Goal: Task Accomplishment & Management: Manage account settings

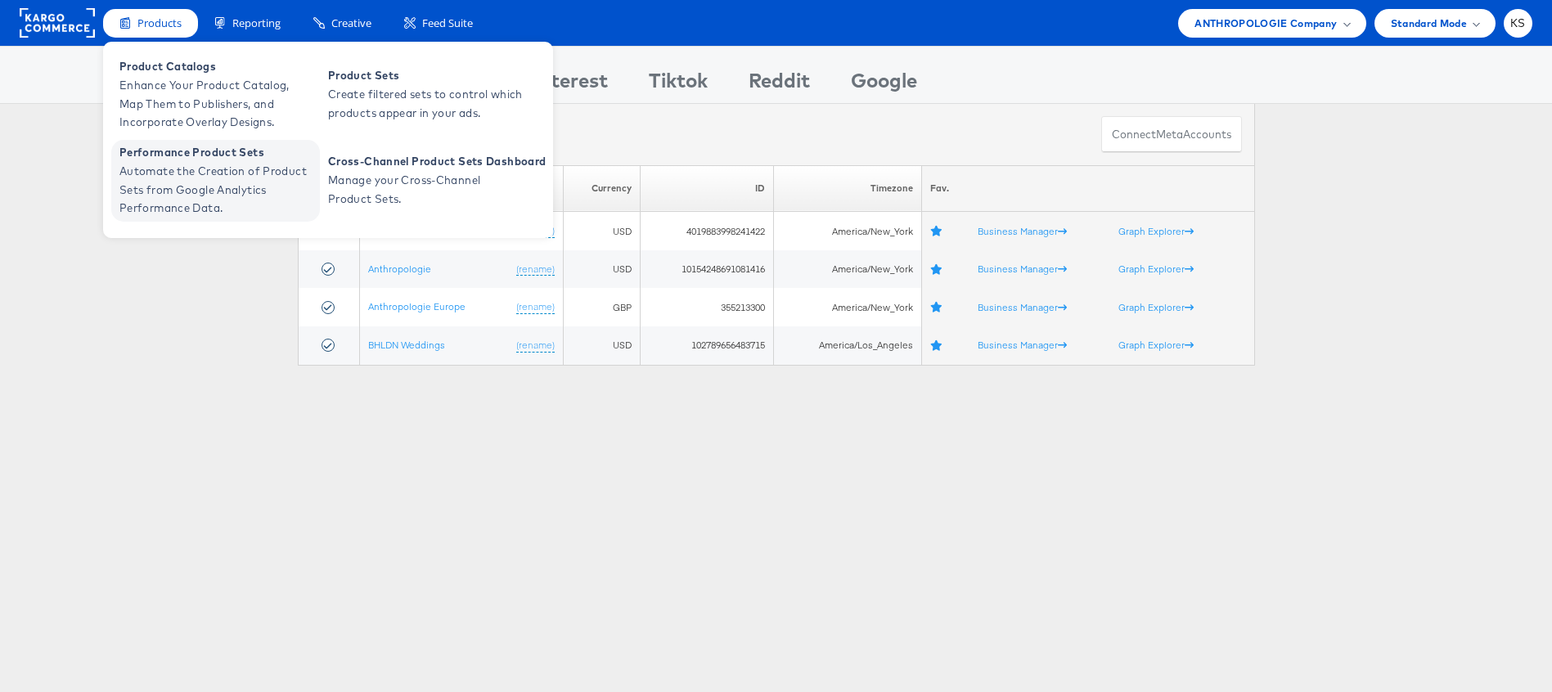
click at [145, 187] on span "Automate the Creation of Product Sets from Google Analytics Performance Data." at bounding box center [217, 190] width 196 height 56
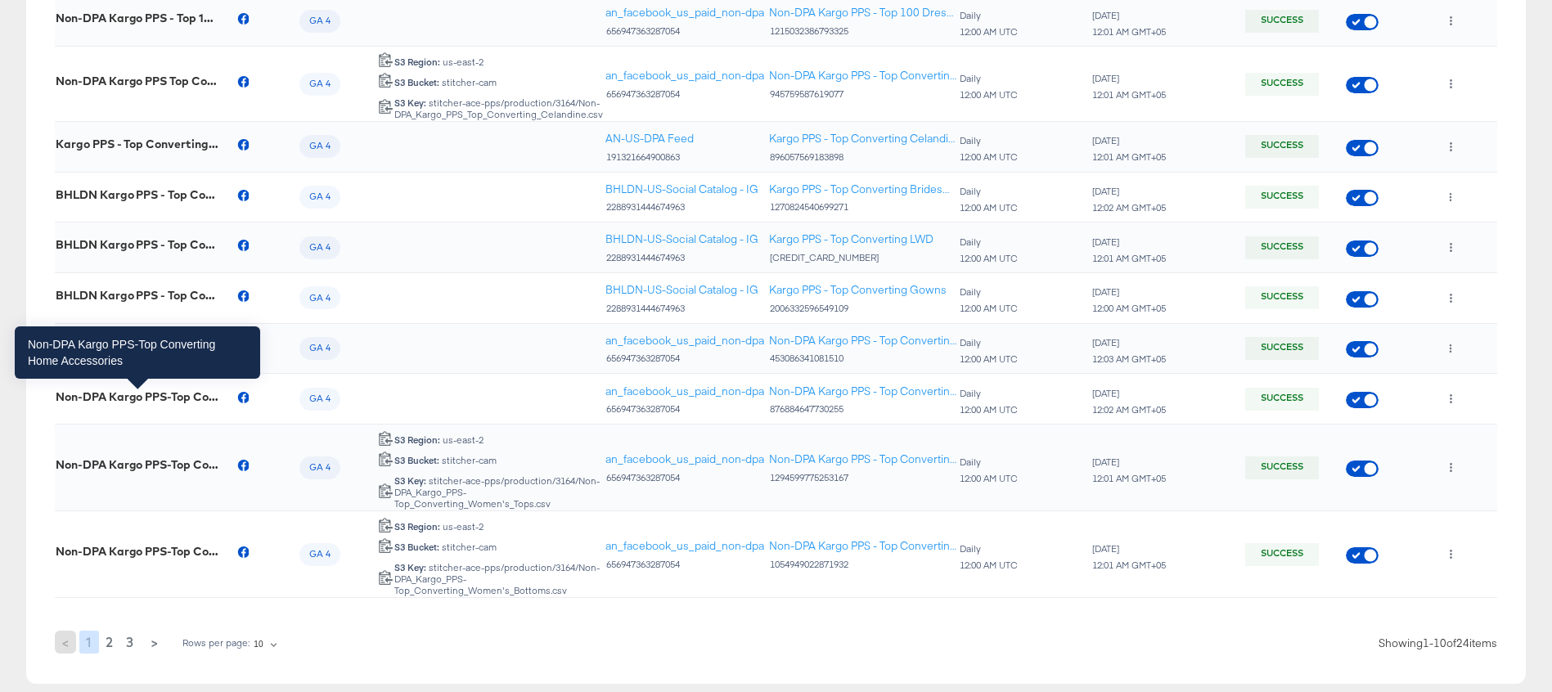
scroll to position [426, 0]
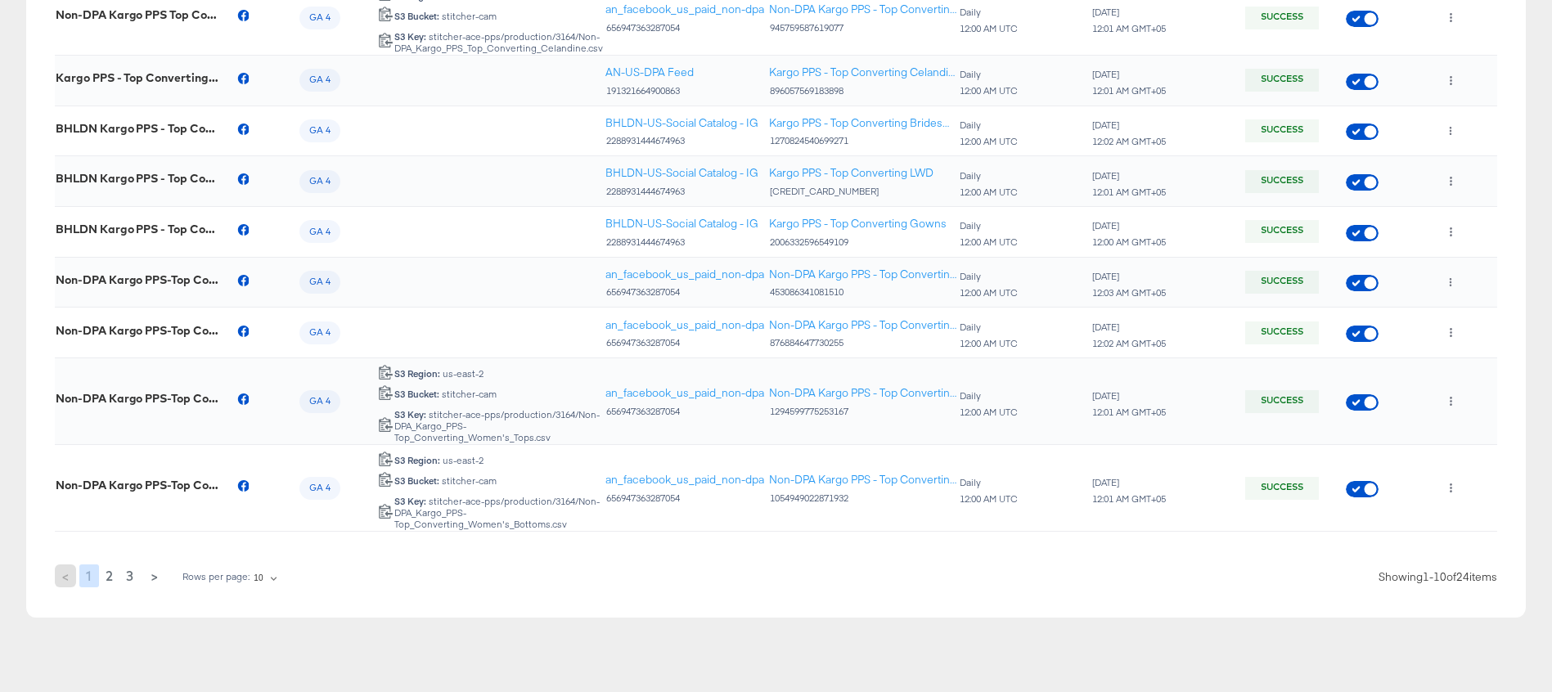
click at [126, 578] on span "3" at bounding box center [129, 576] width 7 height 23
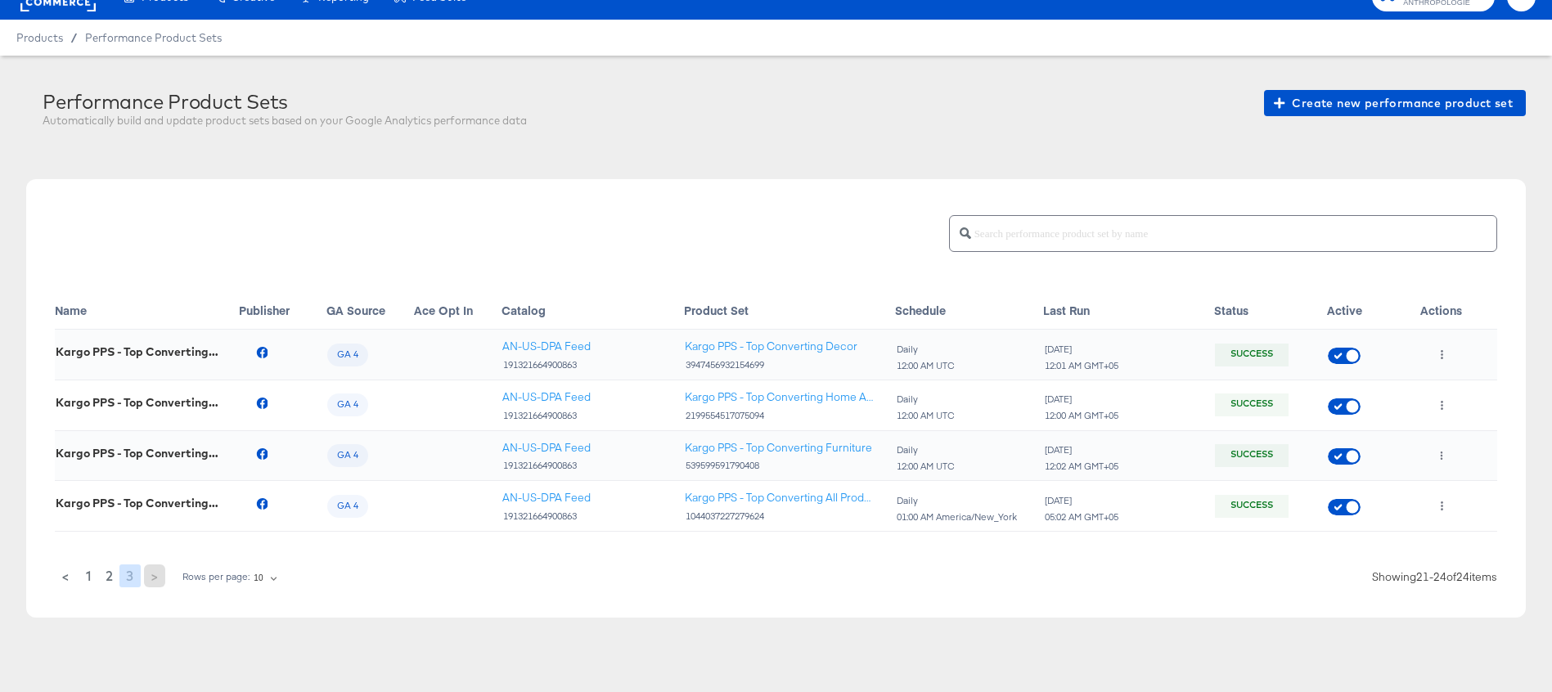
scroll to position [26, 0]
click at [88, 576] on span "1" at bounding box center [89, 576] width 6 height 23
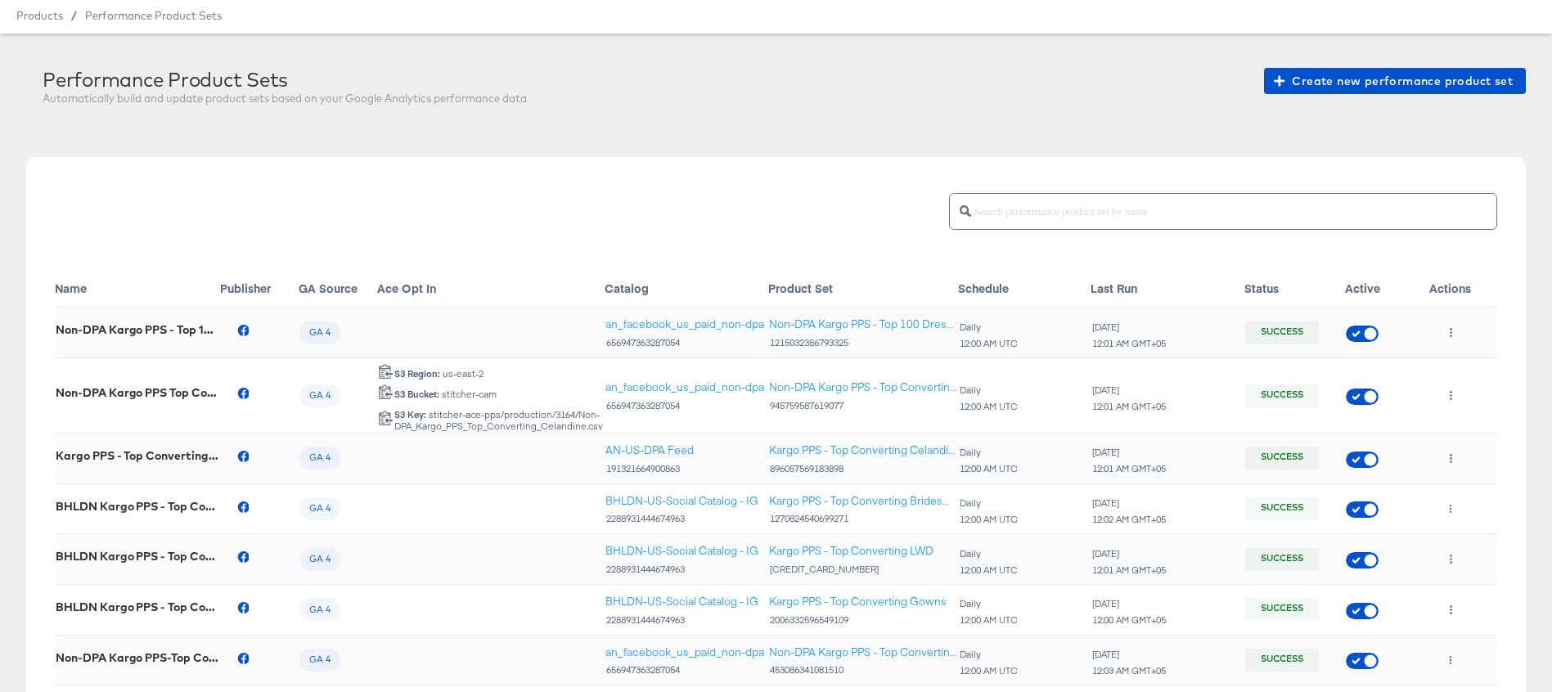
scroll to position [52, 0]
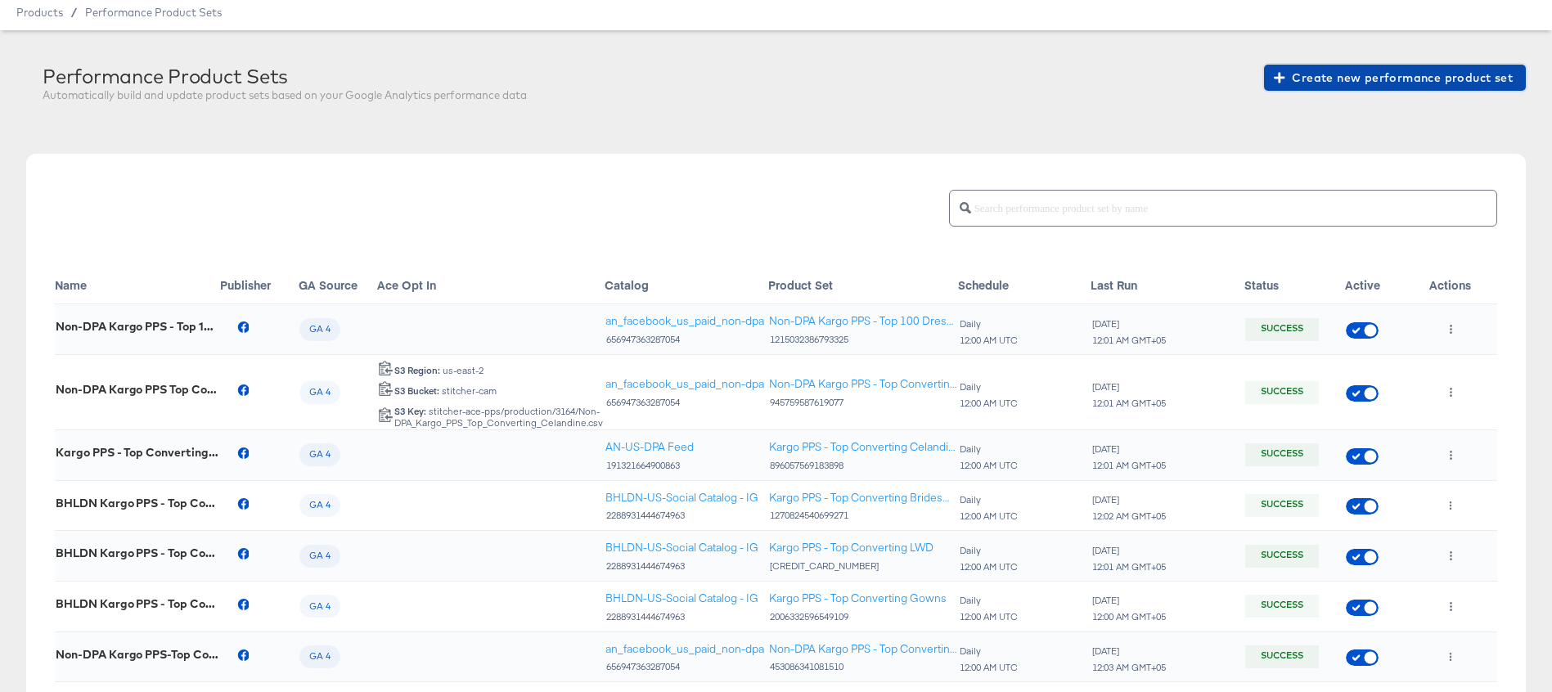
click at [1332, 75] on span "Create new performance product set" at bounding box center [1395, 78] width 236 height 20
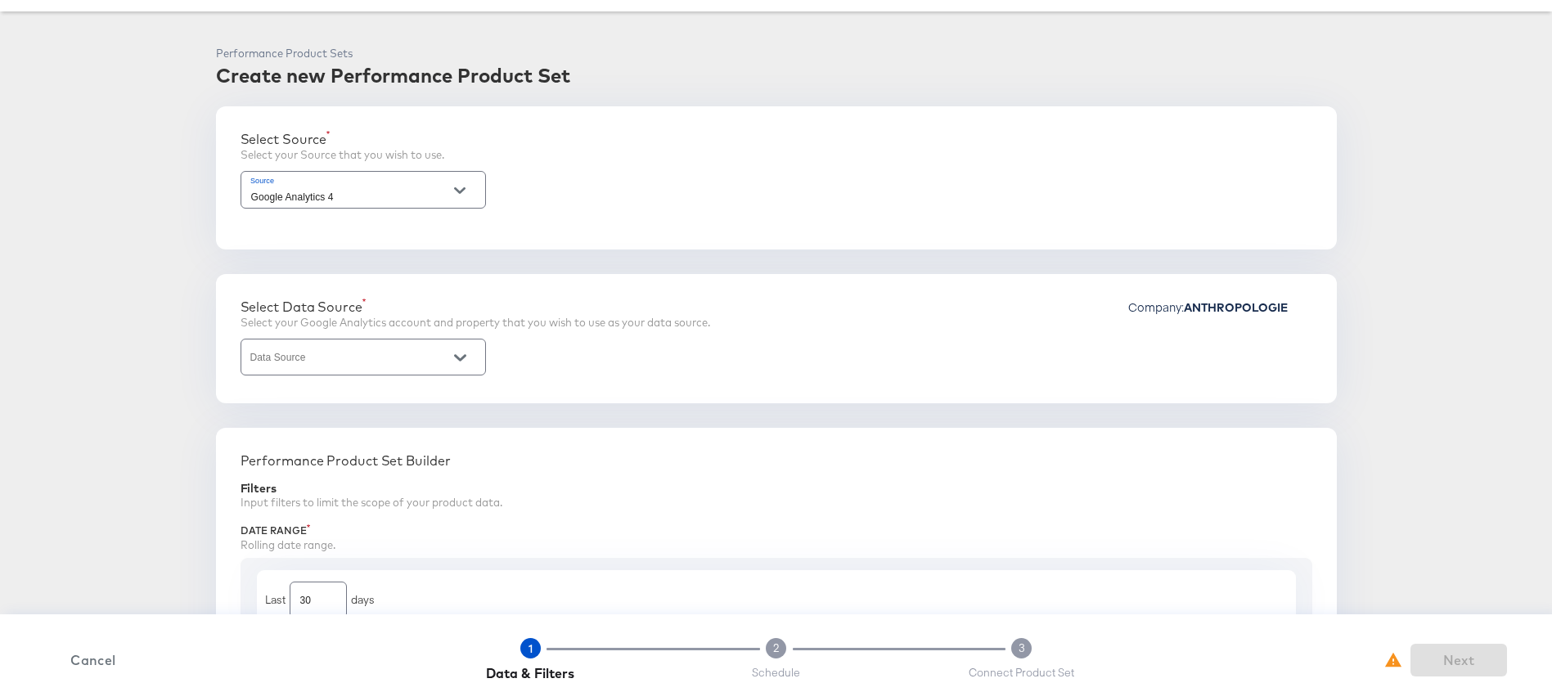
scroll to position [71, 0]
click at [459, 191] on icon "Open" at bounding box center [459, 190] width 11 height 7
click at [339, 237] on li "Google Analytics 4" at bounding box center [363, 231] width 244 height 26
click at [556, 298] on div "Select Data Source" at bounding box center [476, 306] width 470 height 16
click at [453, 188] on button "Open" at bounding box center [460, 190] width 25 height 25
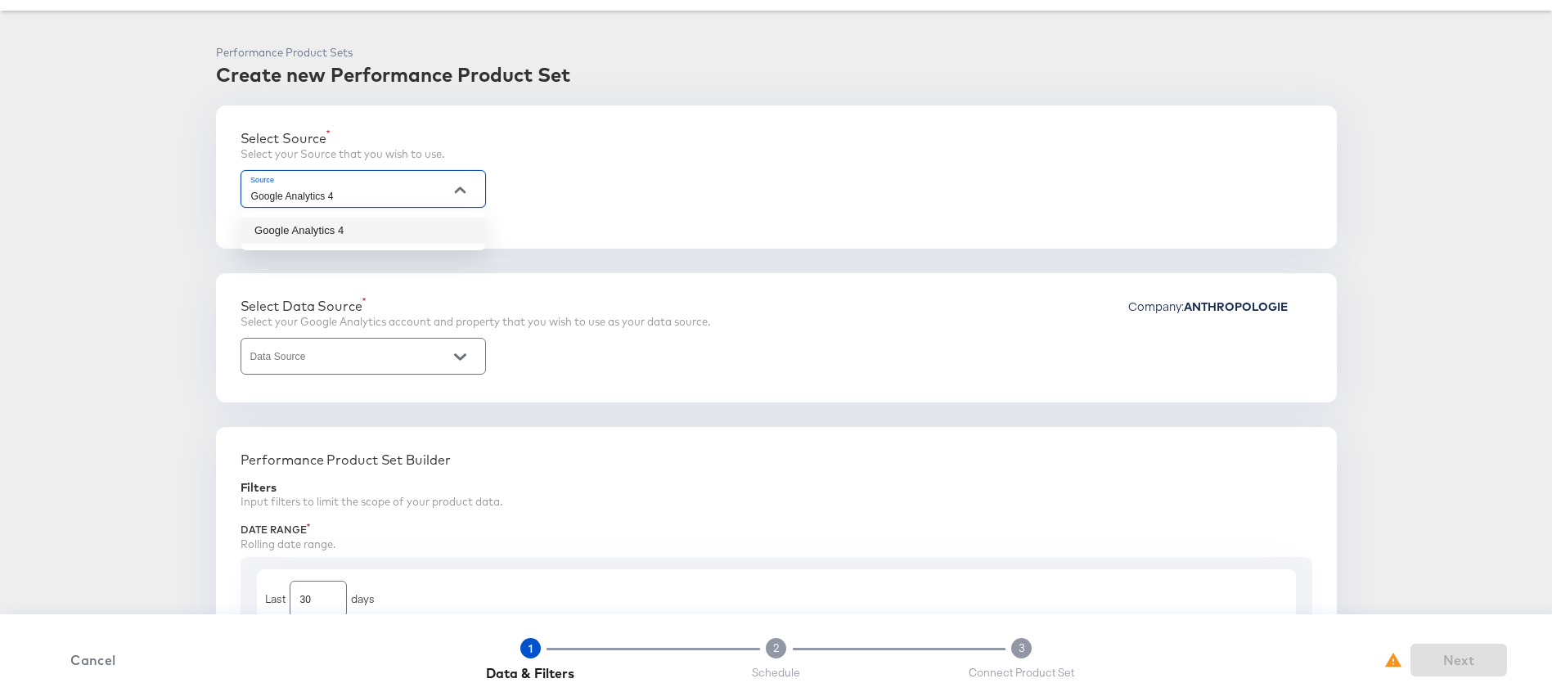
click at [290, 237] on li "Google Analytics 4" at bounding box center [363, 231] width 244 height 26
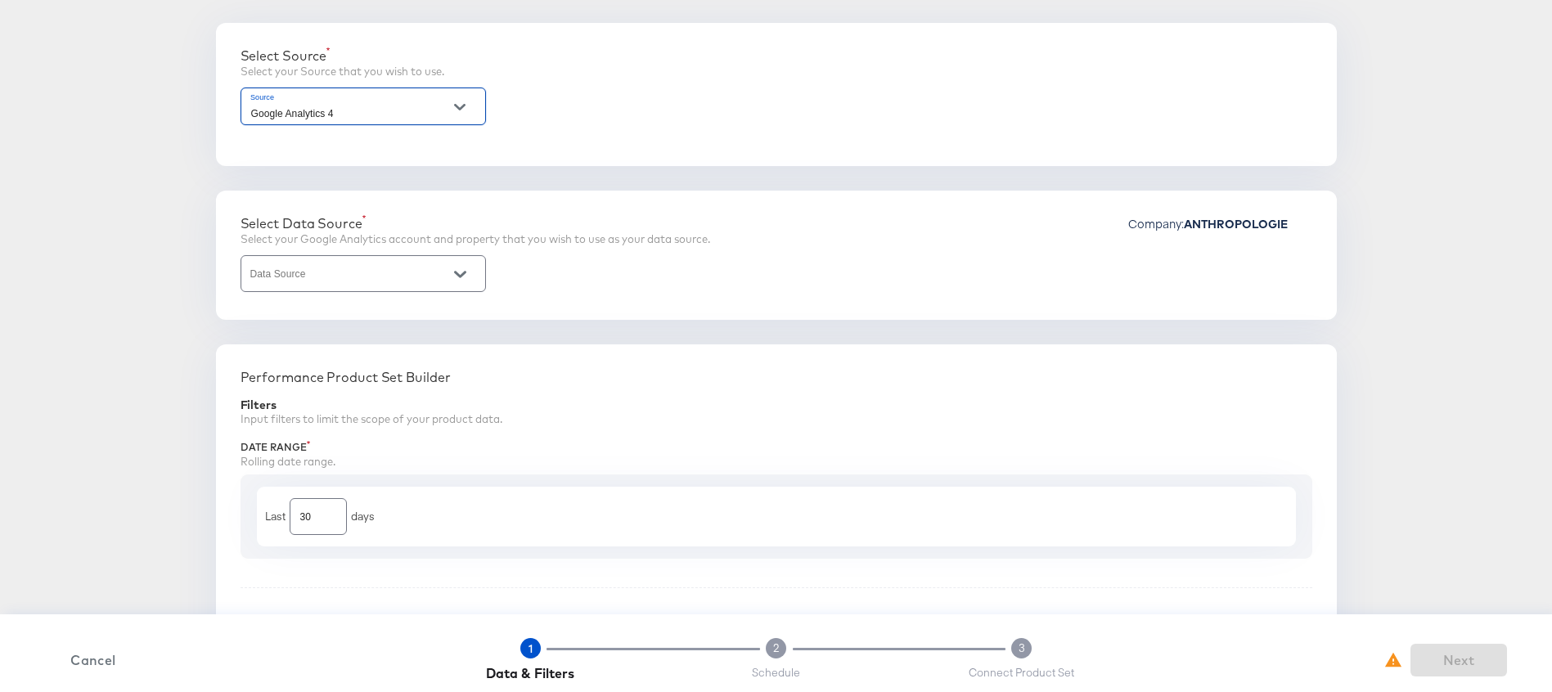
scroll to position [190, 0]
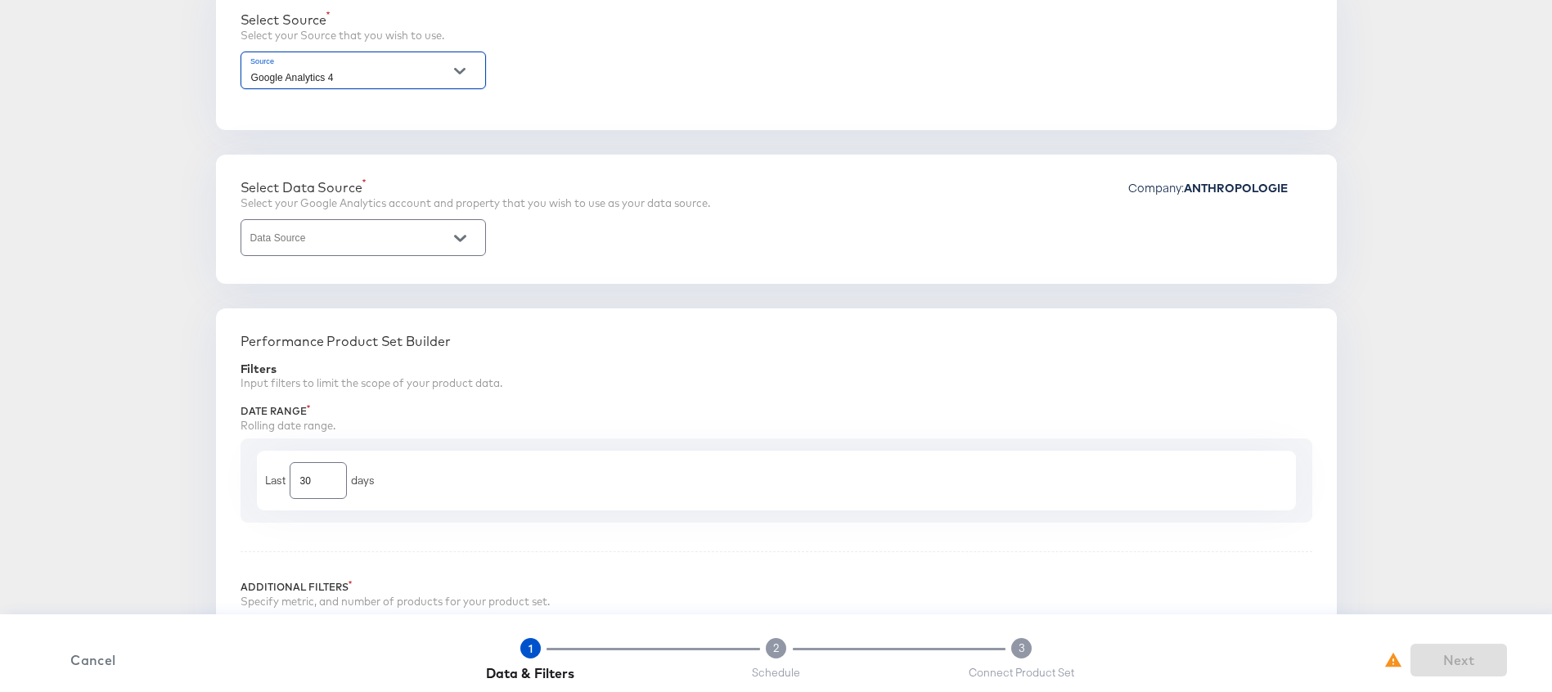
click at [550, 268] on div "Select Data Source Select your Google Analytics account and property that you w…" at bounding box center [776, 219] width 1121 height 129
click at [457, 237] on icon "Open" at bounding box center [459, 238] width 11 height 7
click at [381, 280] on li "2 - Anthropologie | GA4 App + Web (Global)" at bounding box center [363, 279] width 244 height 26
type input "2 - Anthropologie | GA4 App + Web (Global)"
click at [602, 261] on div "Select Data Source Select your Google Analytics account and property that you w…" at bounding box center [776, 219] width 1121 height 129
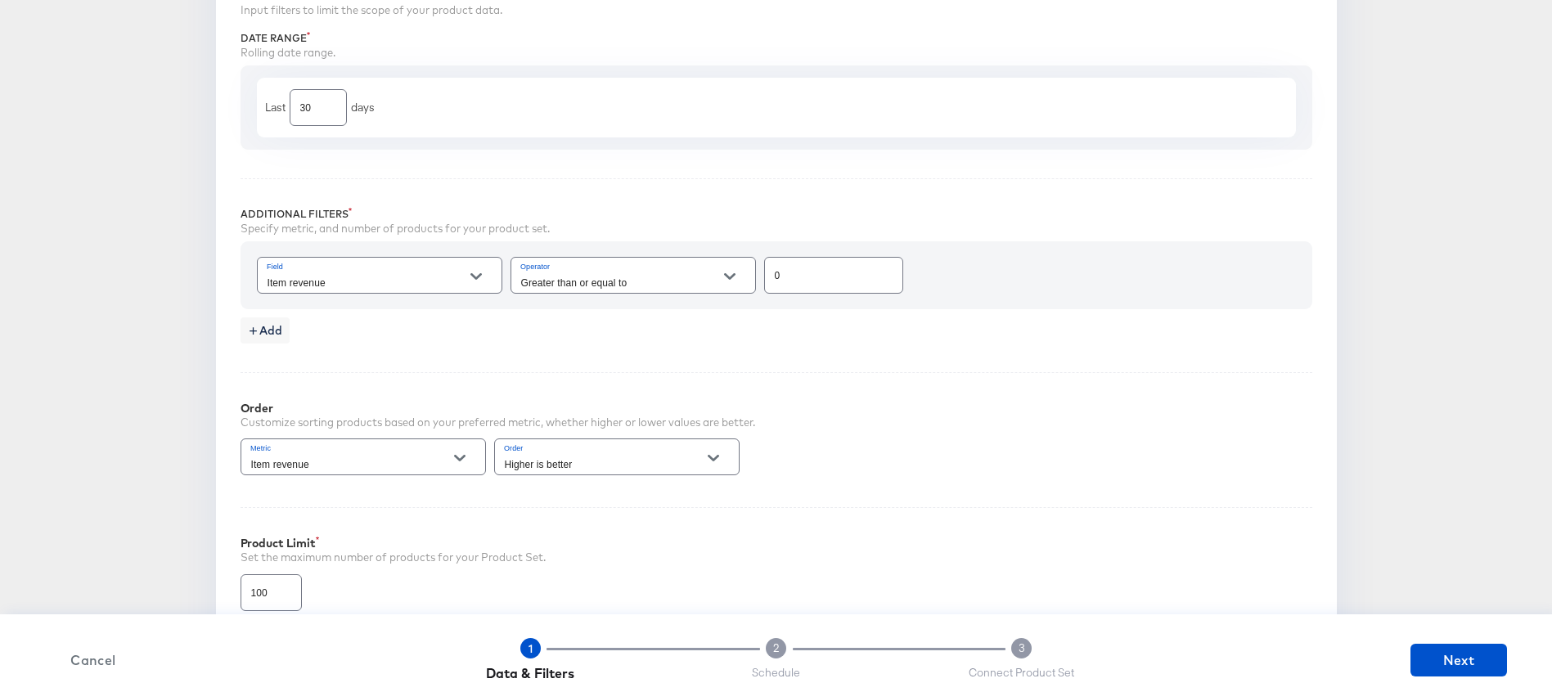
scroll to position [579, 0]
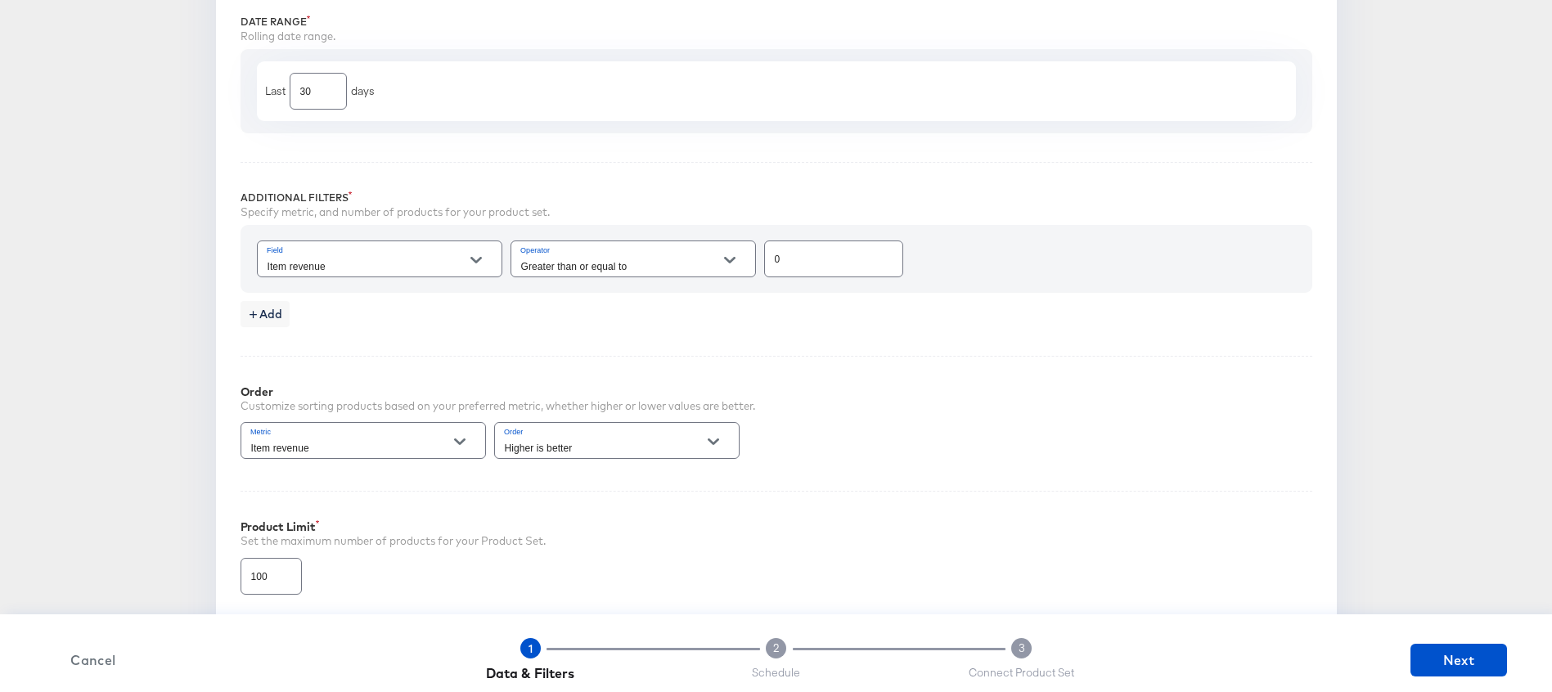
click at [486, 268] on div at bounding box center [476, 260] width 34 height 25
click at [475, 252] on button "Open" at bounding box center [476, 260] width 25 height 25
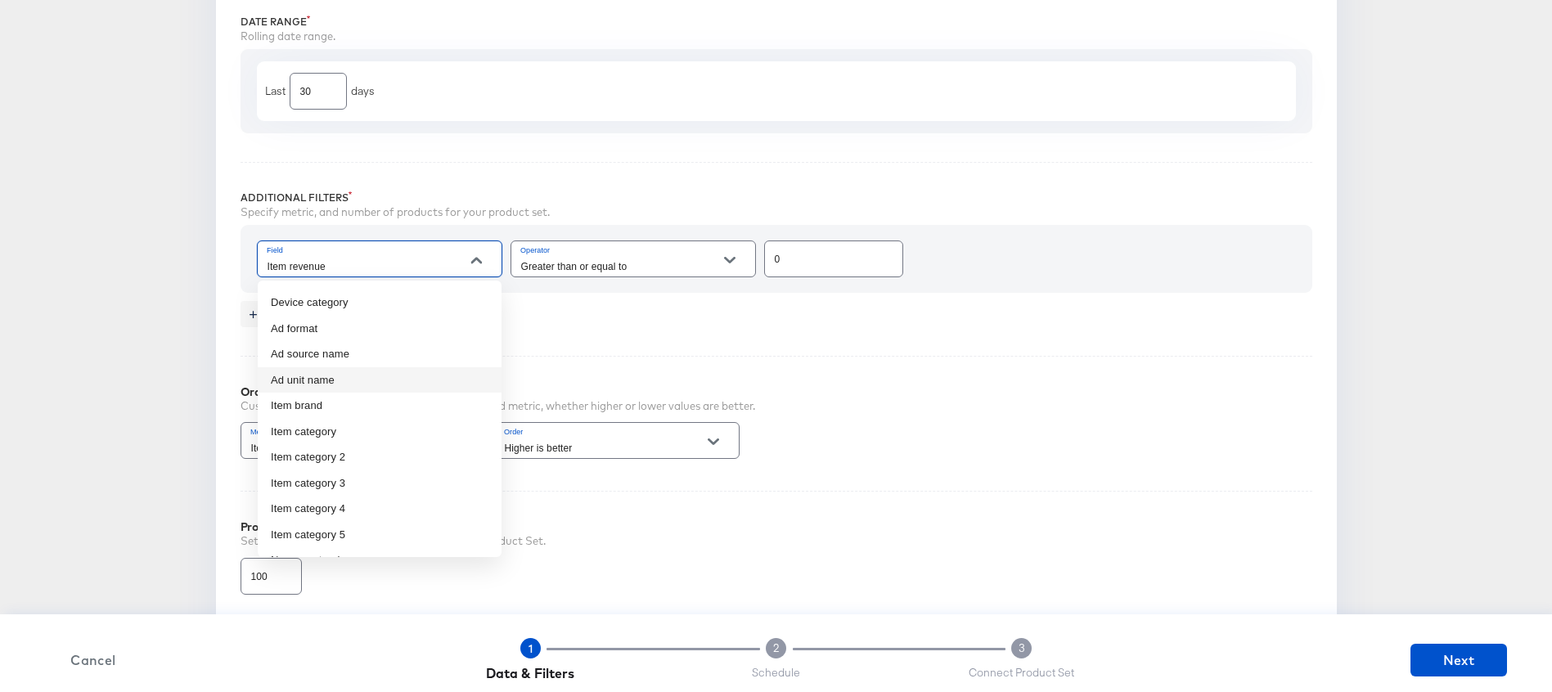
scroll to position [327, 0]
click at [350, 459] on li "Item category 3" at bounding box center [380, 463] width 244 height 26
type input "Item category 3"
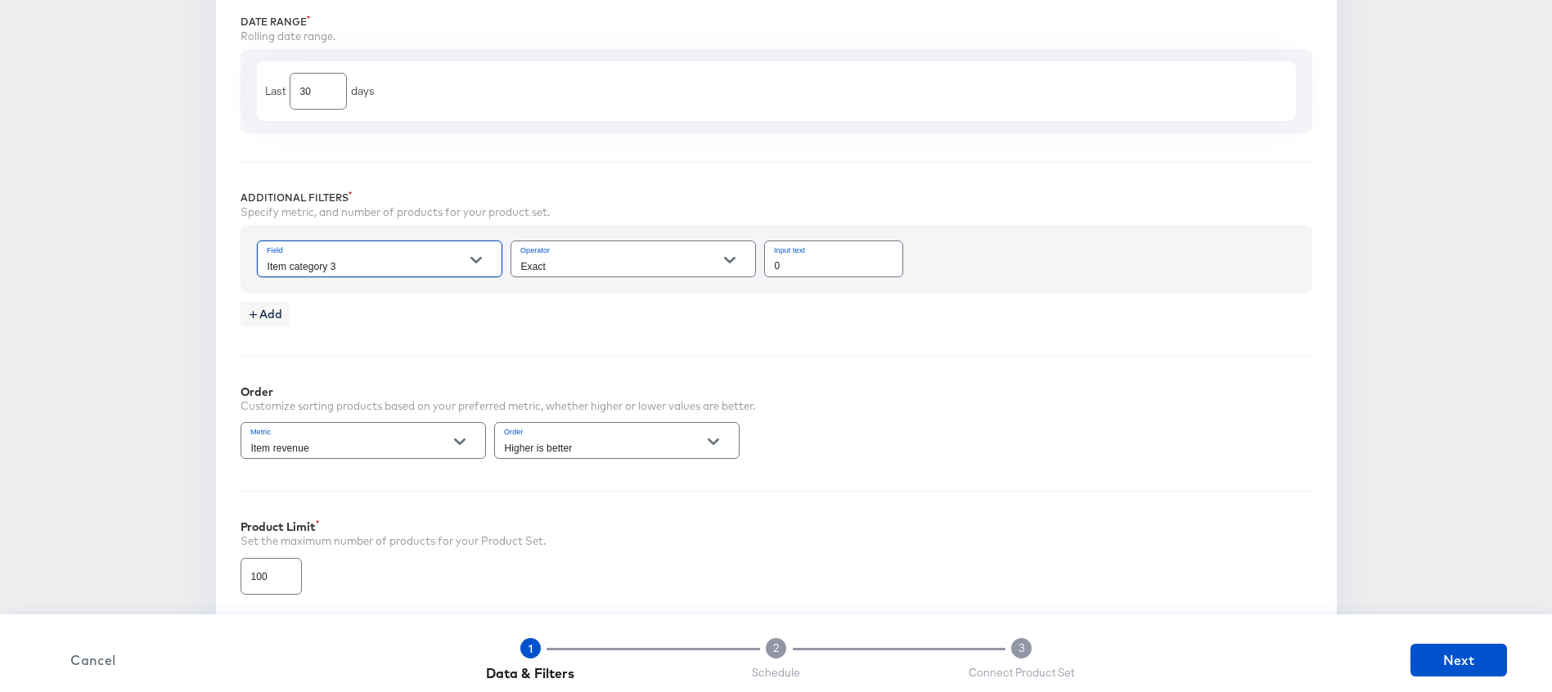
scroll to position [589, 0]
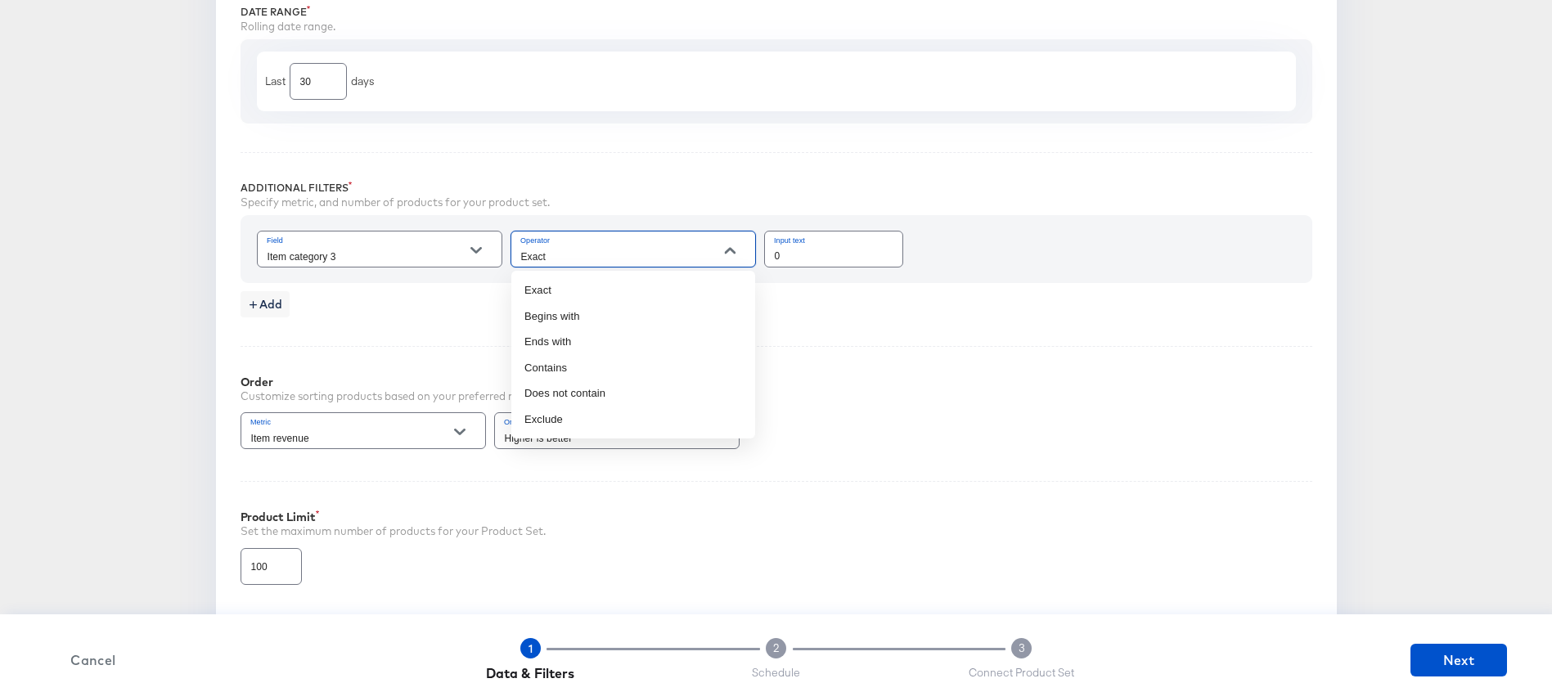
click at [609, 247] on input "Exact" at bounding box center [620, 256] width 205 height 19
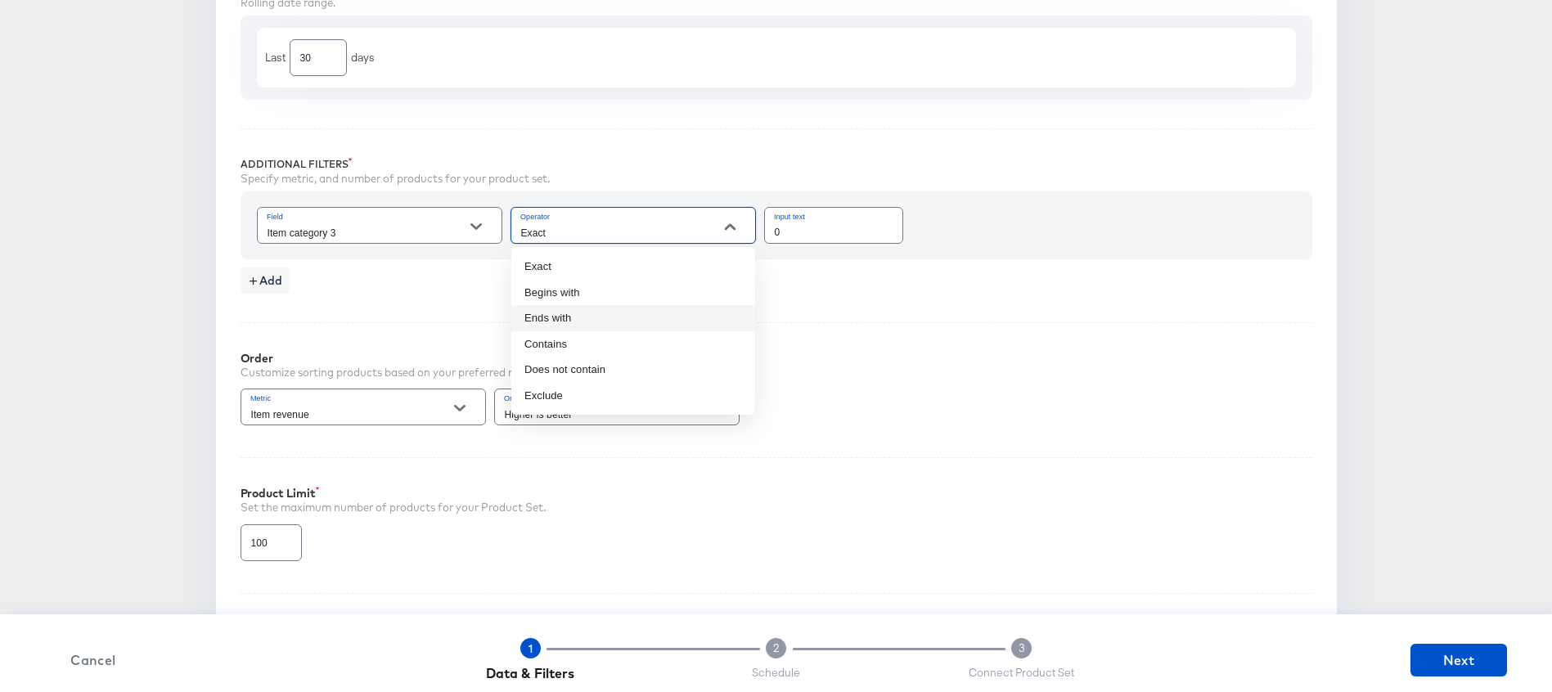
scroll to position [614, 0]
click at [545, 341] on li "Contains" at bounding box center [633, 344] width 244 height 26
type input "Contains"
click at [812, 229] on input "0" at bounding box center [833, 224] width 137 height 35
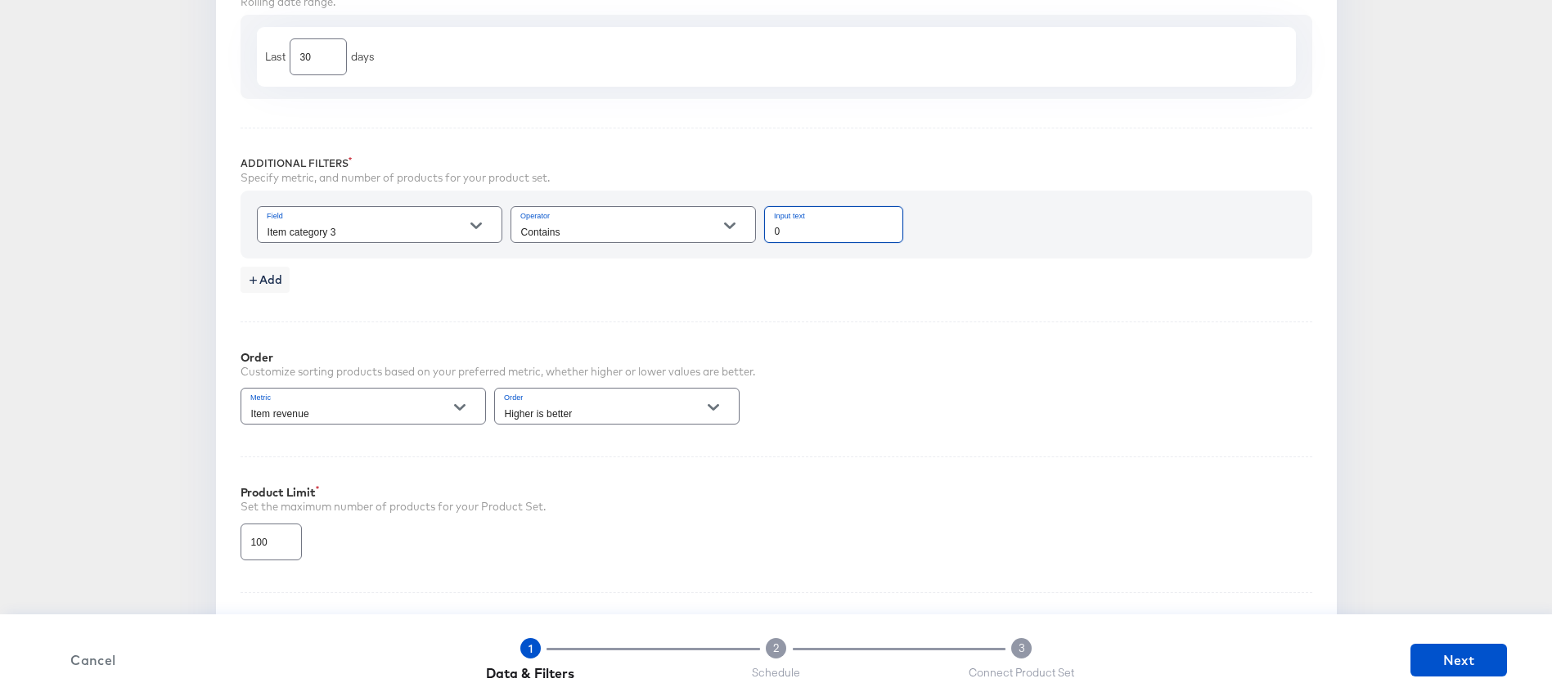
click at [812, 229] on input "0" at bounding box center [833, 224] width 137 height 35
click at [782, 172] on div "Specify metric, and number of products for your product set." at bounding box center [777, 178] width 1072 height 16
click at [814, 228] on input "dresse" at bounding box center [833, 224] width 137 height 35
type input "dresses"
click at [727, 178] on div "Specify metric, and number of products for your product set." at bounding box center [777, 178] width 1072 height 16
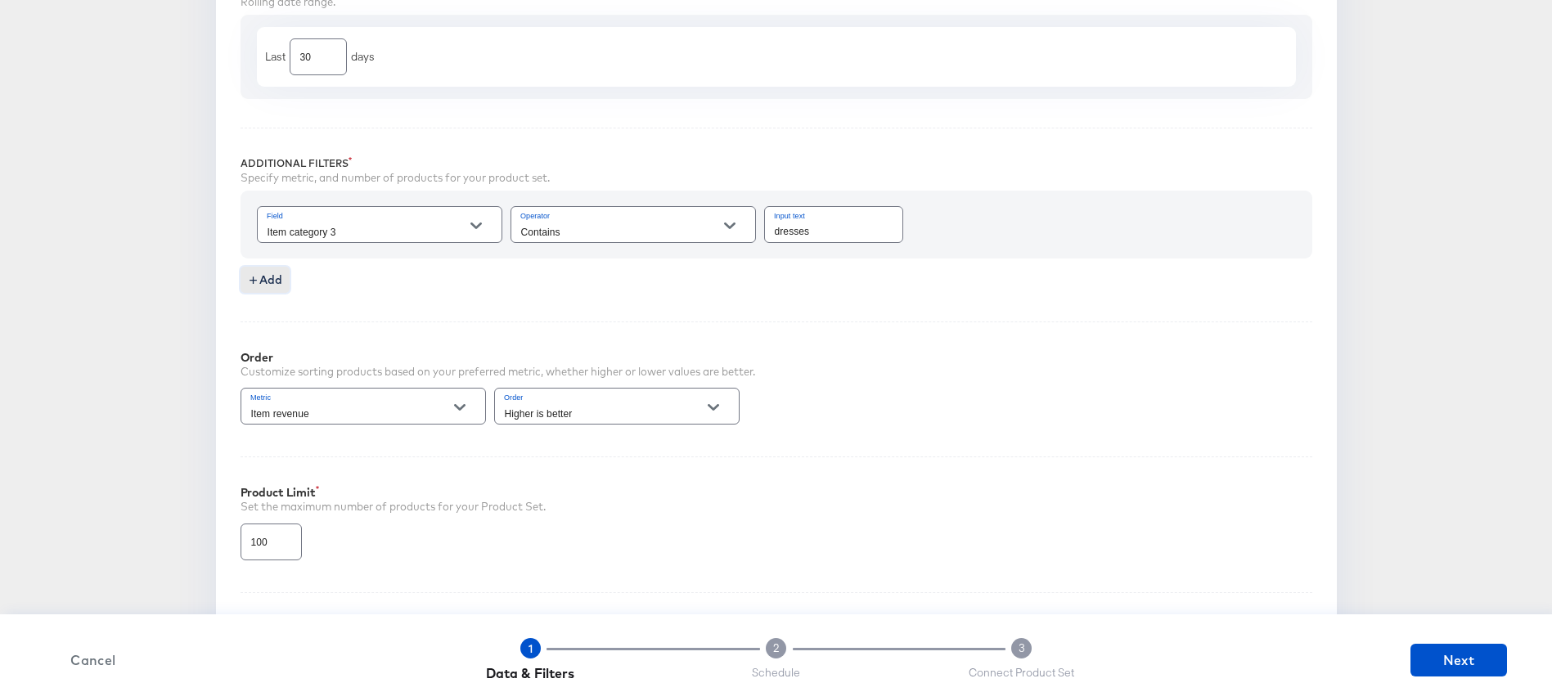
click at [267, 280] on span "Add" at bounding box center [265, 280] width 36 height 20
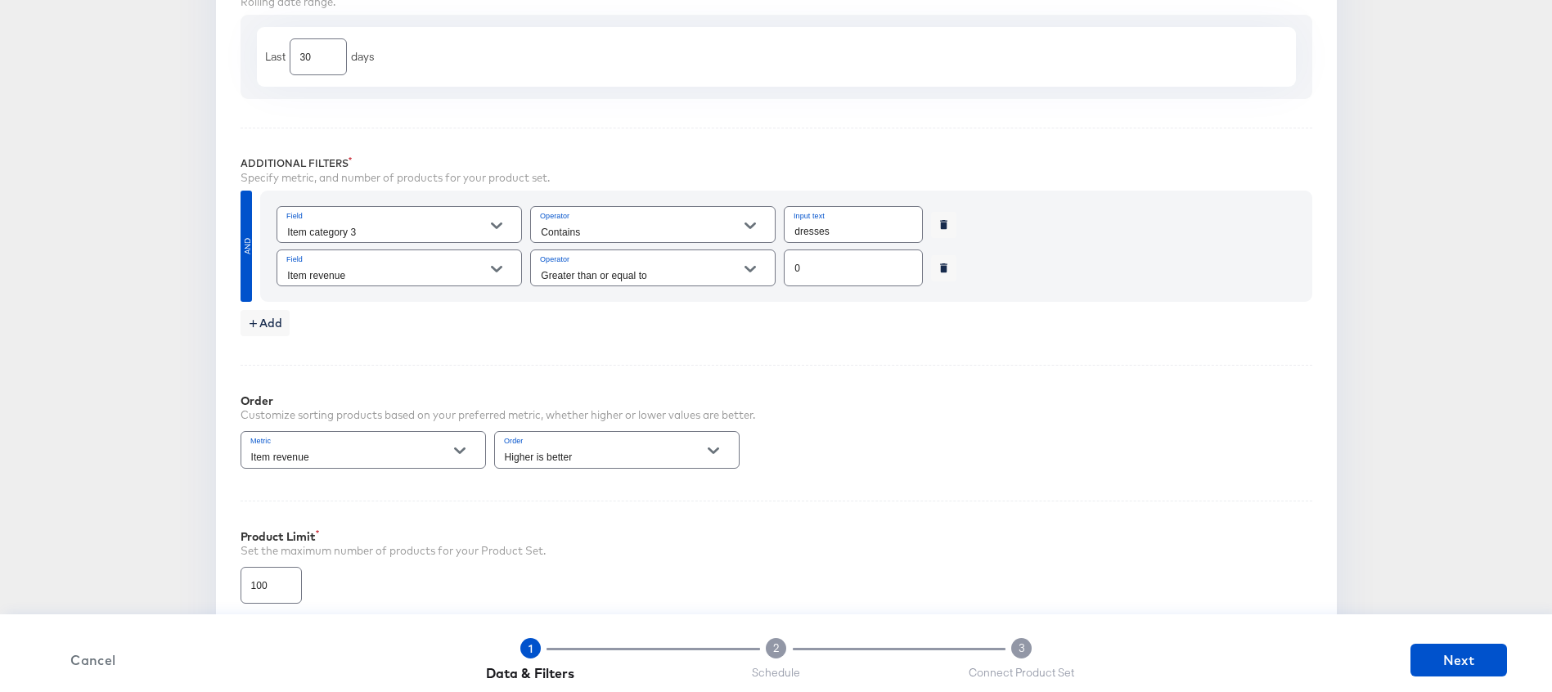
click at [418, 271] on input "Item revenue" at bounding box center [386, 275] width 205 height 19
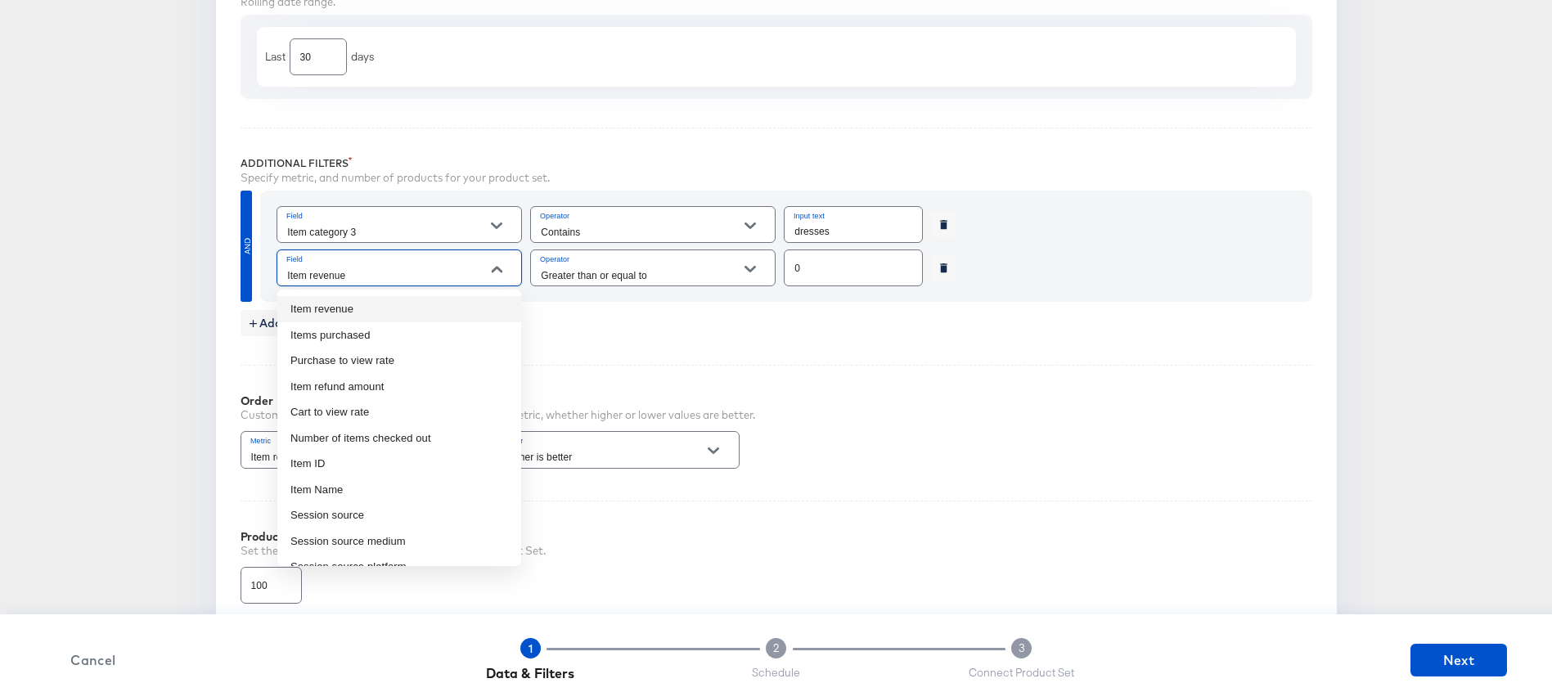
click at [384, 301] on li "Item revenue" at bounding box center [399, 309] width 244 height 26
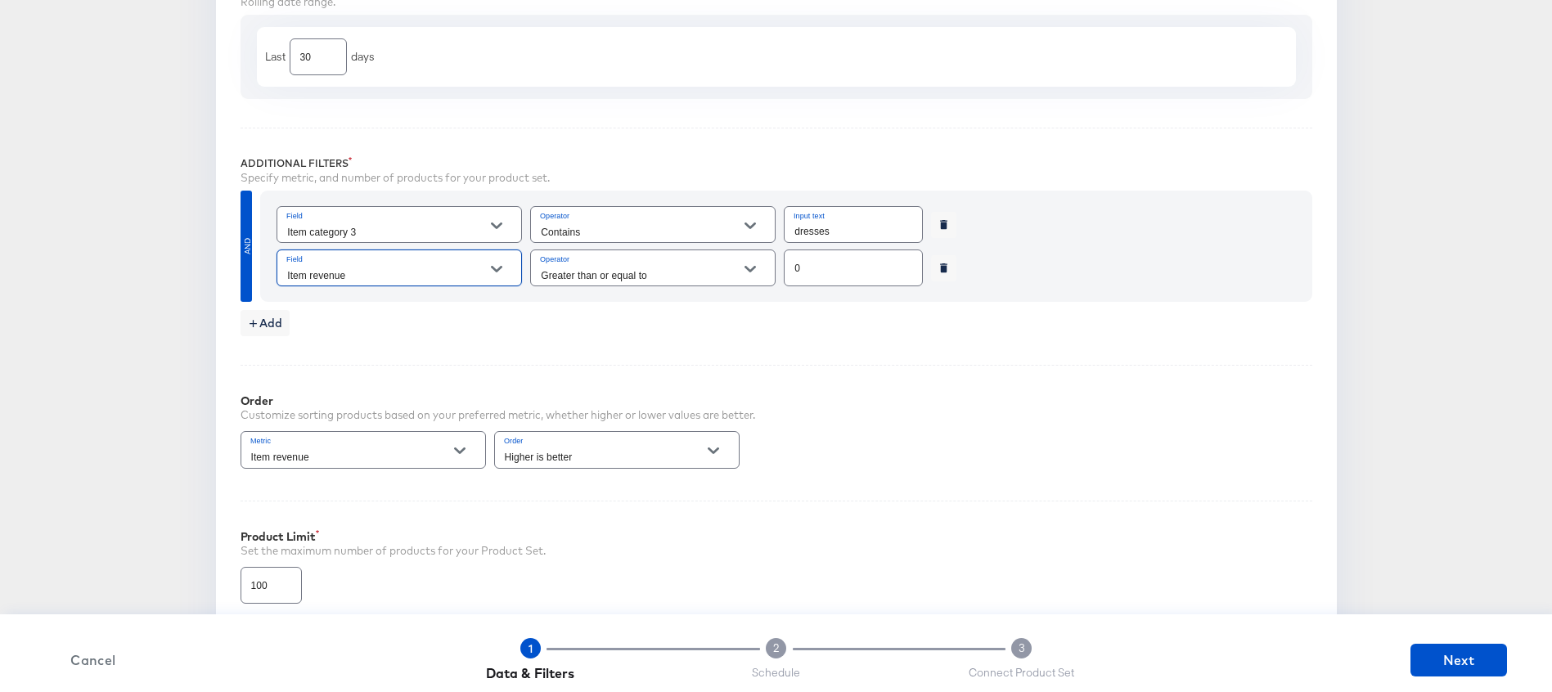
click at [876, 285] on div "0" at bounding box center [853, 268] width 139 height 37
click at [875, 285] on div "0" at bounding box center [853, 268] width 139 height 37
click at [843, 271] on input "0" at bounding box center [853, 261] width 137 height 35
click at [843, 272] on input "0" at bounding box center [853, 261] width 137 height 35
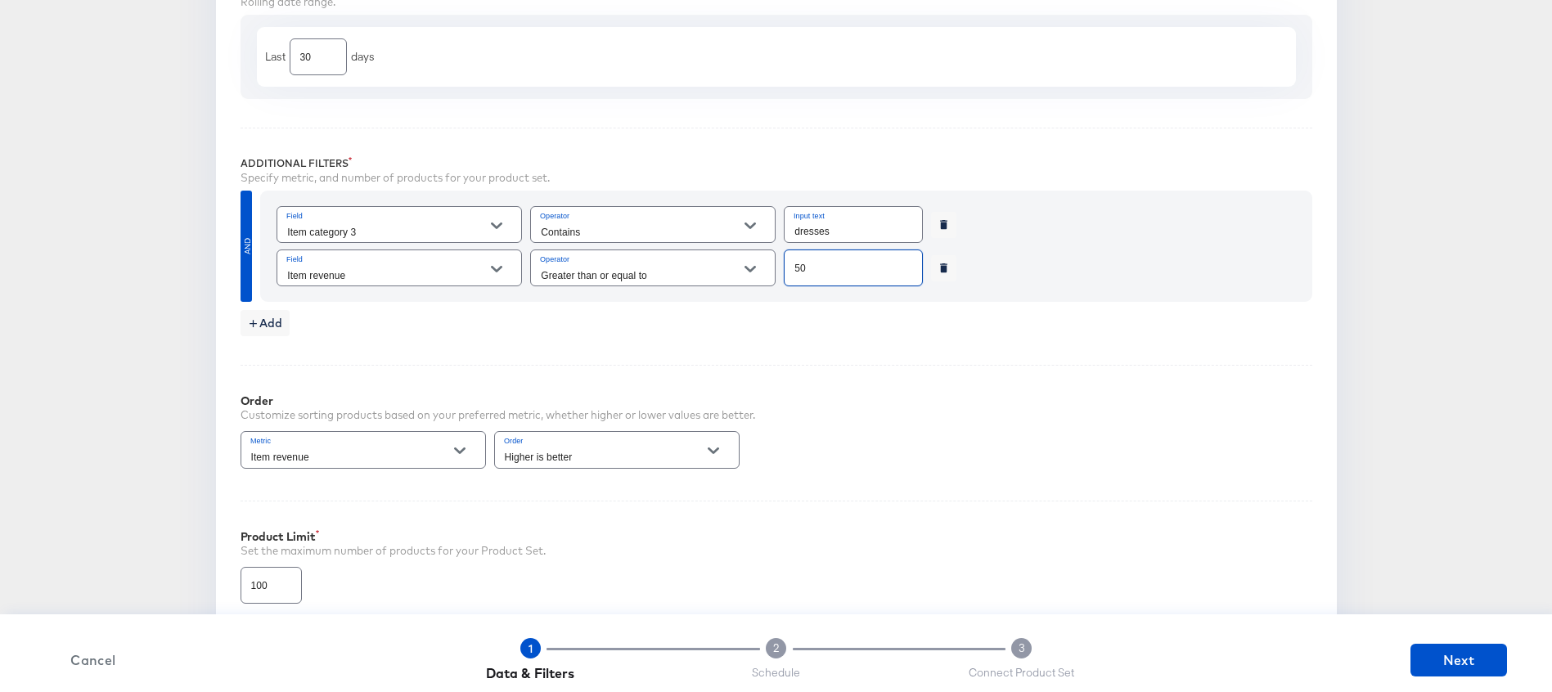
type input "50"
click at [1084, 359] on div "Performance Product Set Builder Filters Input filters to limit the scope of you…" at bounding box center [776, 304] width 1121 height 838
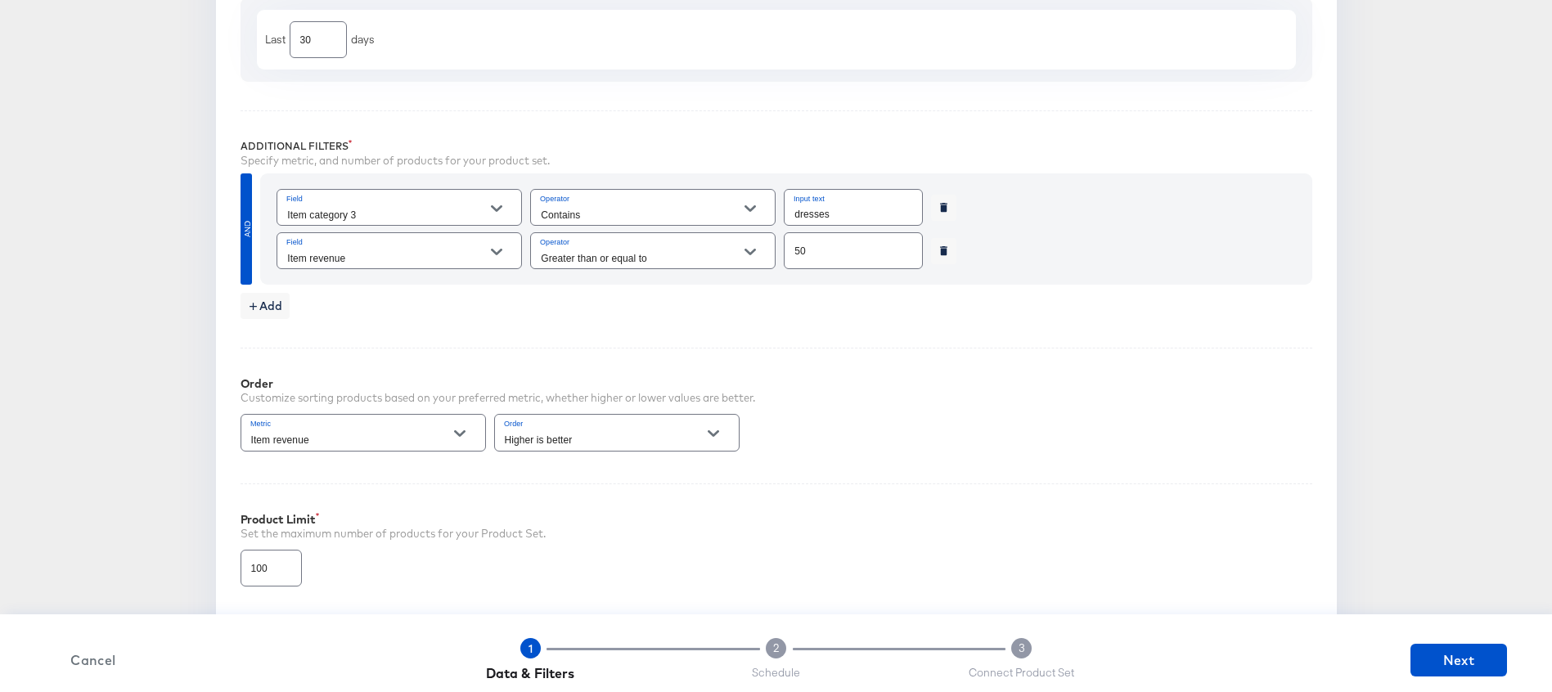
click at [492, 204] on icon "Open" at bounding box center [496, 208] width 11 height 11
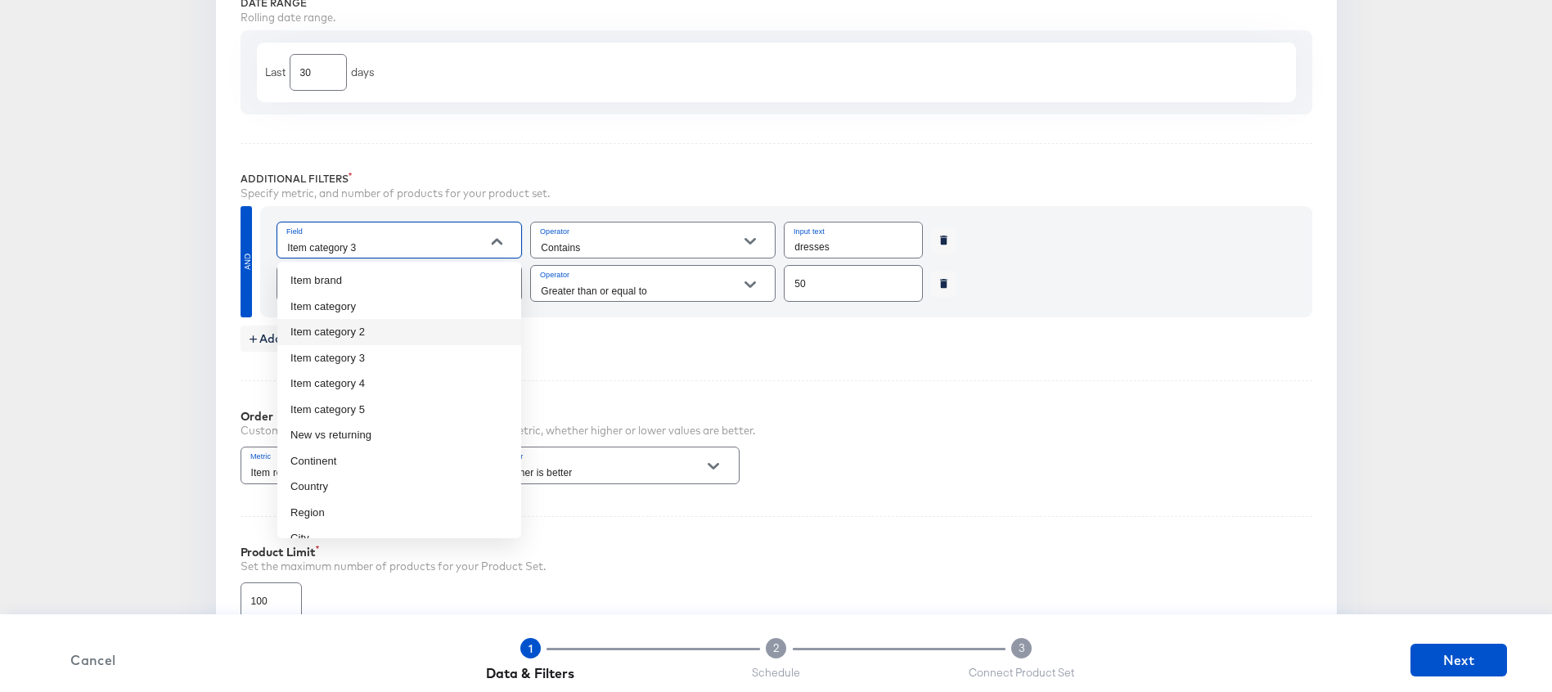
scroll to position [433, 0]
click at [610, 358] on div "Performance Product Set Builder Filters Input filters to limit the scope of you…" at bounding box center [776, 319] width 1121 height 838
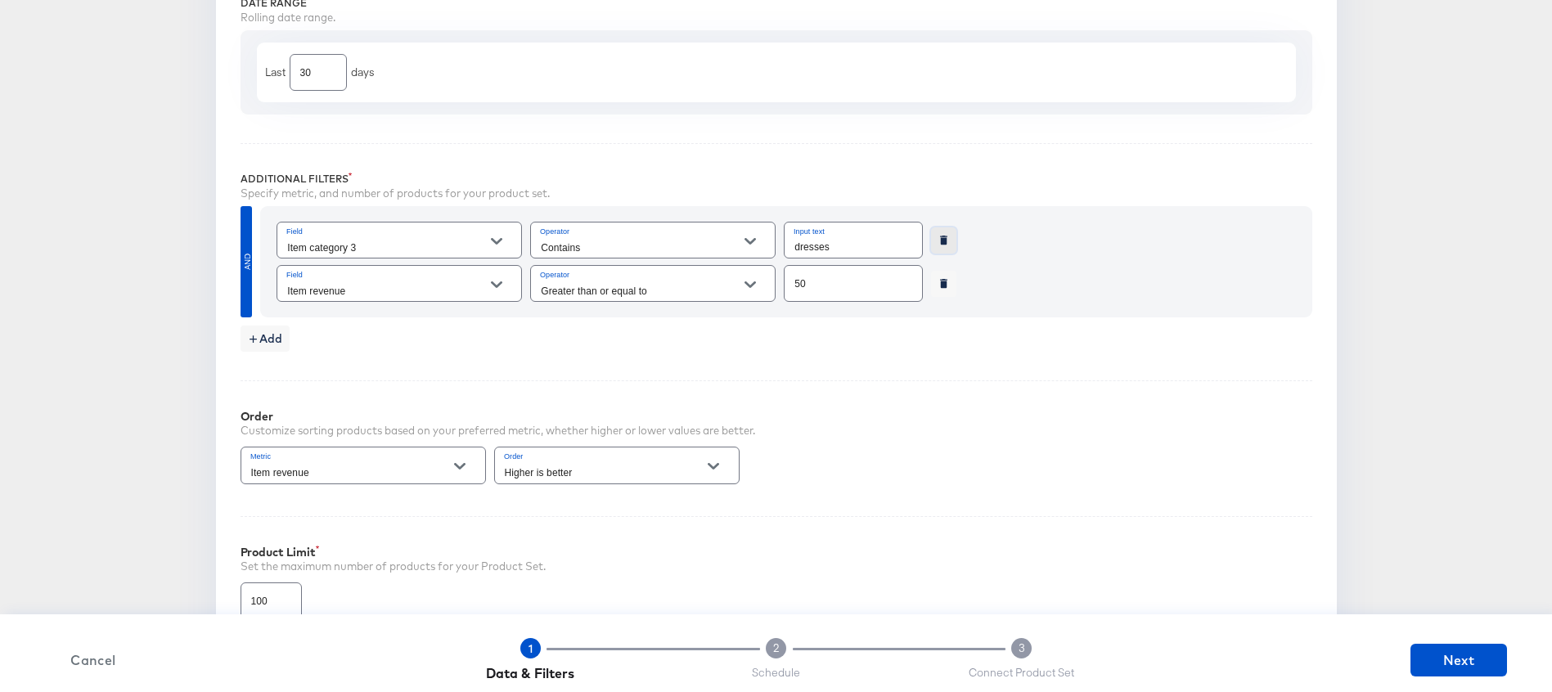
click at [945, 238] on icon "button" at bounding box center [943, 240] width 7 height 9
type input "Item revenue"
type input "Greater than or equal to"
type input "50"
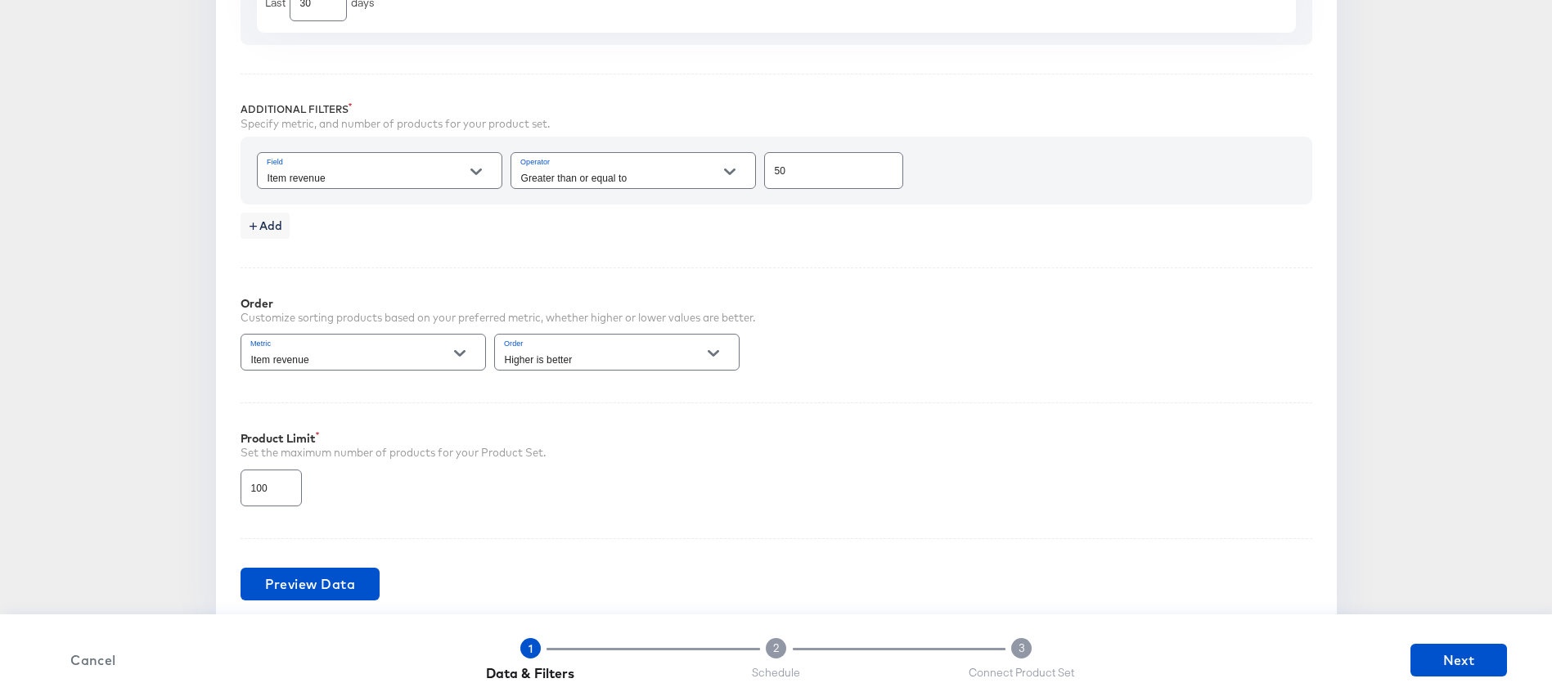
scroll to position [672, 0]
click at [465, 350] on icon "Open" at bounding box center [459, 349] width 11 height 11
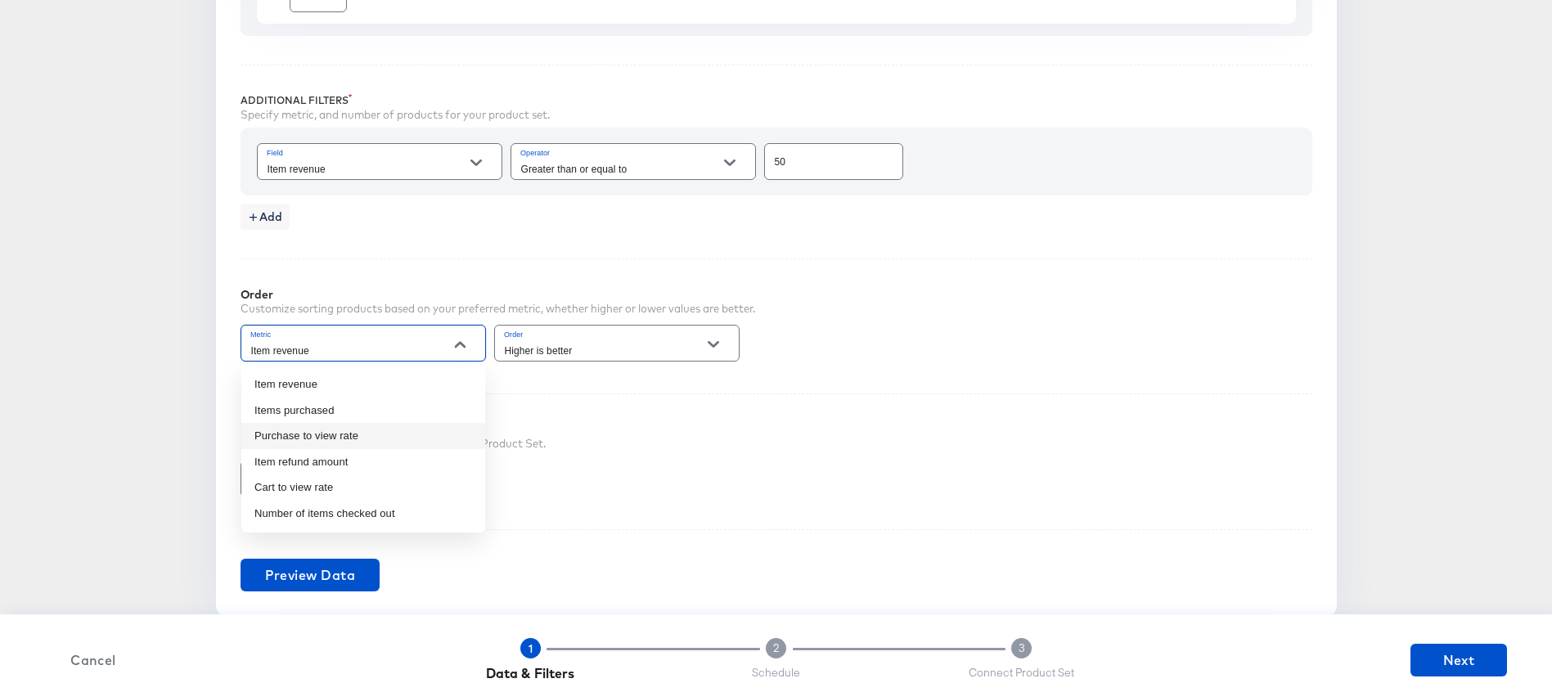
scroll to position [678, 0]
click at [464, 244] on div "Performance Product Set Builder Filters Input filters to limit the scope of you…" at bounding box center [776, 217] width 1121 height 795
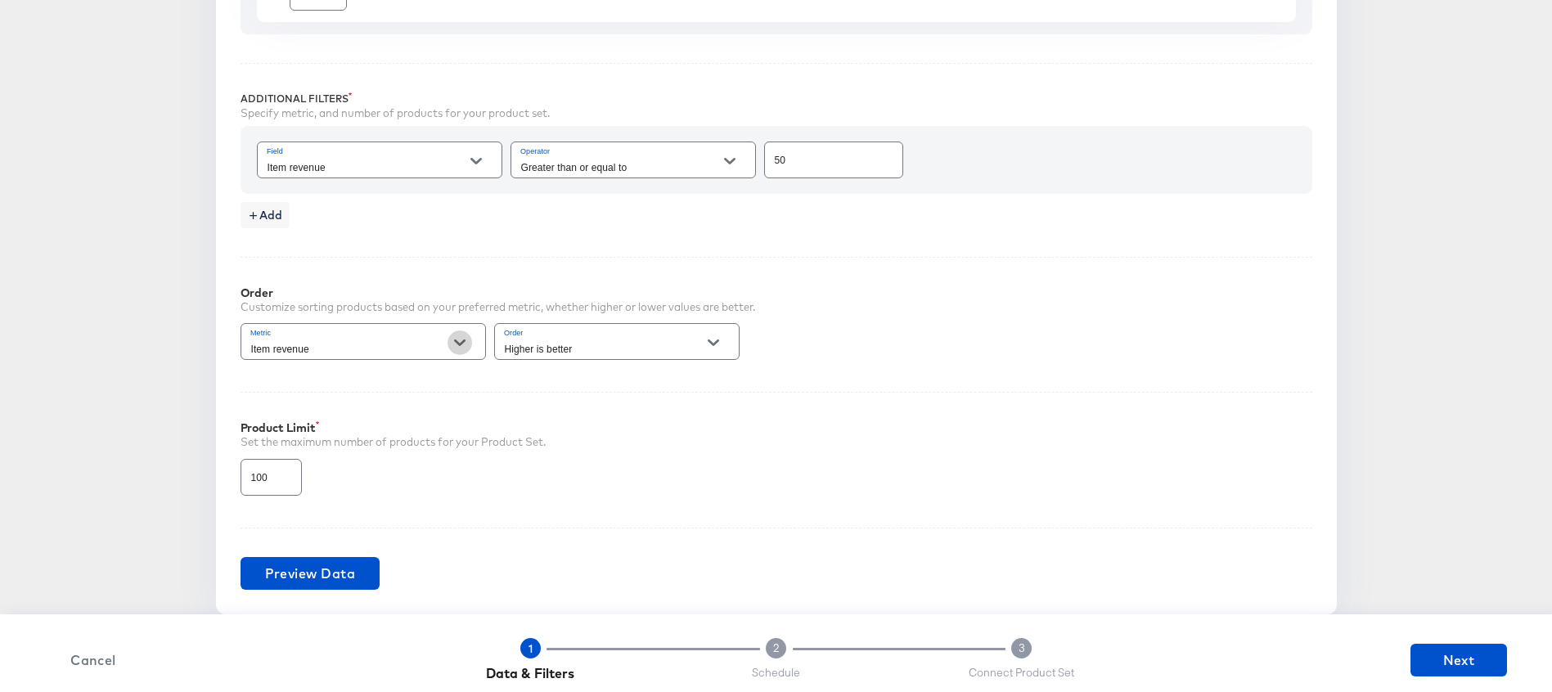
click at [465, 345] on icon "Open" at bounding box center [459, 342] width 11 height 11
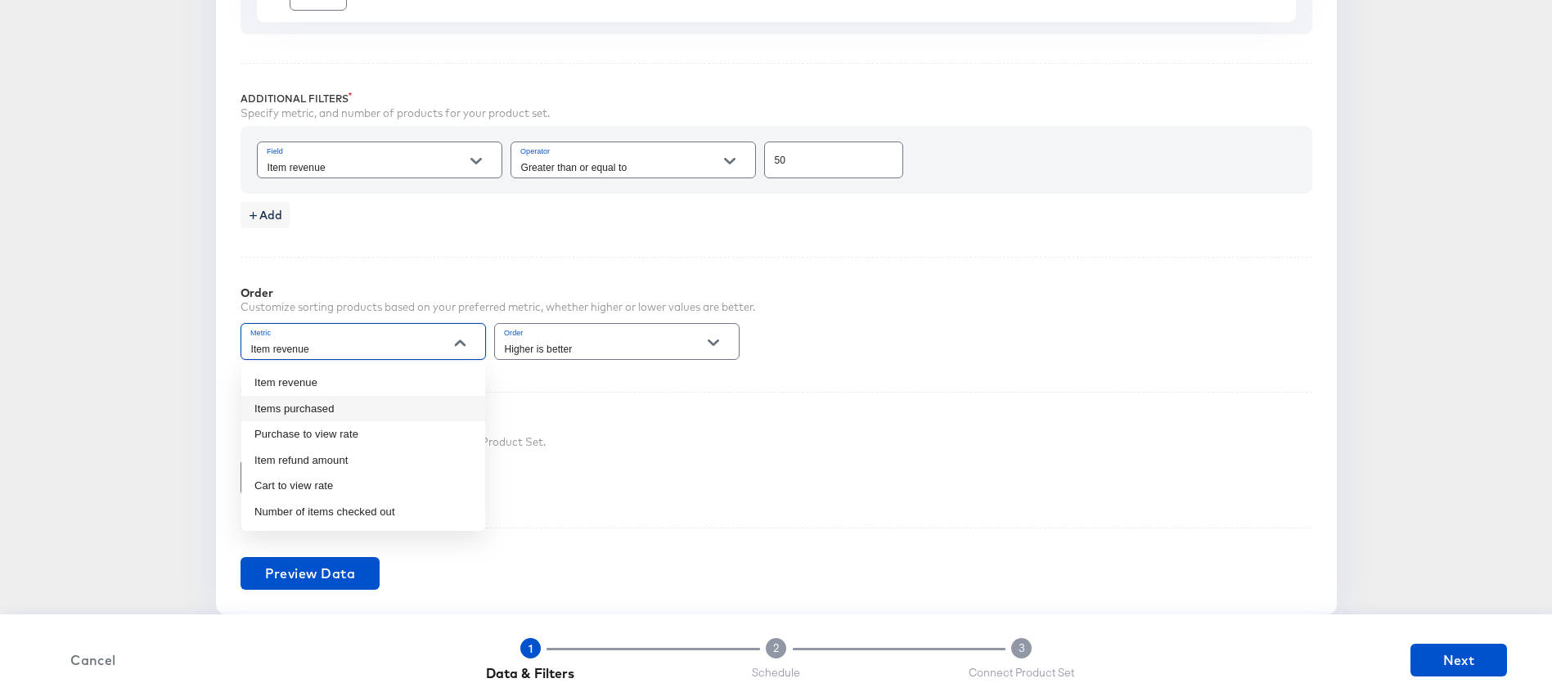
click at [343, 411] on li "Items purchased" at bounding box center [363, 409] width 244 height 26
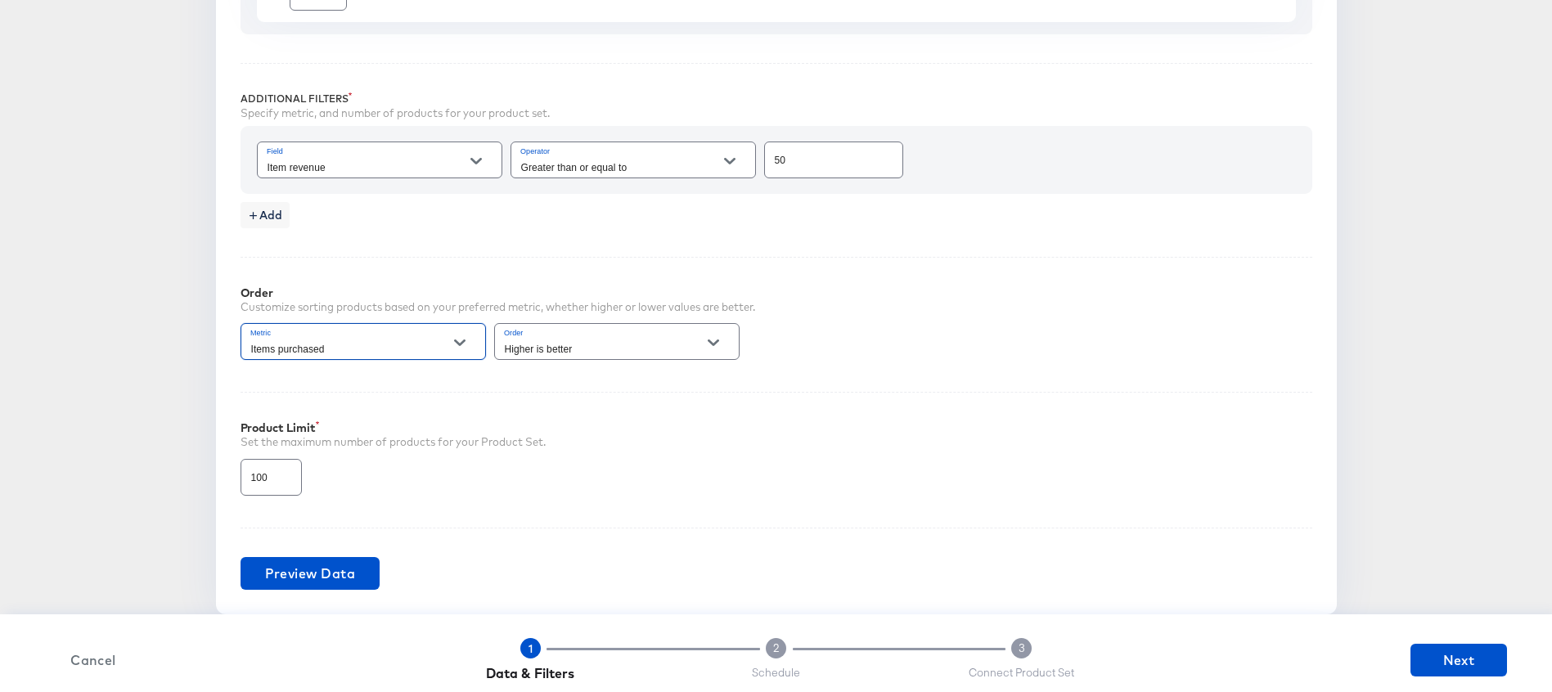
click at [635, 342] on input "Higher is better" at bounding box center [604, 349] width 205 height 19
click at [442, 337] on div "Items purchased" at bounding box center [363, 341] width 245 height 37
click at [455, 338] on icon "Open" at bounding box center [459, 342] width 11 height 11
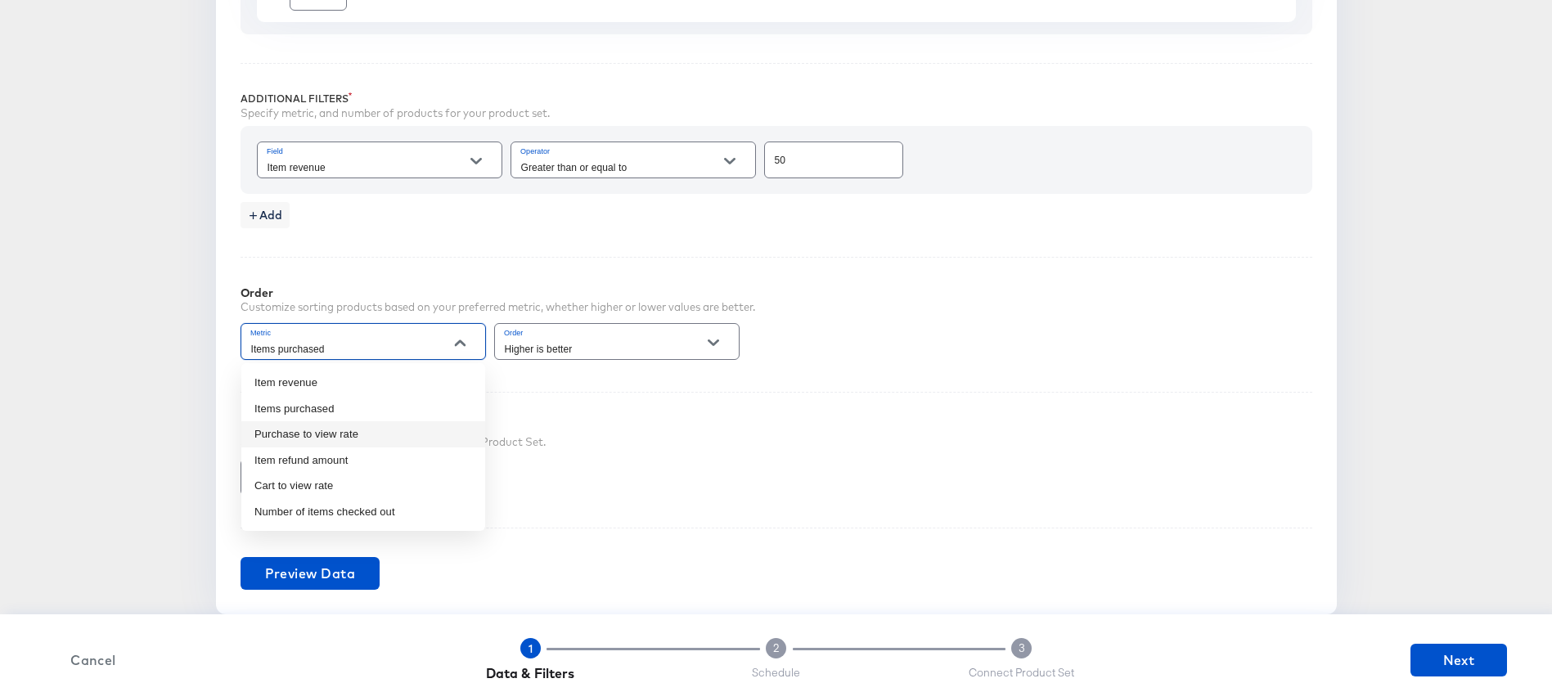
click at [336, 431] on li "Purchase to view rate" at bounding box center [363, 434] width 244 height 26
type input "Purchase to view rate"
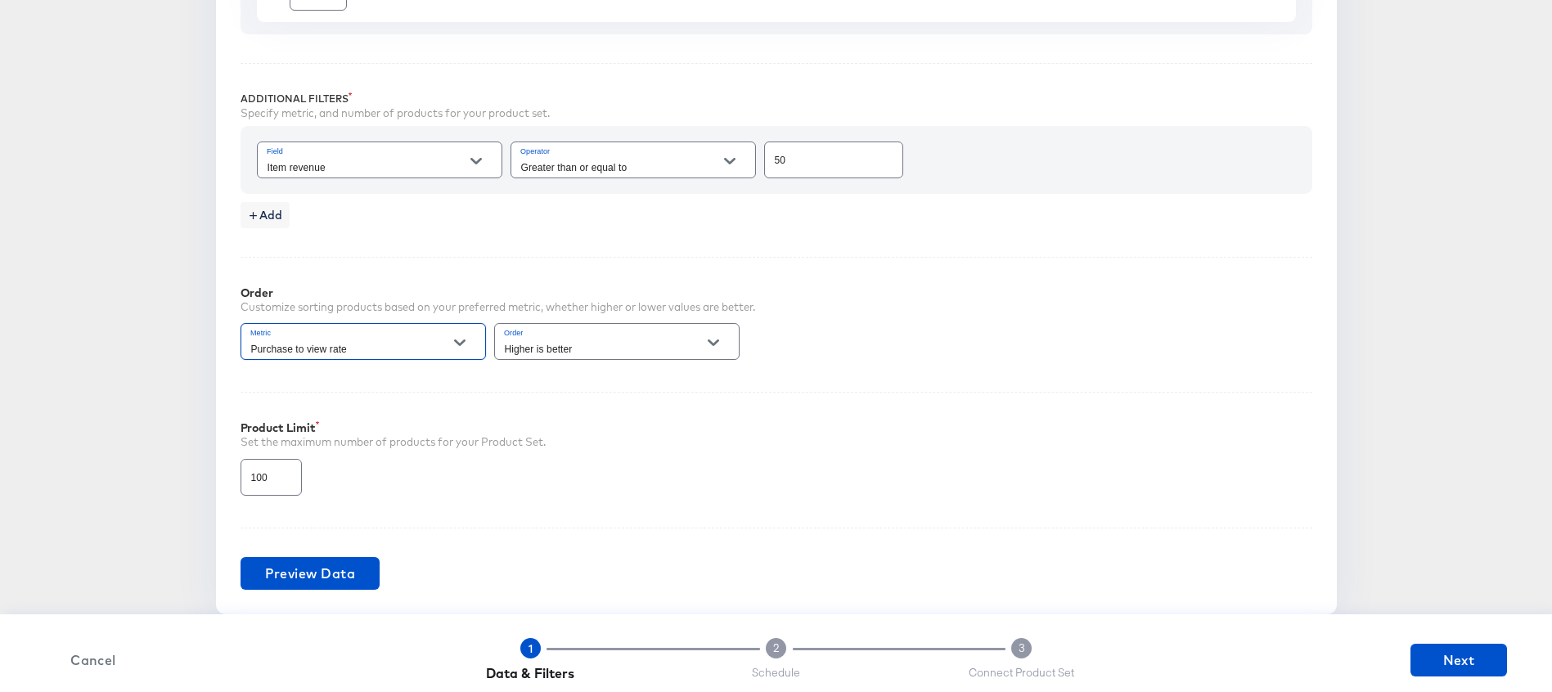
click at [448, 399] on div "Product Limit Set the maximum number of products for your Product Set. 100" at bounding box center [777, 445] width 1072 height 106
click at [462, 346] on icon "Open" at bounding box center [459, 348] width 11 height 7
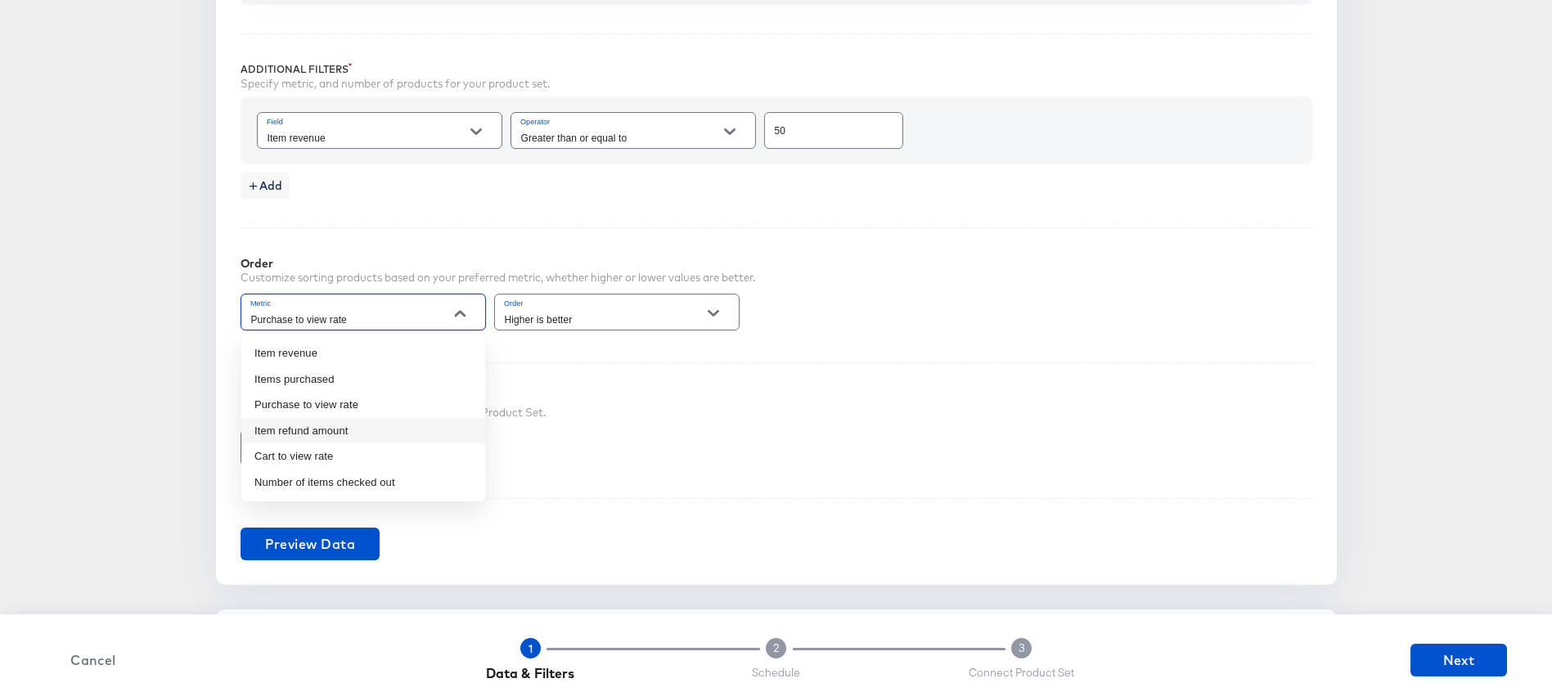
scroll to position [699, 0]
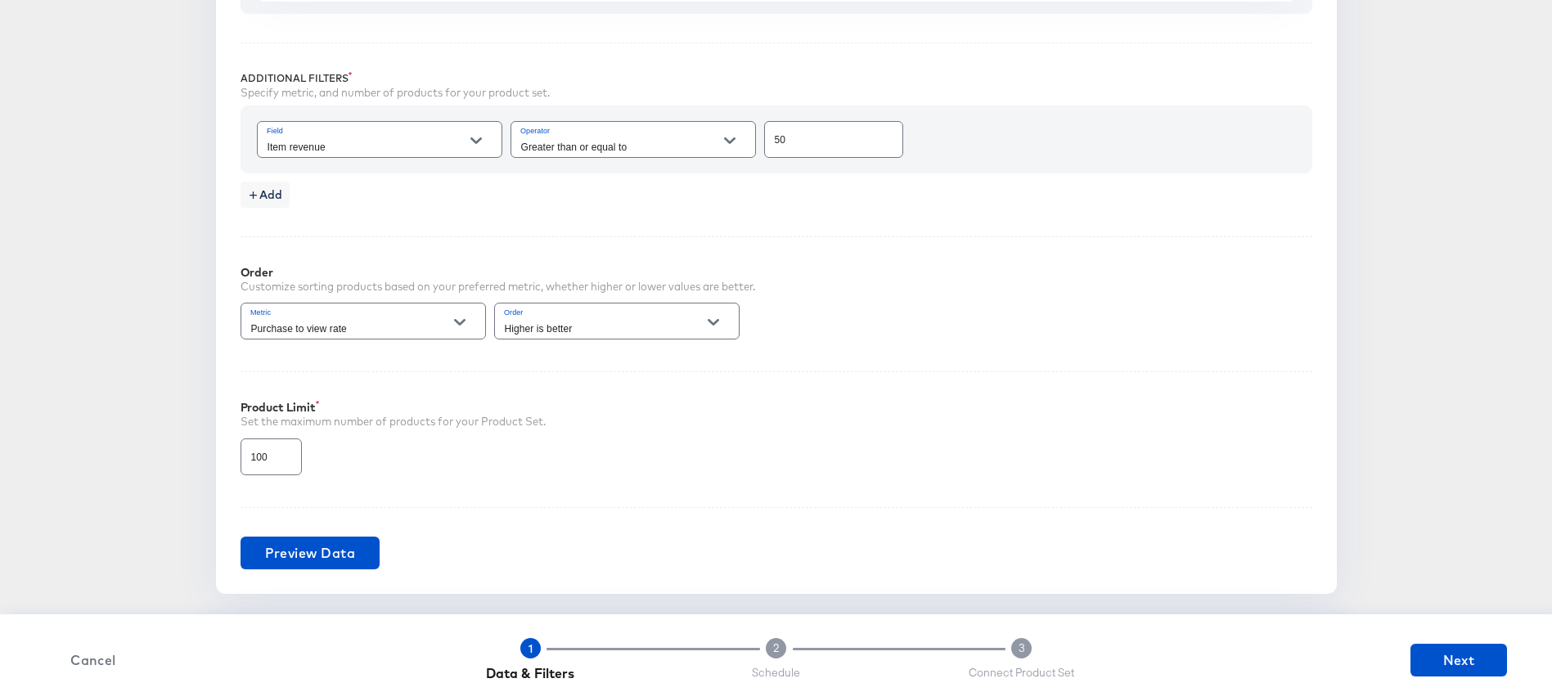
click at [473, 230] on div "Performance Product Set Builder Filters Input filters to limit the scope of you…" at bounding box center [776, 197] width 1121 height 795
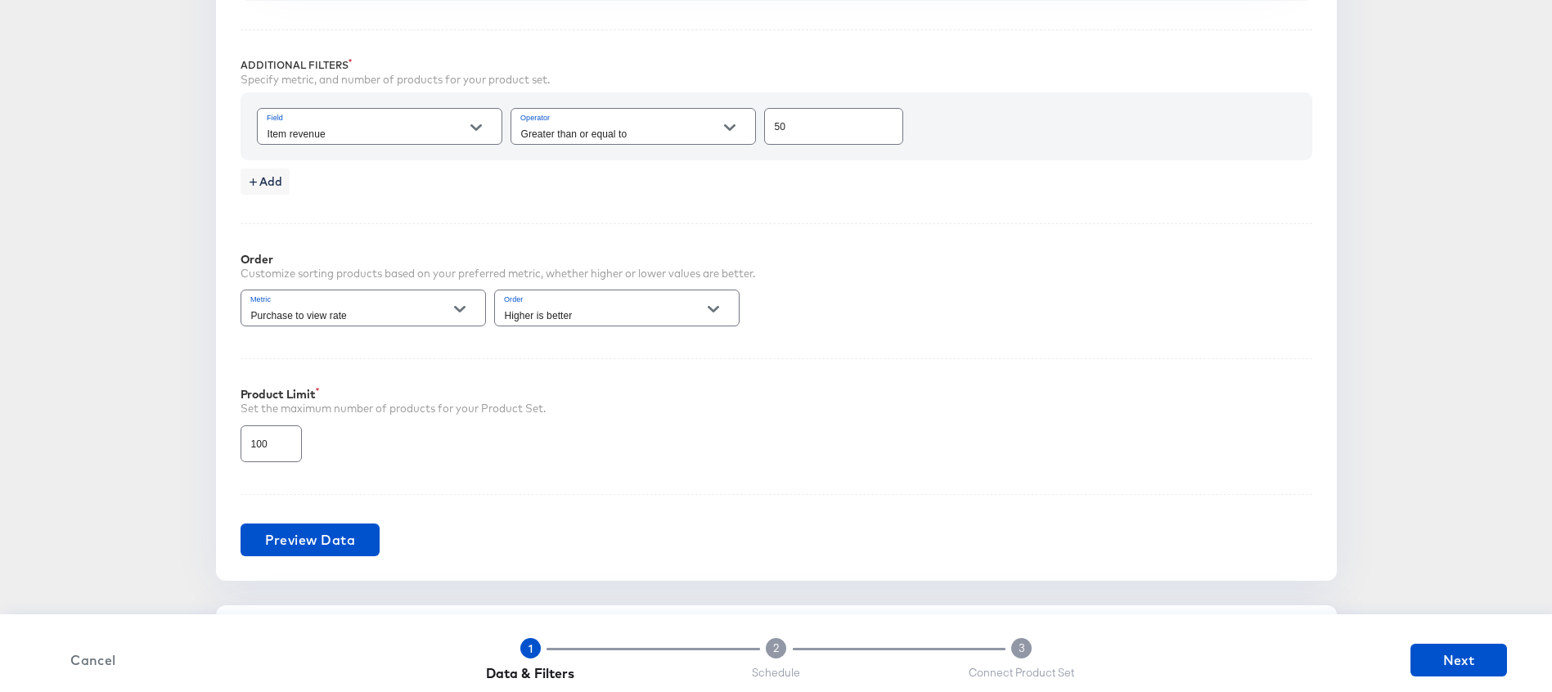
scroll to position [713, 0]
click at [471, 304] on button "Open" at bounding box center [460, 308] width 25 height 25
click at [165, 310] on div "Performance Product Sets Create new Performance Product Set Select Source Selec…" at bounding box center [776, 282] width 1500 height 1759
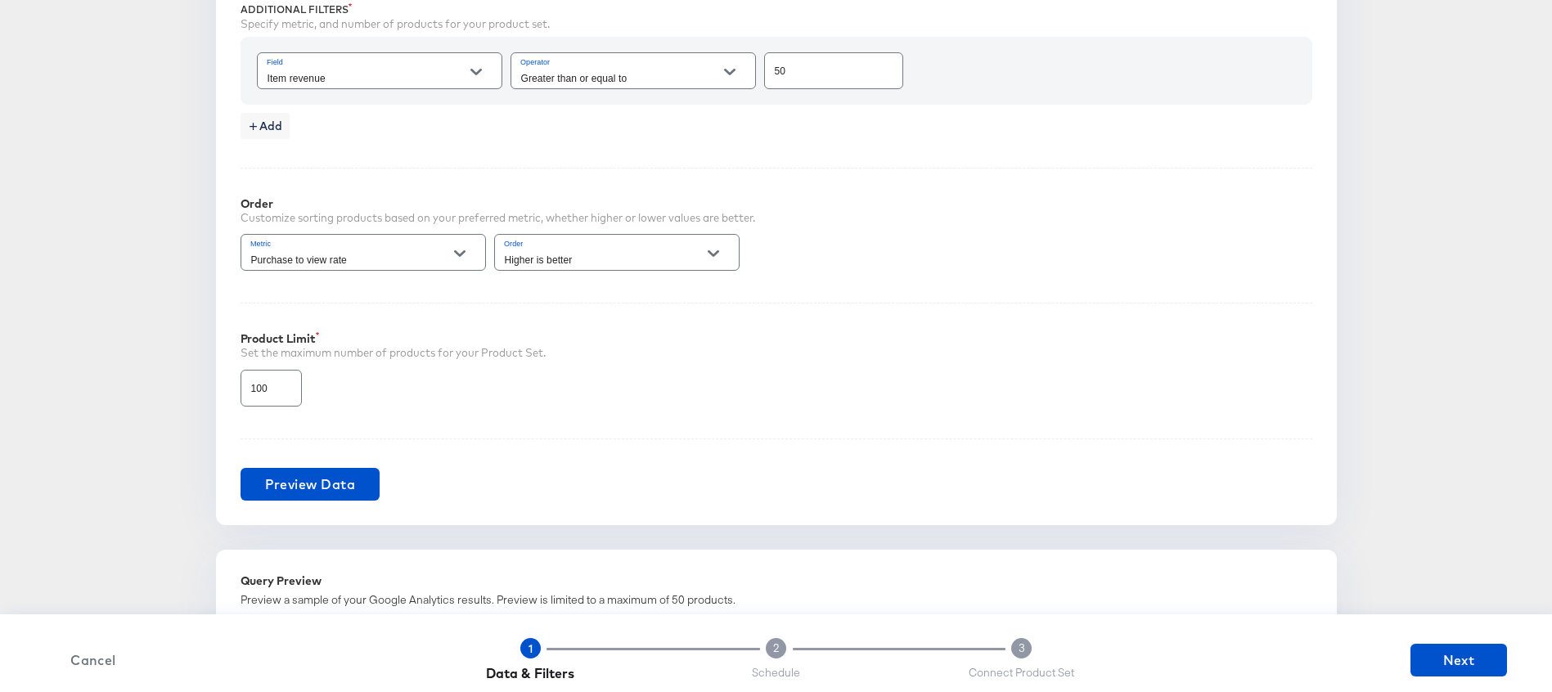
scroll to position [775, 0]
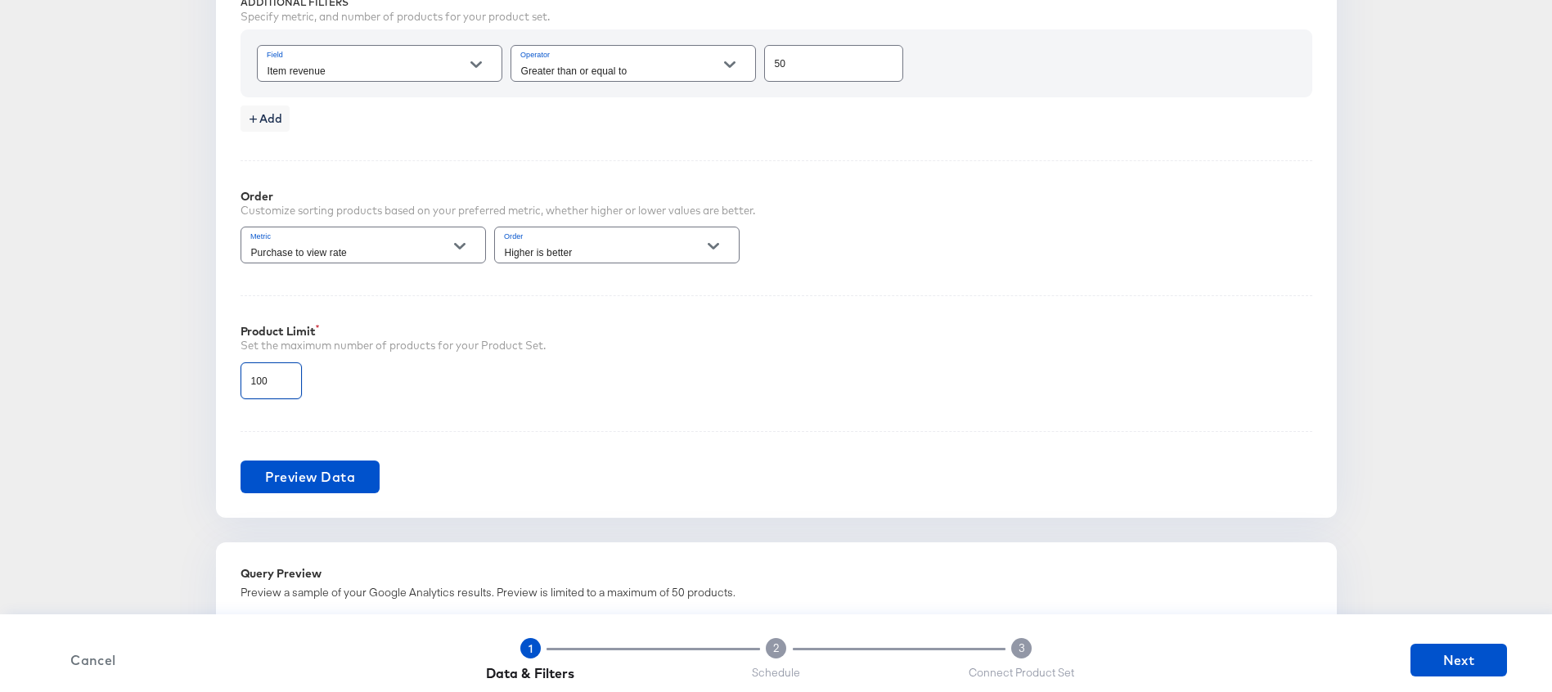
drag, startPoint x: 275, startPoint y: 380, endPoint x: 173, endPoint y: 376, distance: 101.5
click at [173, 377] on div "Performance Product Sets Create new Performance Product Set Select Source Selec…" at bounding box center [776, 220] width 1500 height 1759
type input "3999"
click at [16, 377] on article "Performance Product Sets Create new Performance Product Set Select Source Selec…" at bounding box center [776, 244] width 1552 height 1875
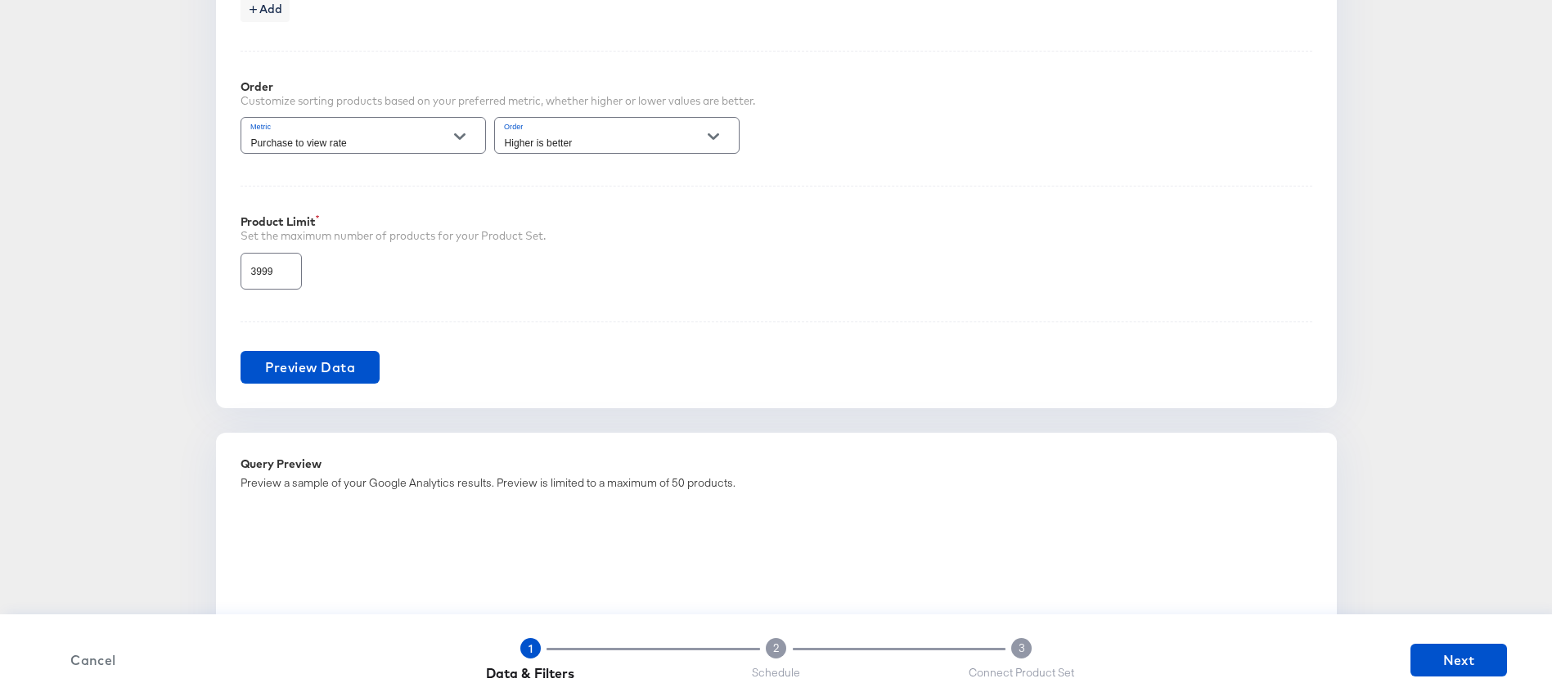
scroll to position [886, 0]
click at [349, 367] on span "Preview Data" at bounding box center [310, 365] width 91 height 23
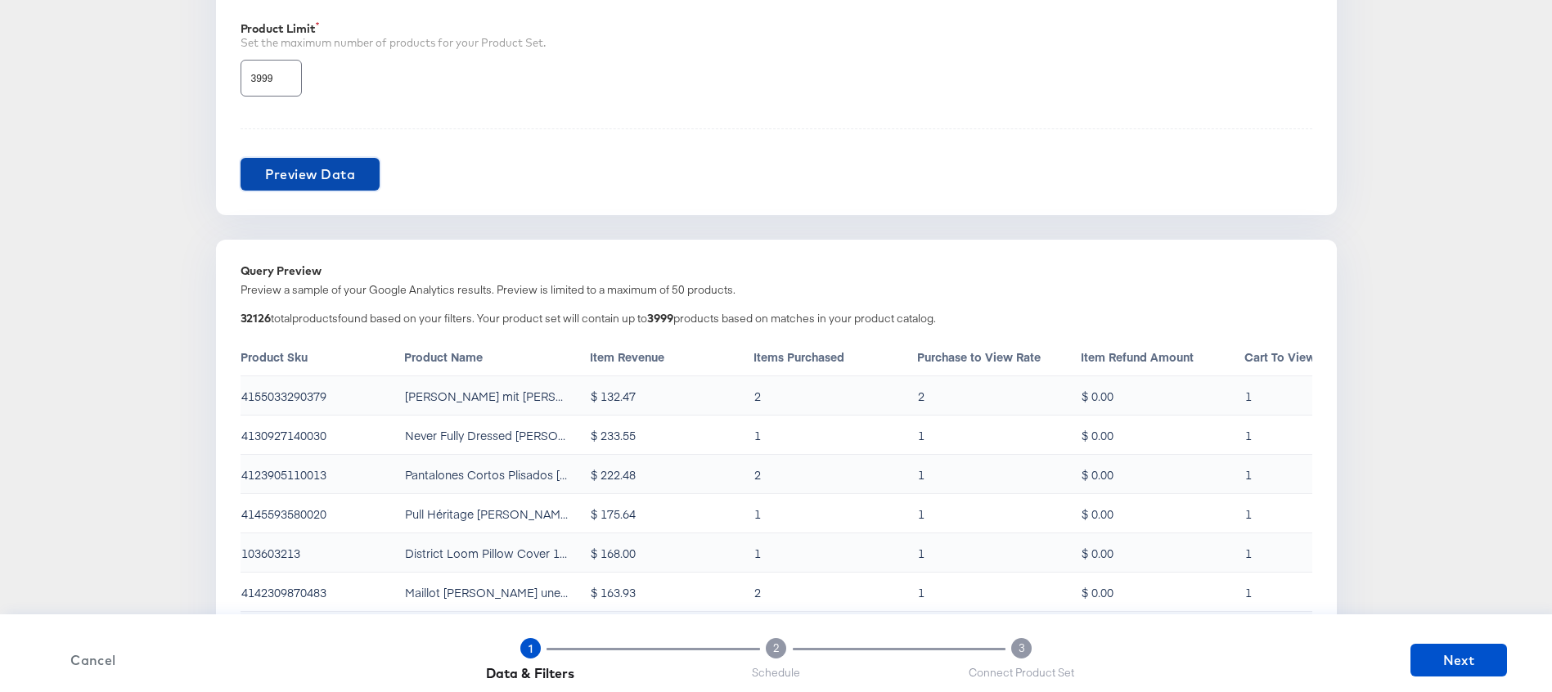
scroll to position [1101, 0]
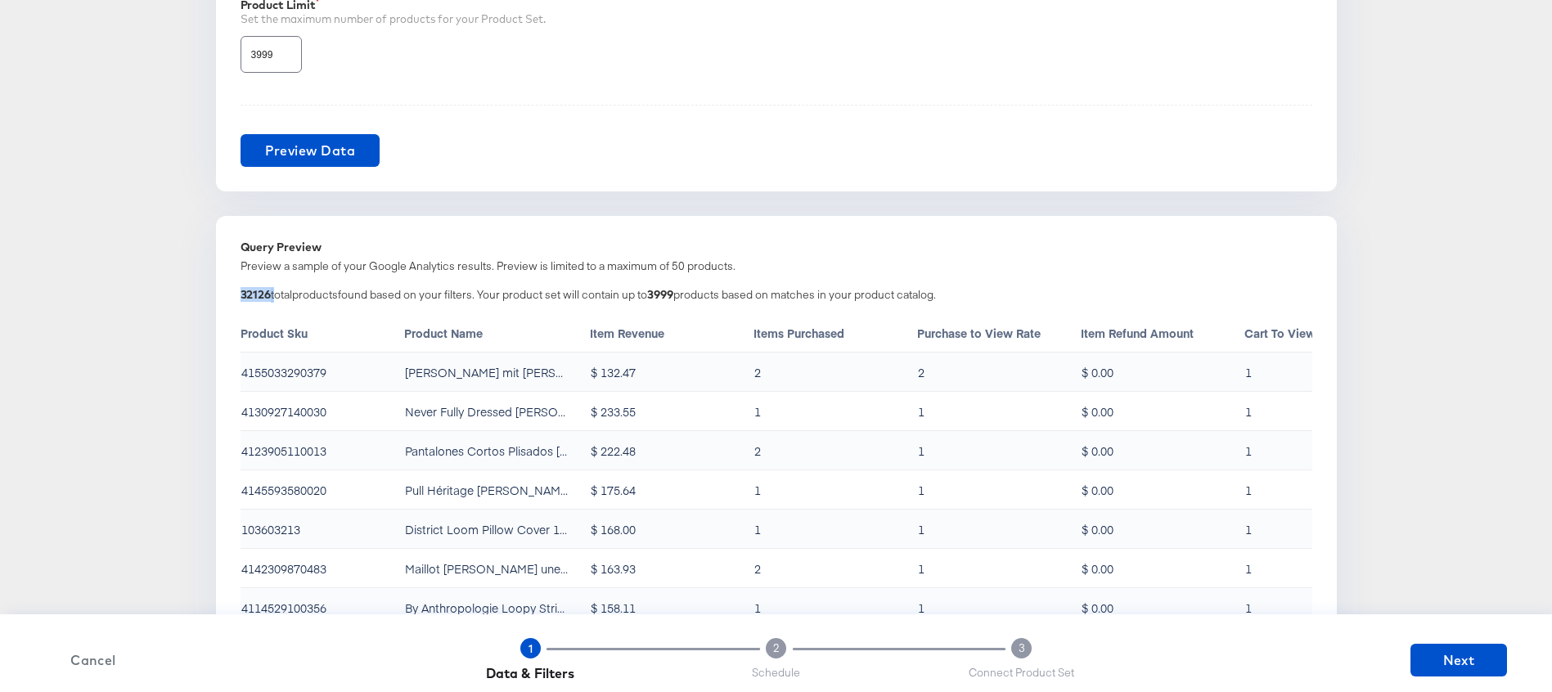
drag, startPoint x: 272, startPoint y: 291, endPoint x: 223, endPoint y: 290, distance: 49.1
click at [223, 290] on div "Query Preview Preview a sample of your Google Analytics results. Preview is lim…" at bounding box center [776, 478] width 1121 height 525
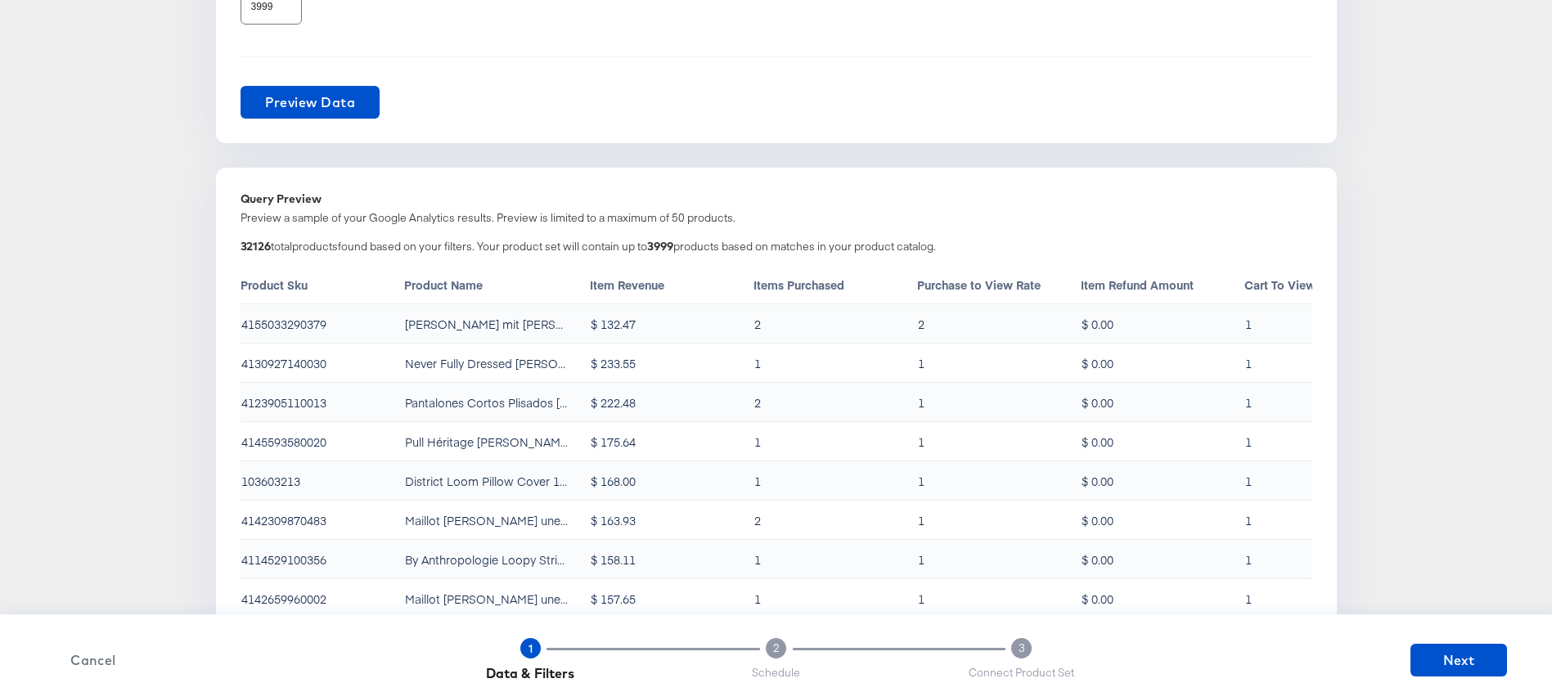
scroll to position [1160, 0]
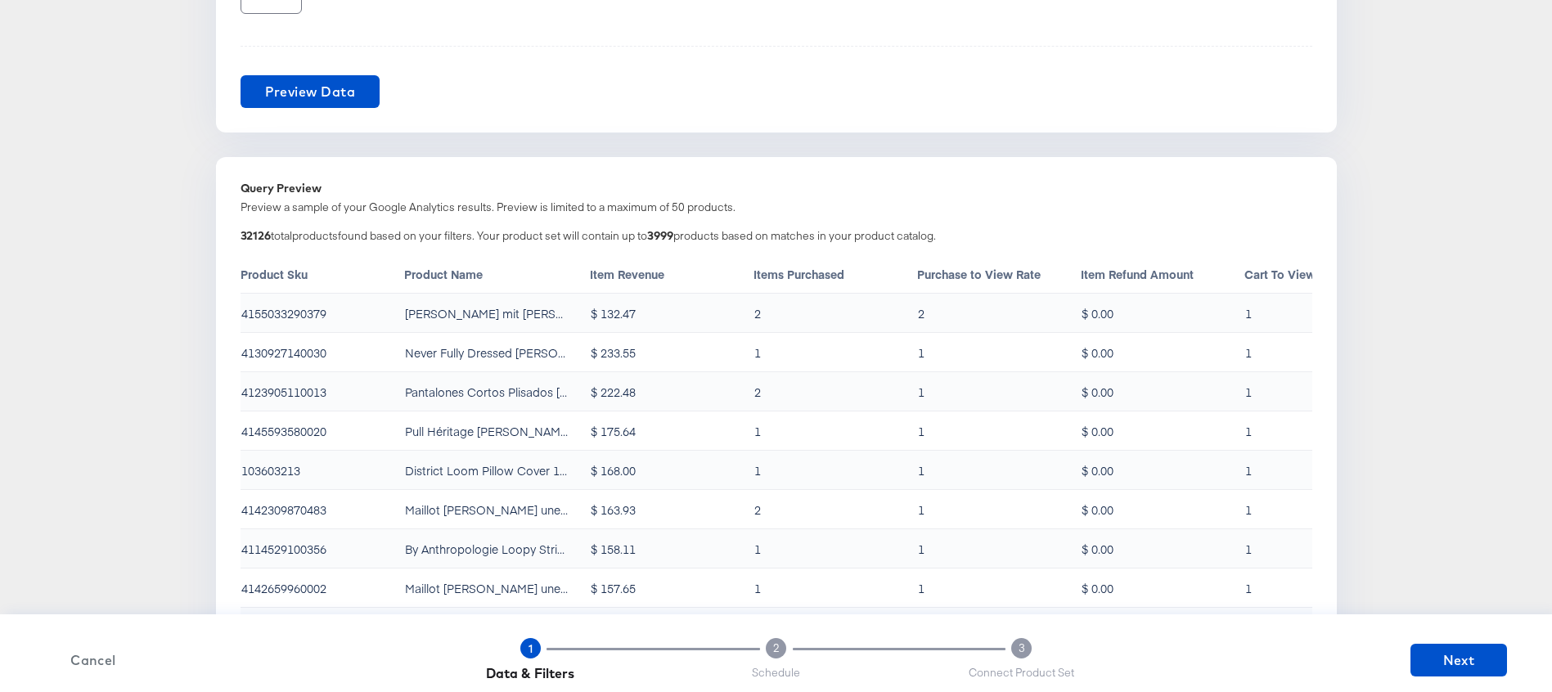
drag, startPoint x: 656, startPoint y: 234, endPoint x: 700, endPoint y: 234, distance: 44.2
click at [700, 234] on div "32126 total products found based on your filters. Your product set will contain…" at bounding box center [777, 238] width 1072 height 20
click at [806, 180] on div "Query Preview Preview a sample of your Google Analytics results. Preview is lim…" at bounding box center [776, 419] width 1121 height 525
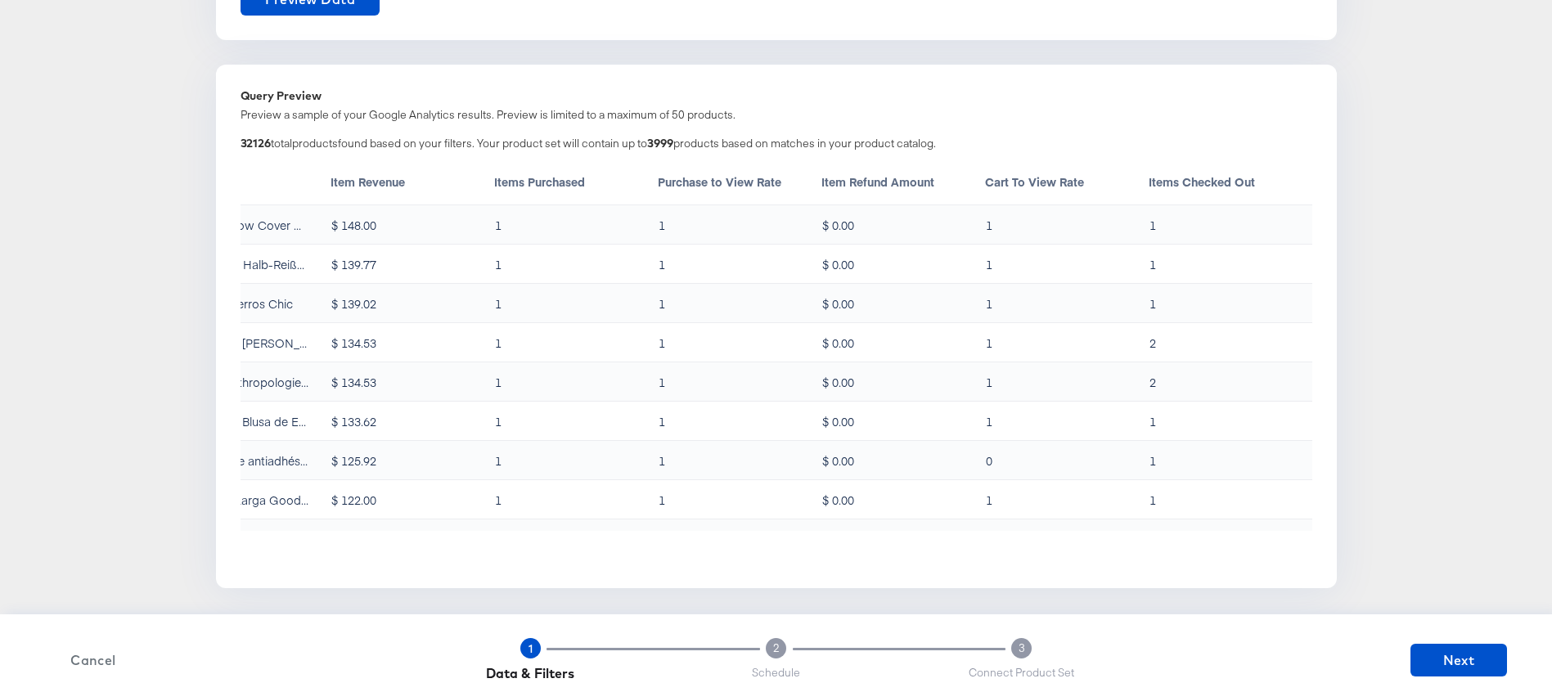
scroll to position [1254, 0]
click at [1441, 660] on span "Next" at bounding box center [1458, 660] width 83 height 23
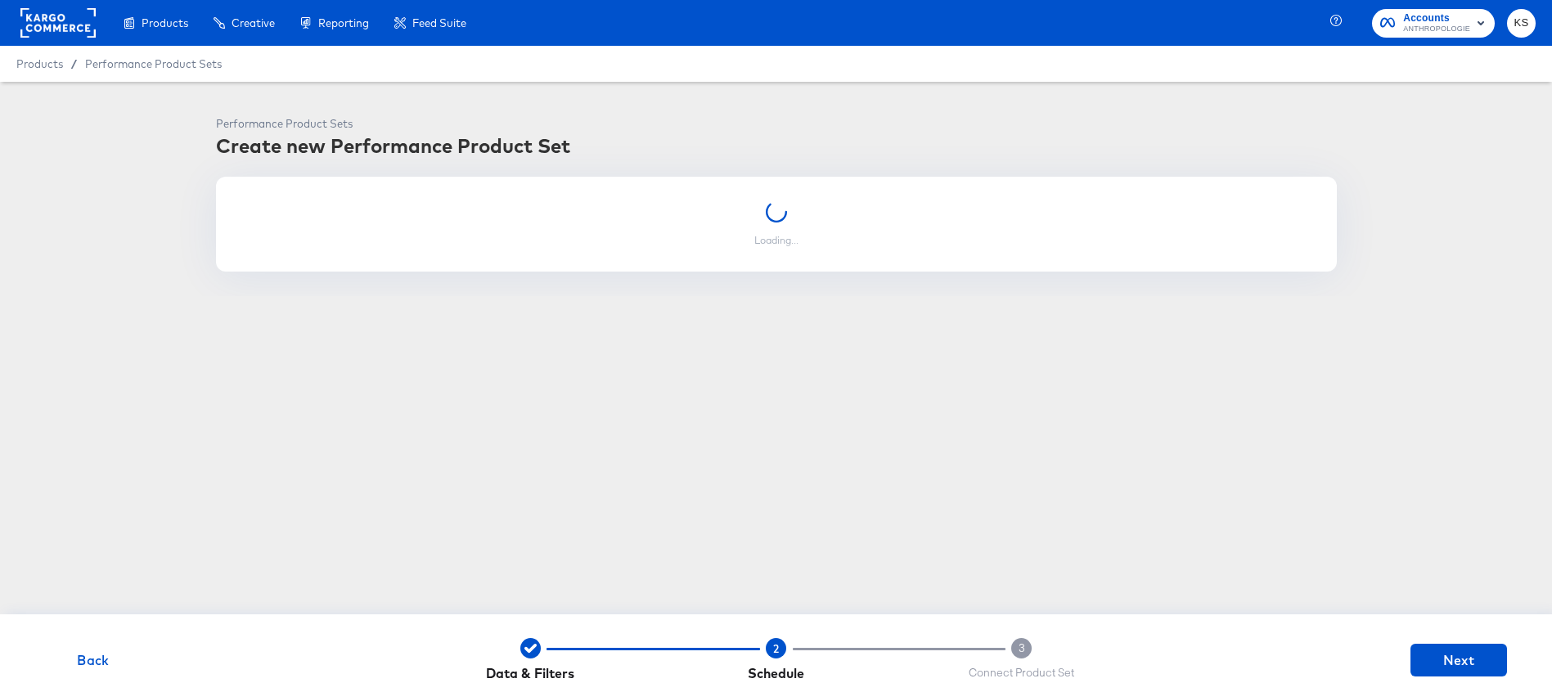
scroll to position [0, 0]
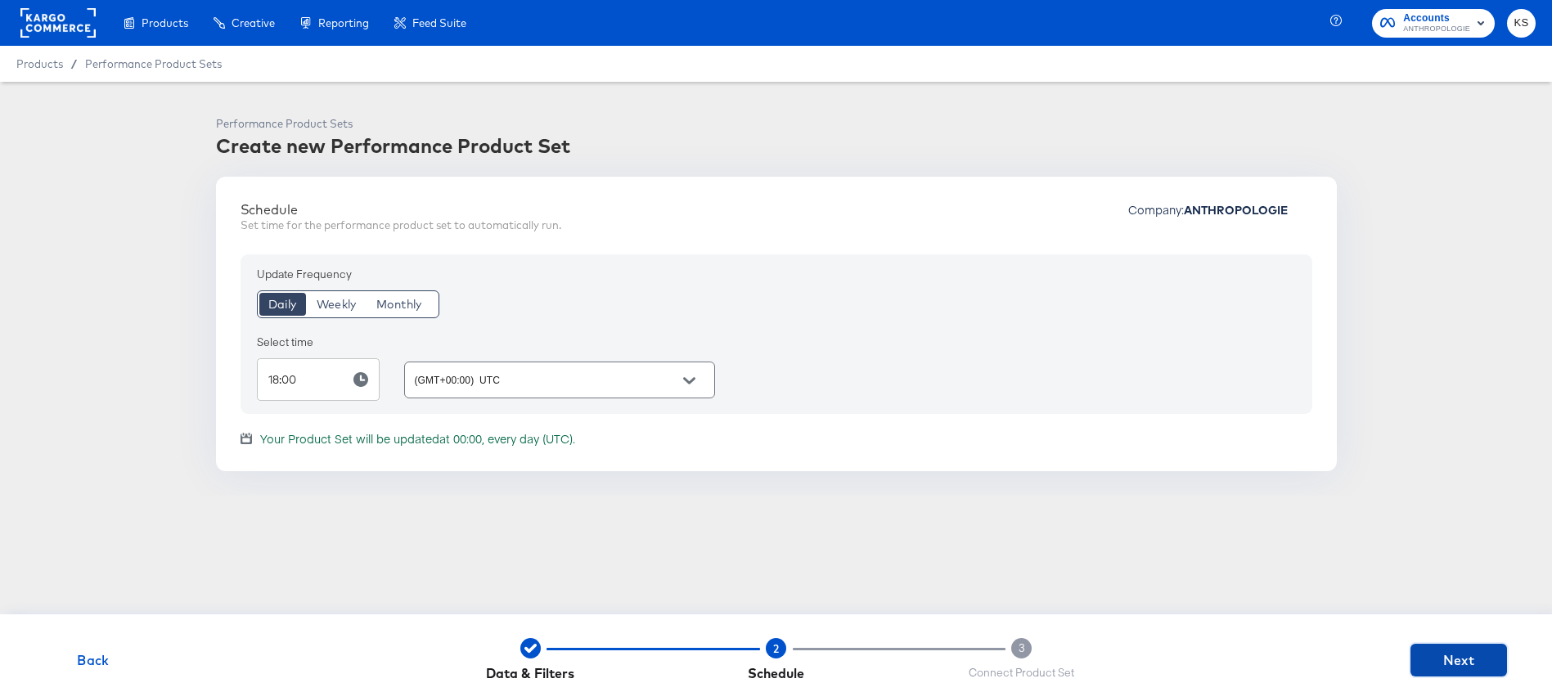
click at [1479, 663] on span "Next" at bounding box center [1458, 660] width 83 height 23
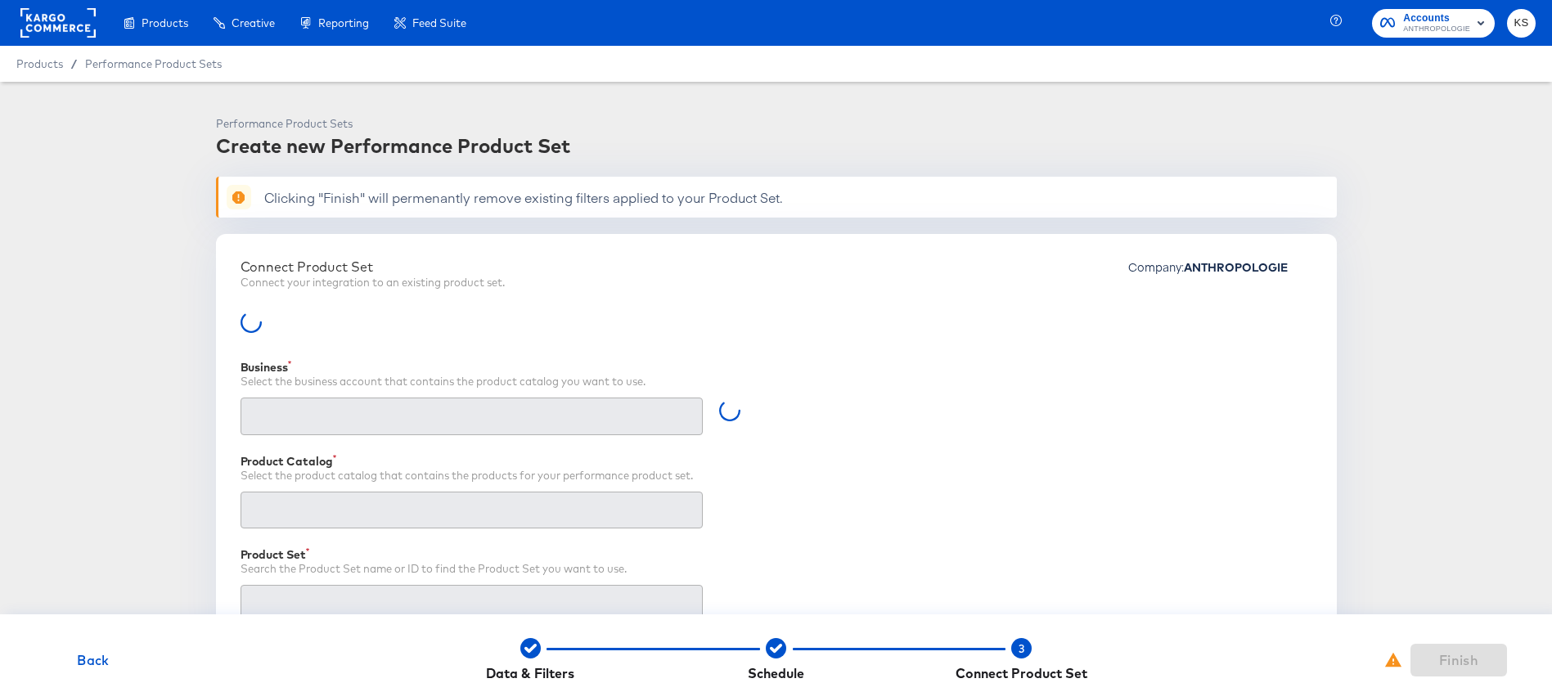
type input "Retailer ID"
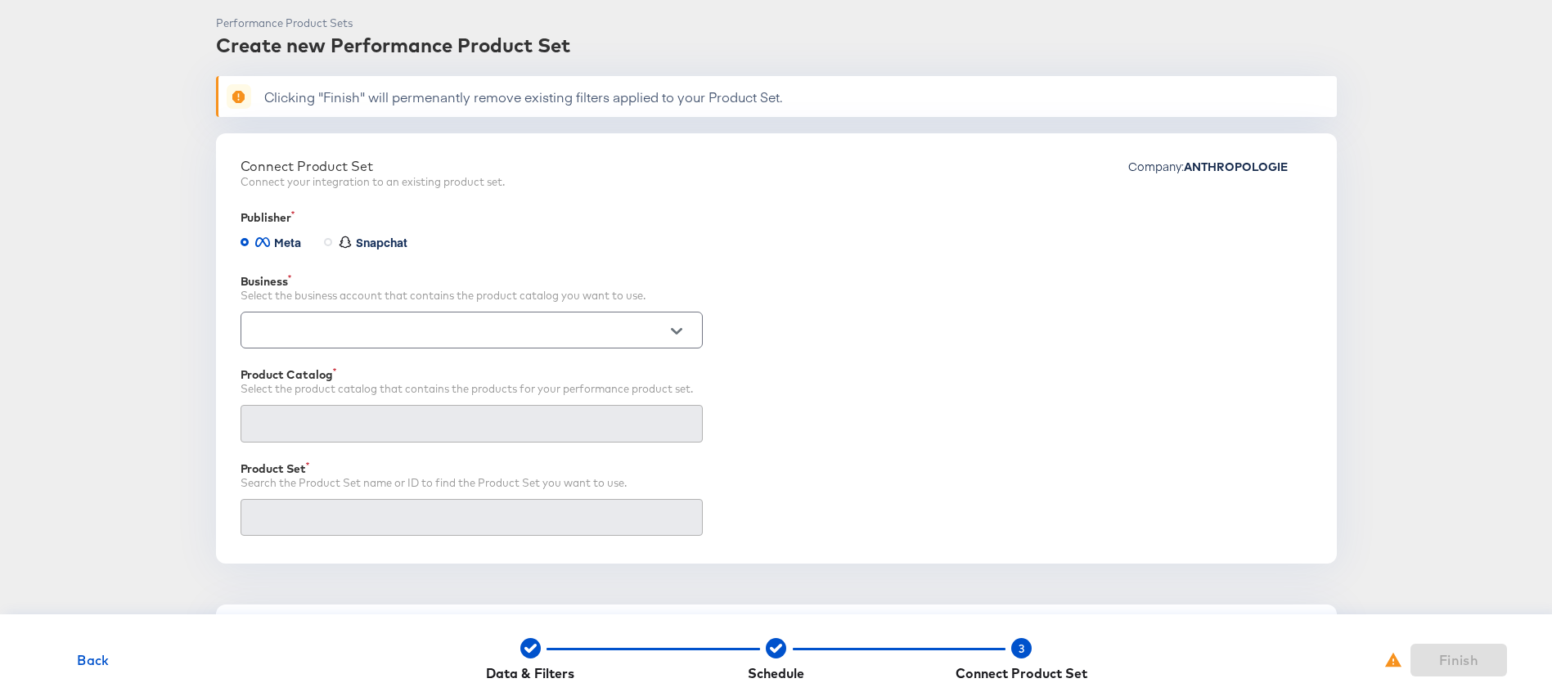
scroll to position [115, 0]
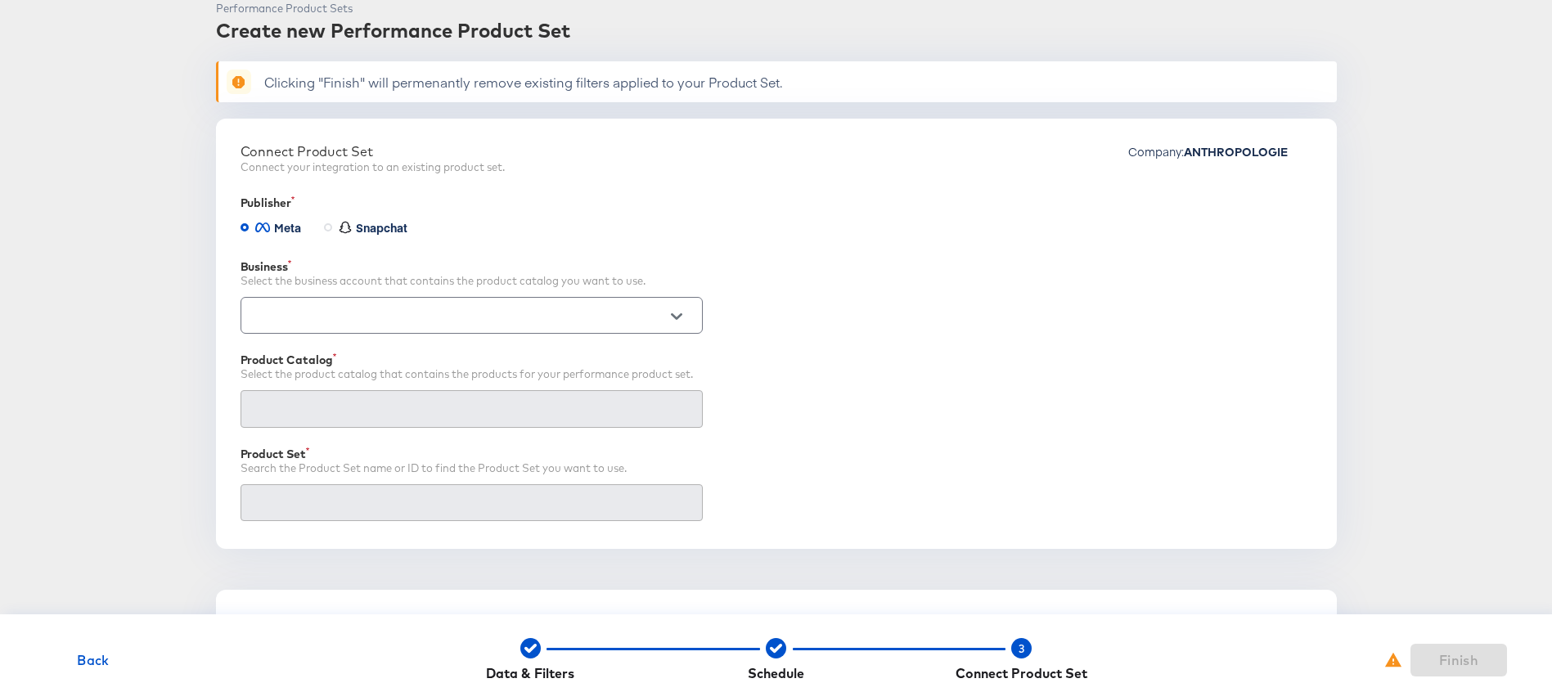
click at [675, 329] on div at bounding box center [472, 315] width 462 height 37
click at [664, 312] on button "Open" at bounding box center [676, 316] width 25 height 25
click at [449, 365] on li "Kargo Commerce - Formerly StitcherAds (638625946236073)" at bounding box center [471, 357] width 461 height 26
type input "Kargo Commerce - Formerly StitcherAds (638625946236073)"
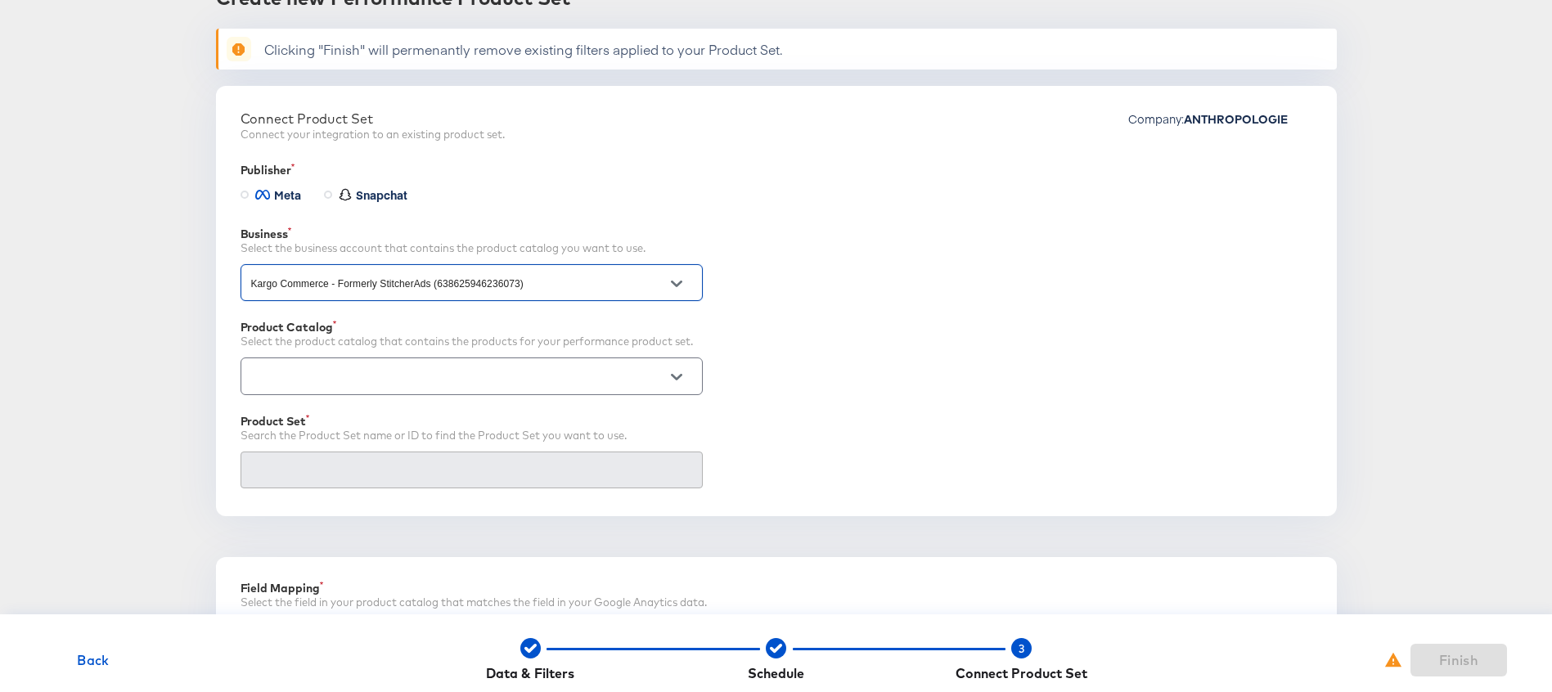
click at [281, 367] on input "text" at bounding box center [459, 376] width 422 height 19
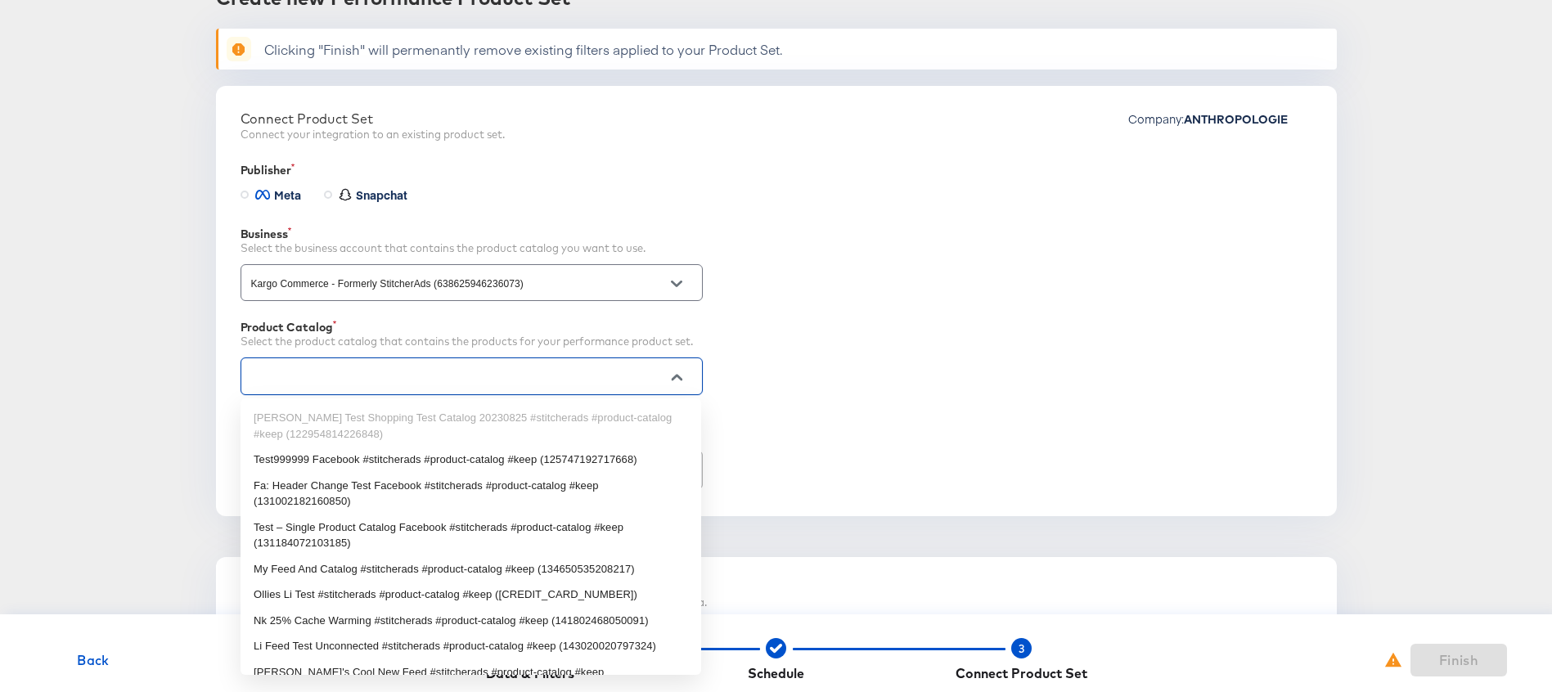
paste input "656947363287054"
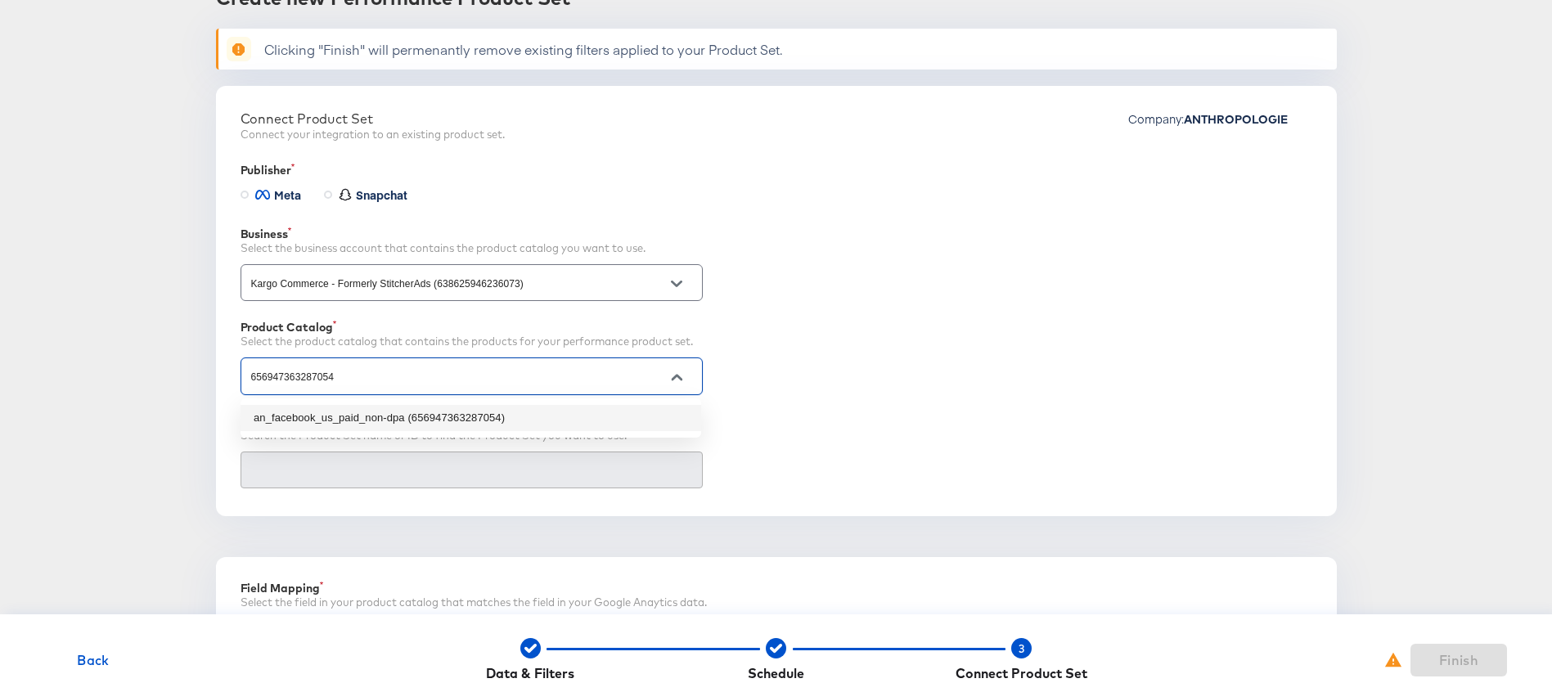
click at [444, 419] on li "an_facebook_us_paid_non-dpa (656947363287054)" at bounding box center [471, 418] width 461 height 26
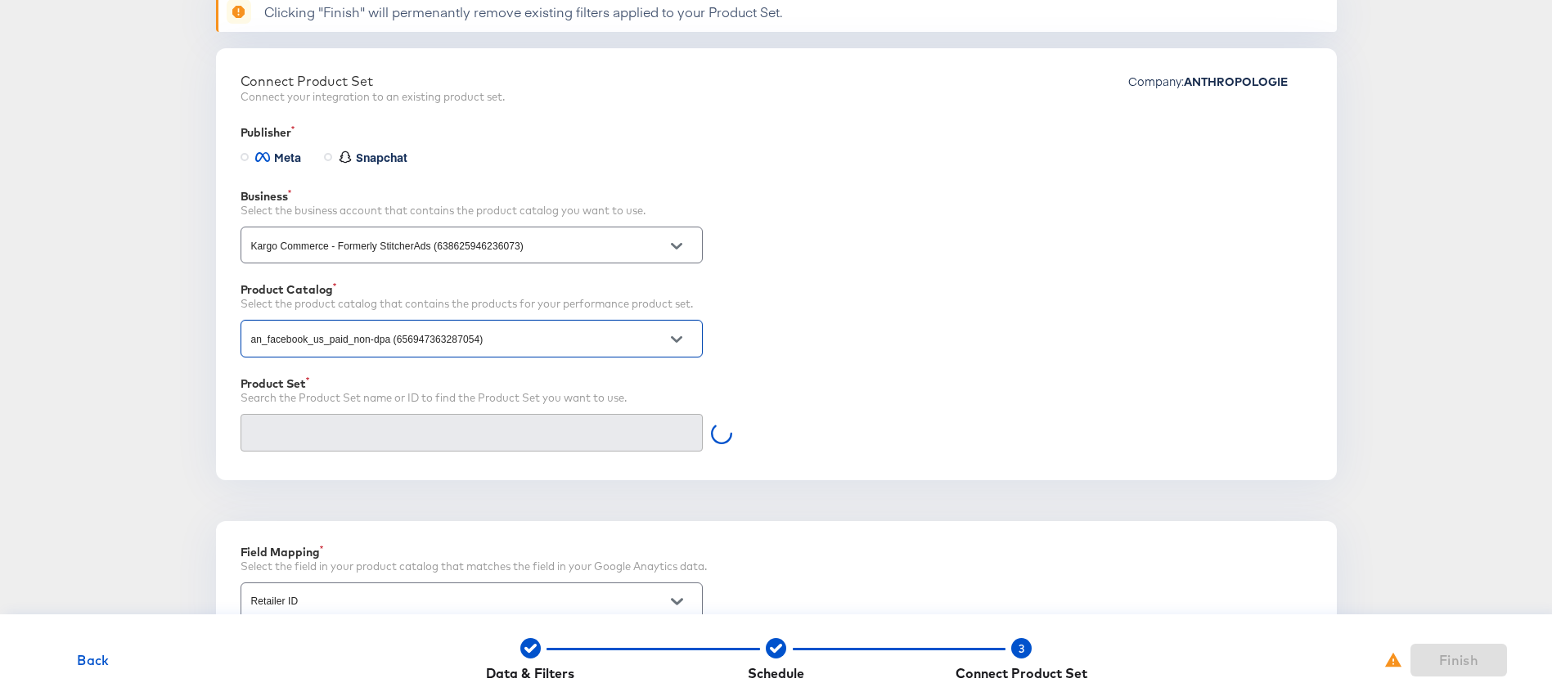
scroll to position [202, 0]
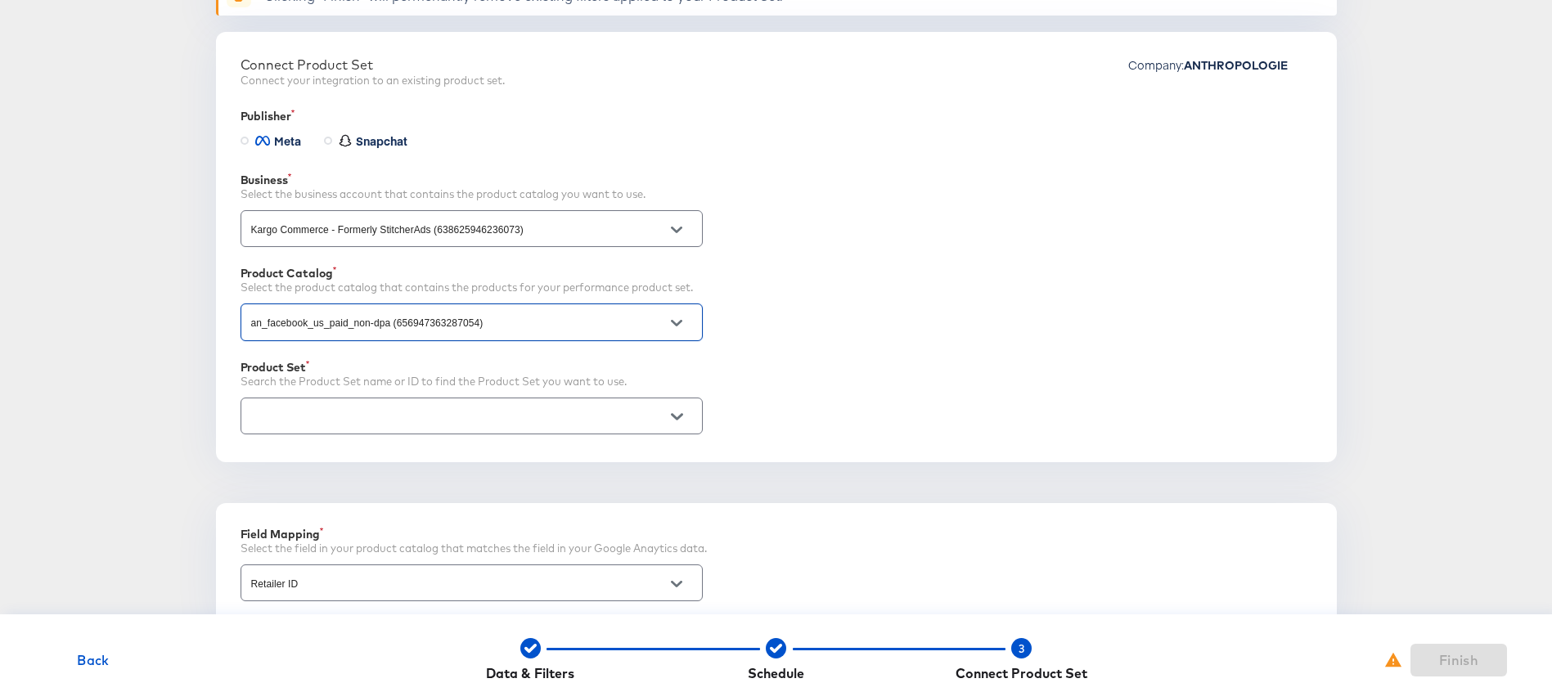
click at [679, 408] on button "Open" at bounding box center [676, 416] width 25 height 25
type input "an_facebook_us_paid_non-dpa (656947363287054)"
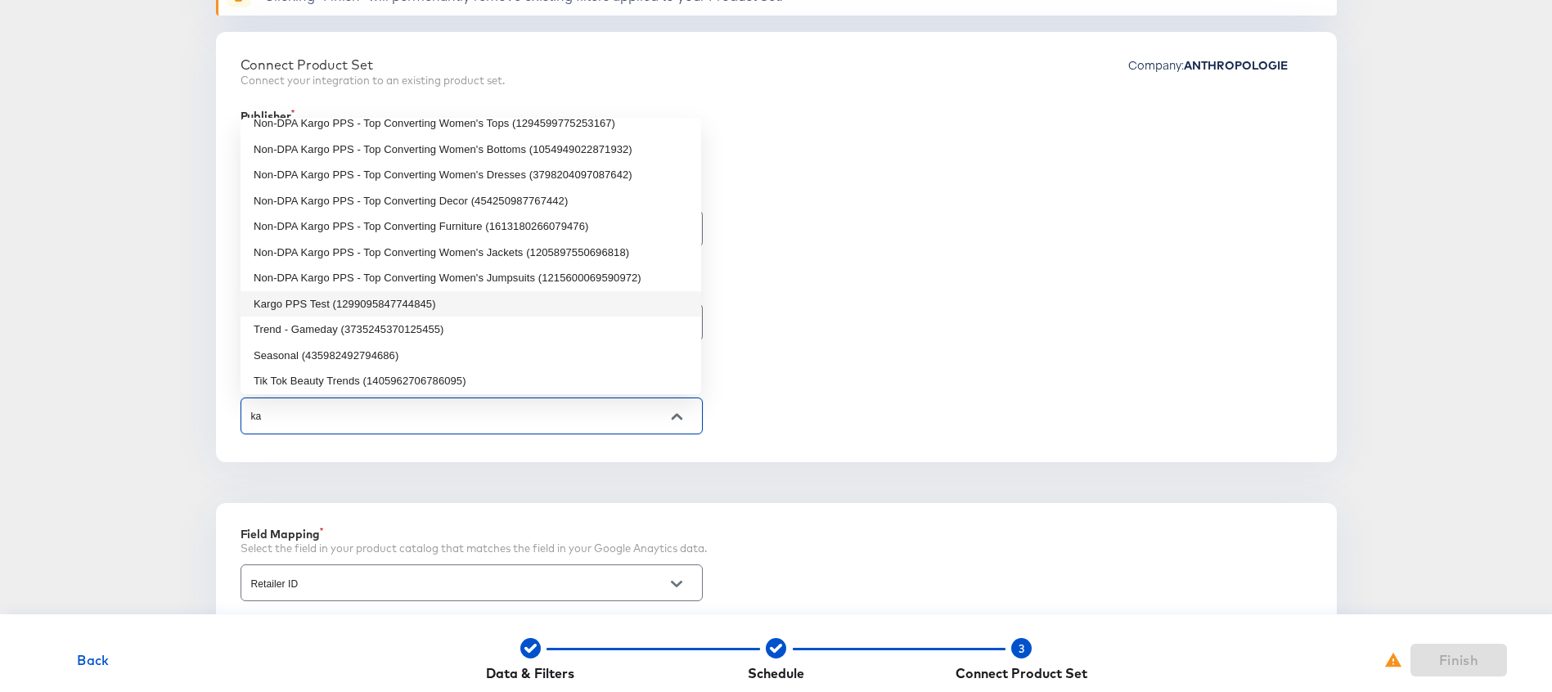
scroll to position [0, 0]
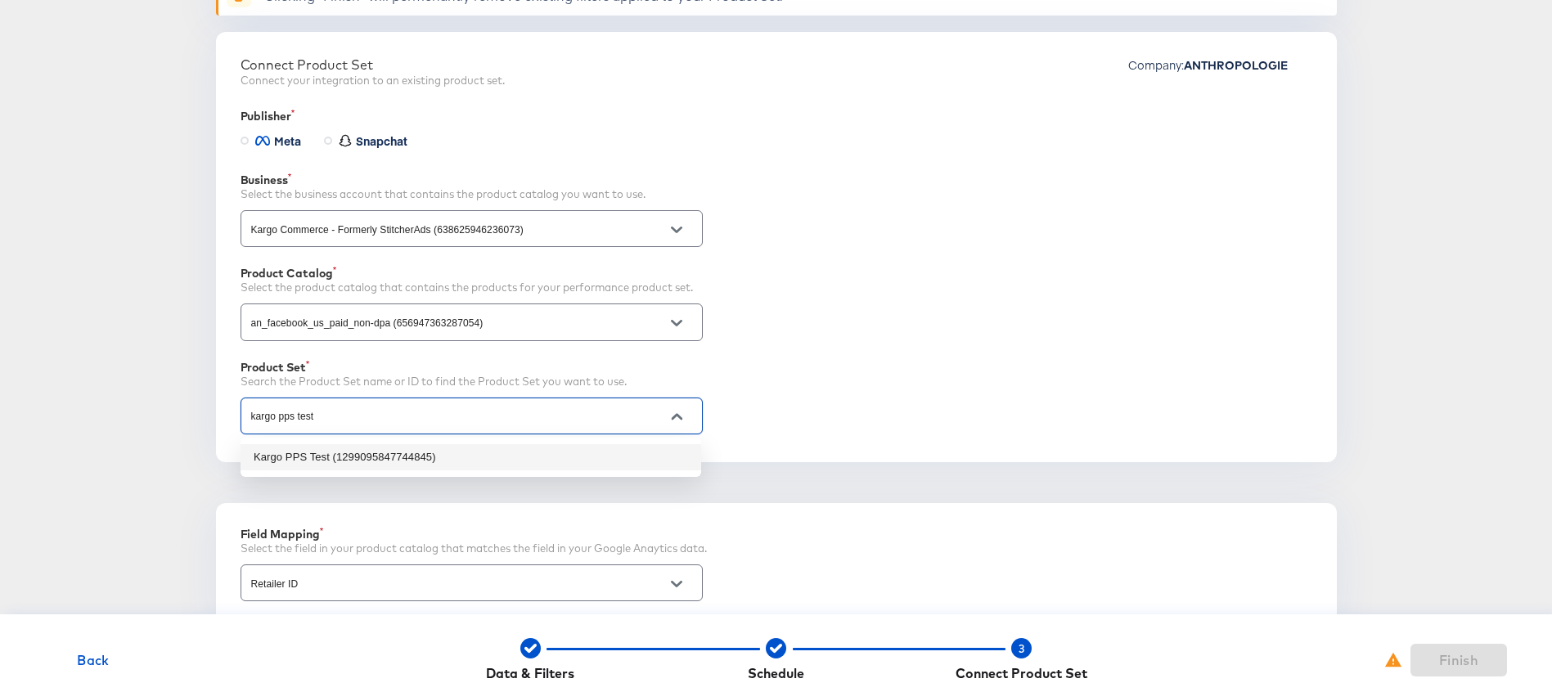
click at [393, 457] on li "Kargo PPS Test (1299095847744845)" at bounding box center [471, 457] width 461 height 26
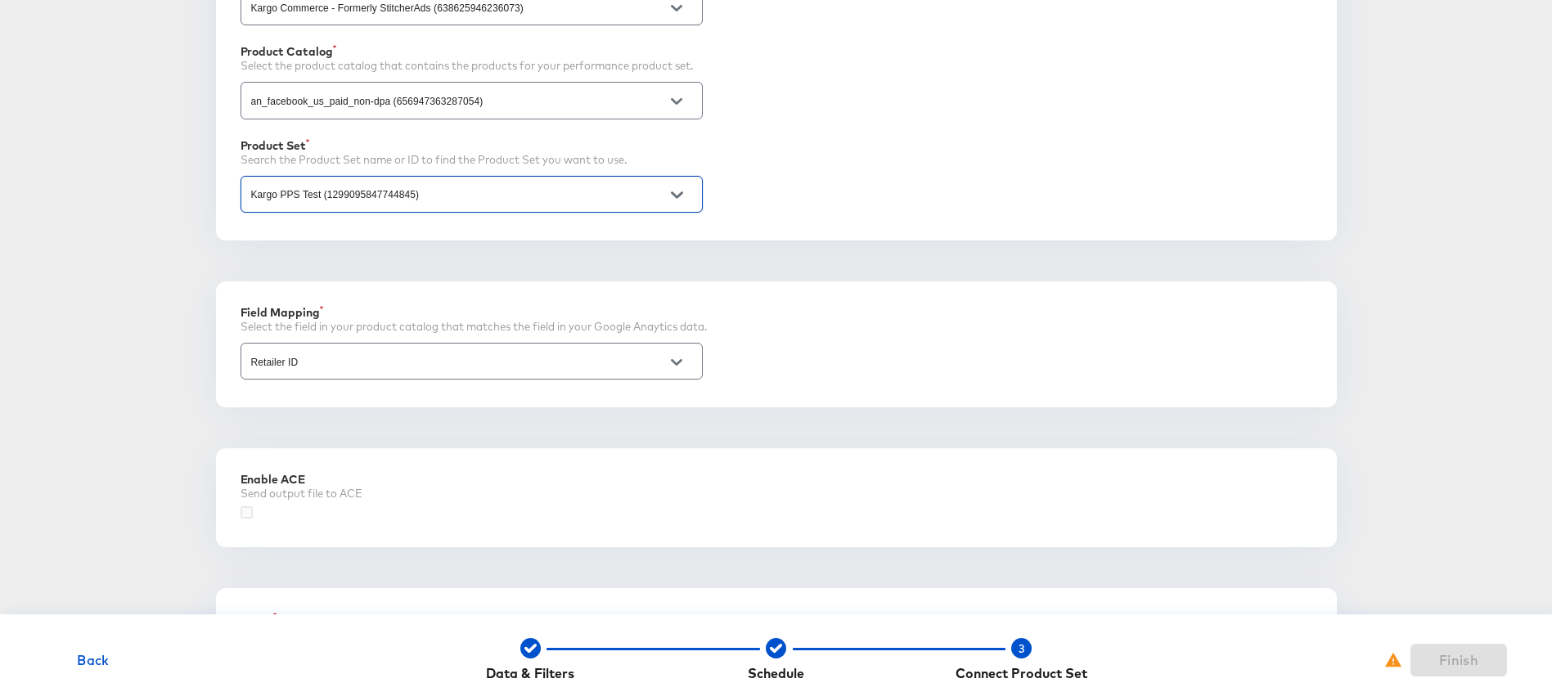
scroll to position [426, 0]
click at [681, 359] on icon "Open" at bounding box center [676, 361] width 11 height 7
type input "Kargo PPS Test (1299095847744845)"
click at [789, 289] on div "Field Mapping Select the field in your product catalog that matches the field i…" at bounding box center [776, 343] width 1121 height 126
click at [374, 358] on input "Retailer ID" at bounding box center [459, 360] width 422 height 19
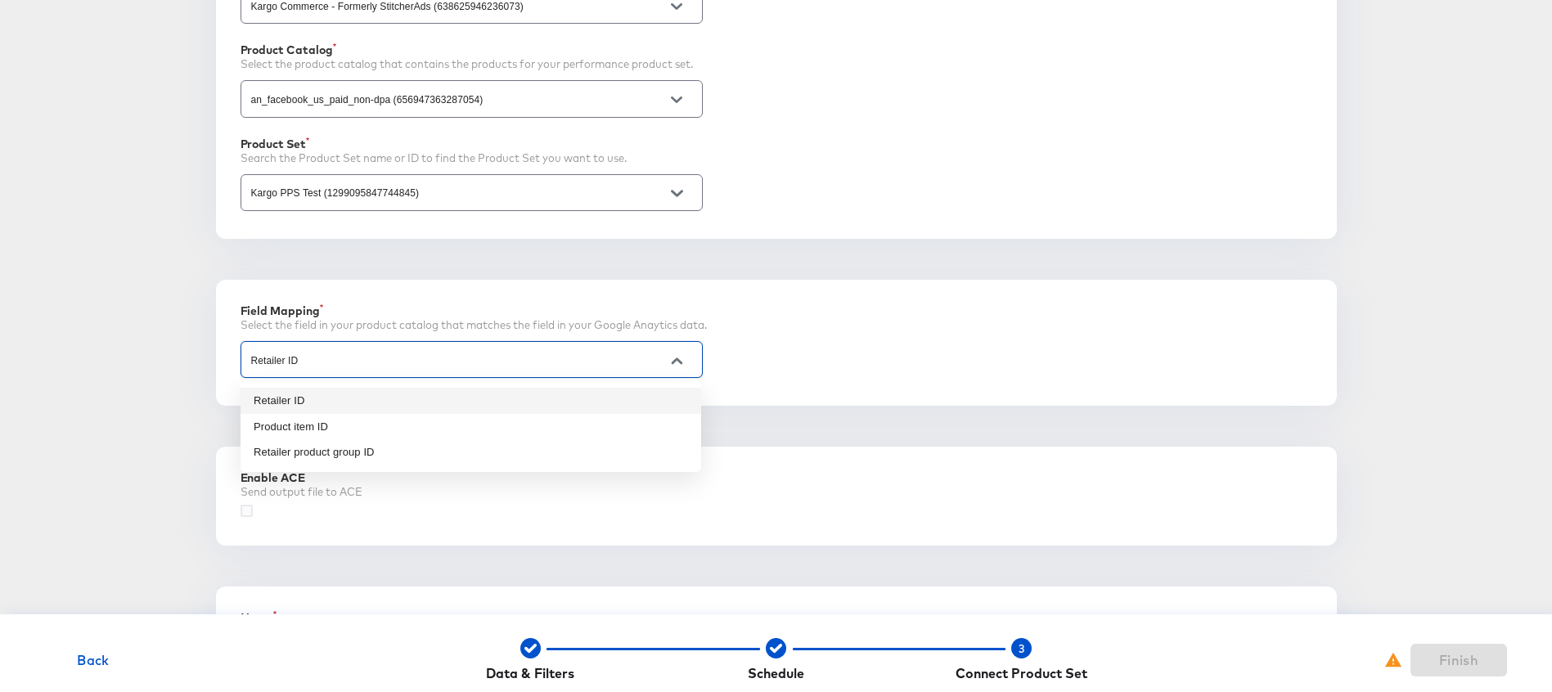
click at [186, 395] on div "Performance Product Sets Create new Performance Product Set Clicking "Finish" w…" at bounding box center [776, 224] width 1500 height 1066
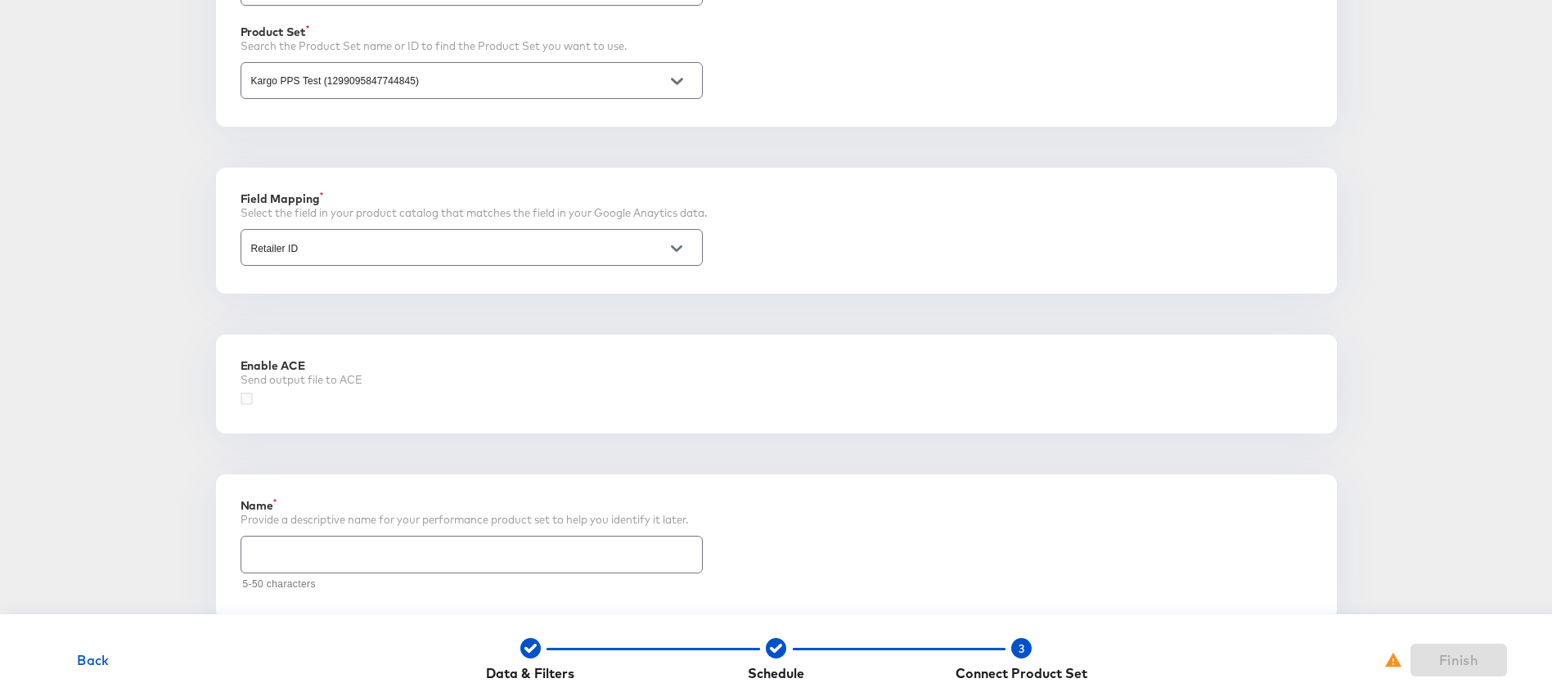
scroll to position [572, 0]
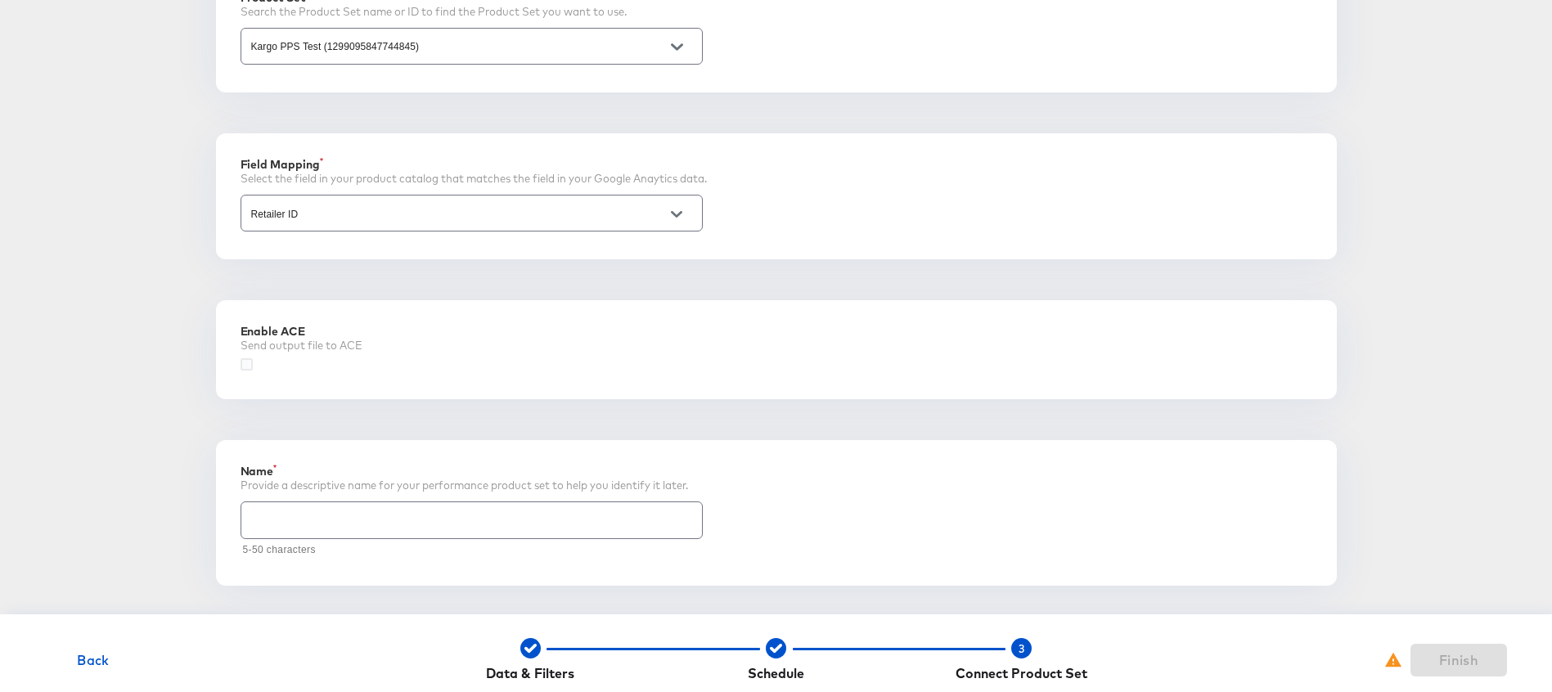
click at [318, 527] on input "text" at bounding box center [471, 513] width 461 height 35
type input "Kargo PPS Test"
click at [200, 462] on div "Performance Product Sets Create new Performance Product Set Clicking "Finish" w…" at bounding box center [776, 77] width 1500 height 1066
click at [237, 361] on div "Enable ACE Send output file to ACE" at bounding box center [776, 349] width 1121 height 99
click at [71, 309] on div "Performance Product Sets Create new Performance Product Set Clicking "Finish" w…" at bounding box center [776, 77] width 1500 height 1066
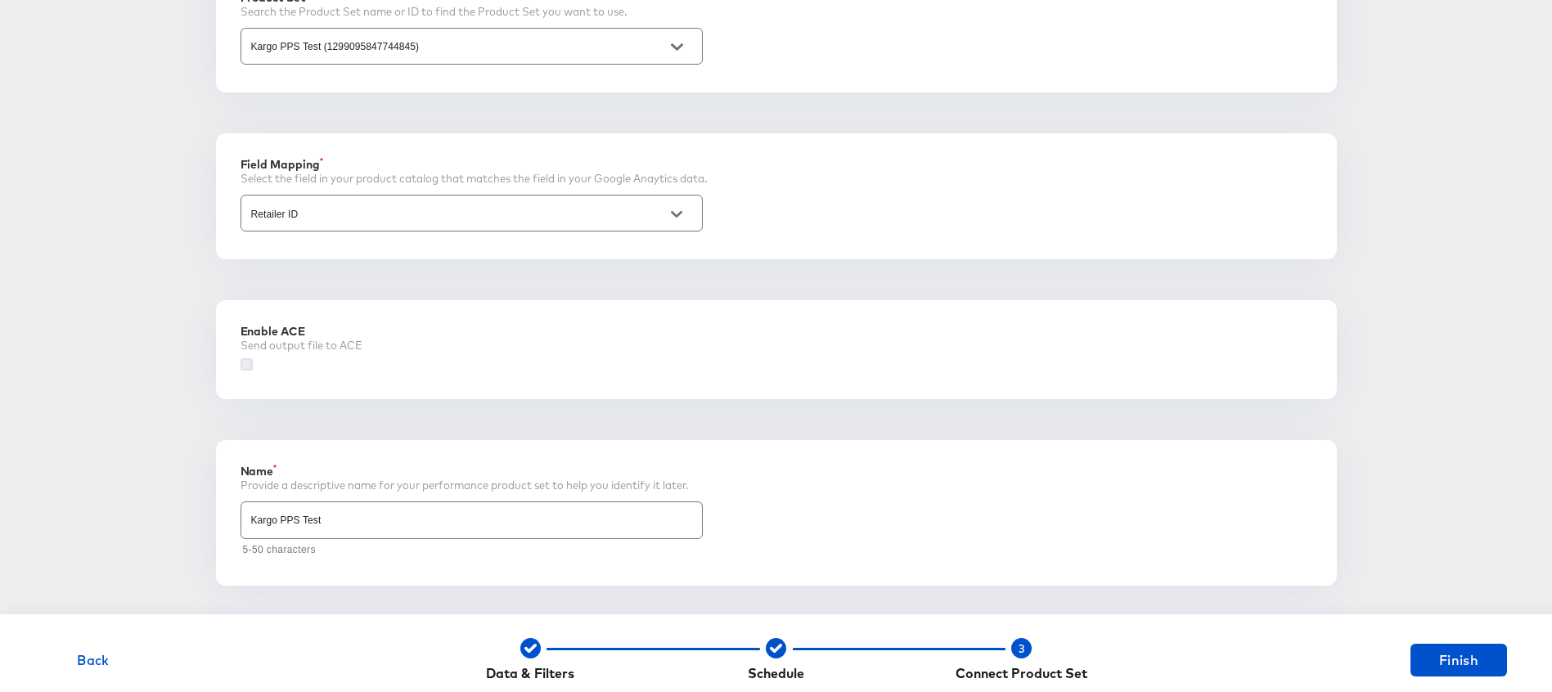
click at [251, 364] on icon at bounding box center [247, 364] width 12 height 12
click at [0, 0] on input "checkbox" at bounding box center [0, 0] width 0 height 0
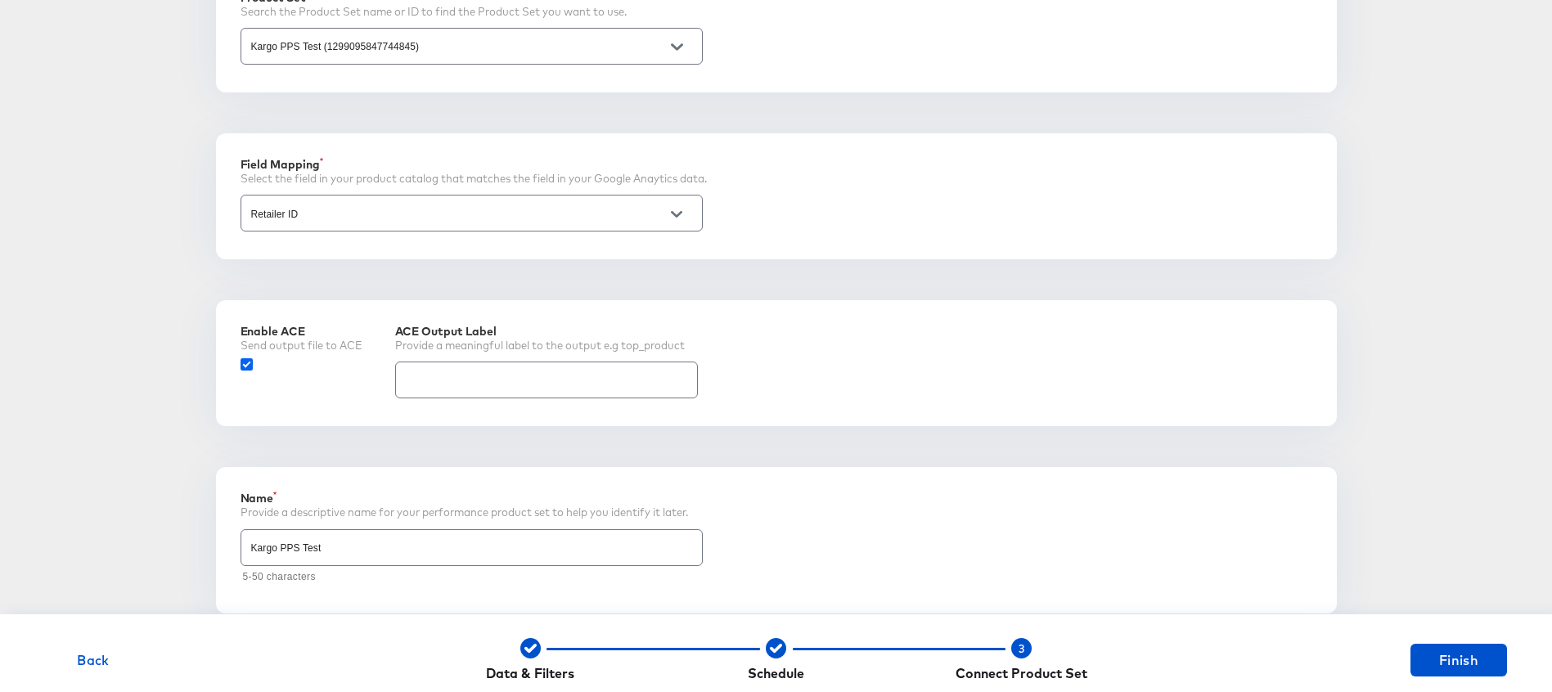
click at [244, 363] on icon at bounding box center [247, 364] width 12 height 12
click at [0, 0] on input "checkbox" at bounding box center [0, 0] width 0 height 0
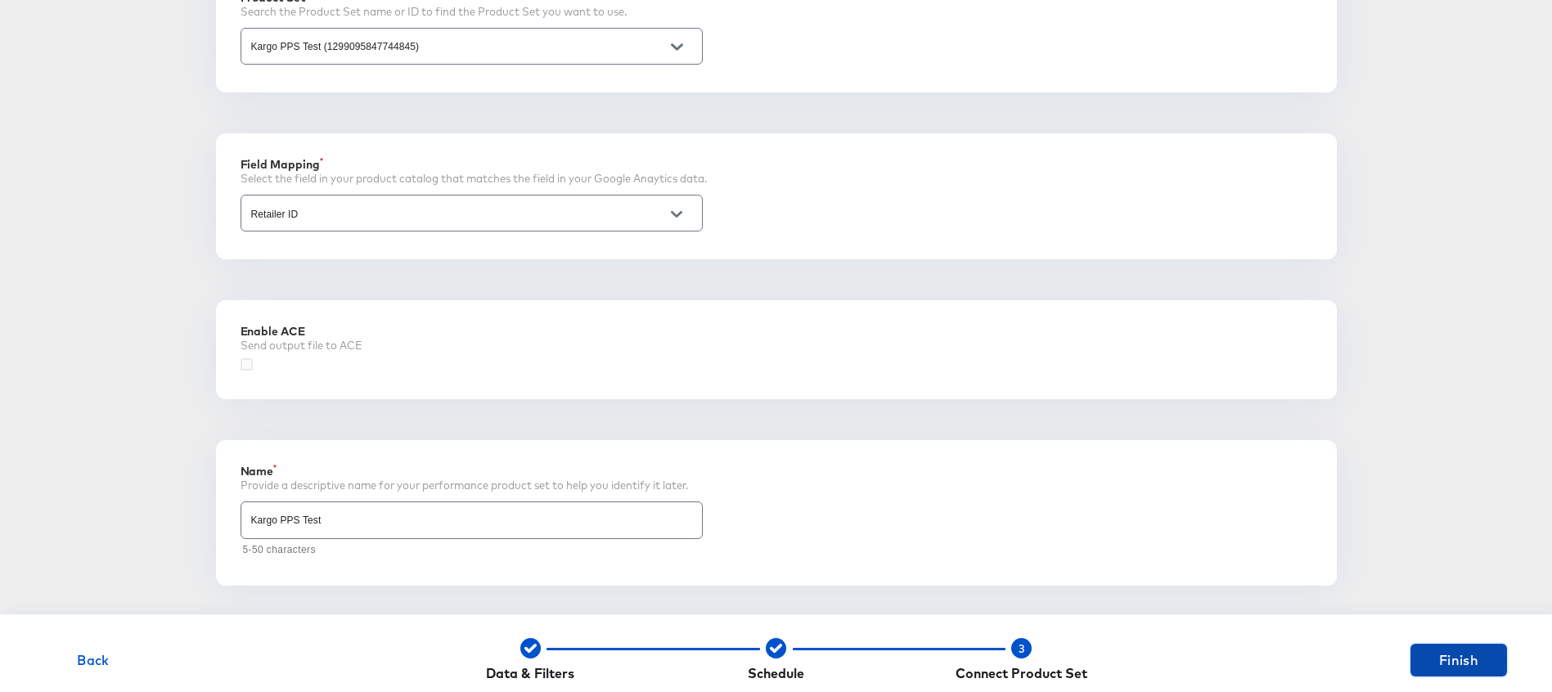
click at [1433, 673] on button "Finish" at bounding box center [1459, 660] width 97 height 33
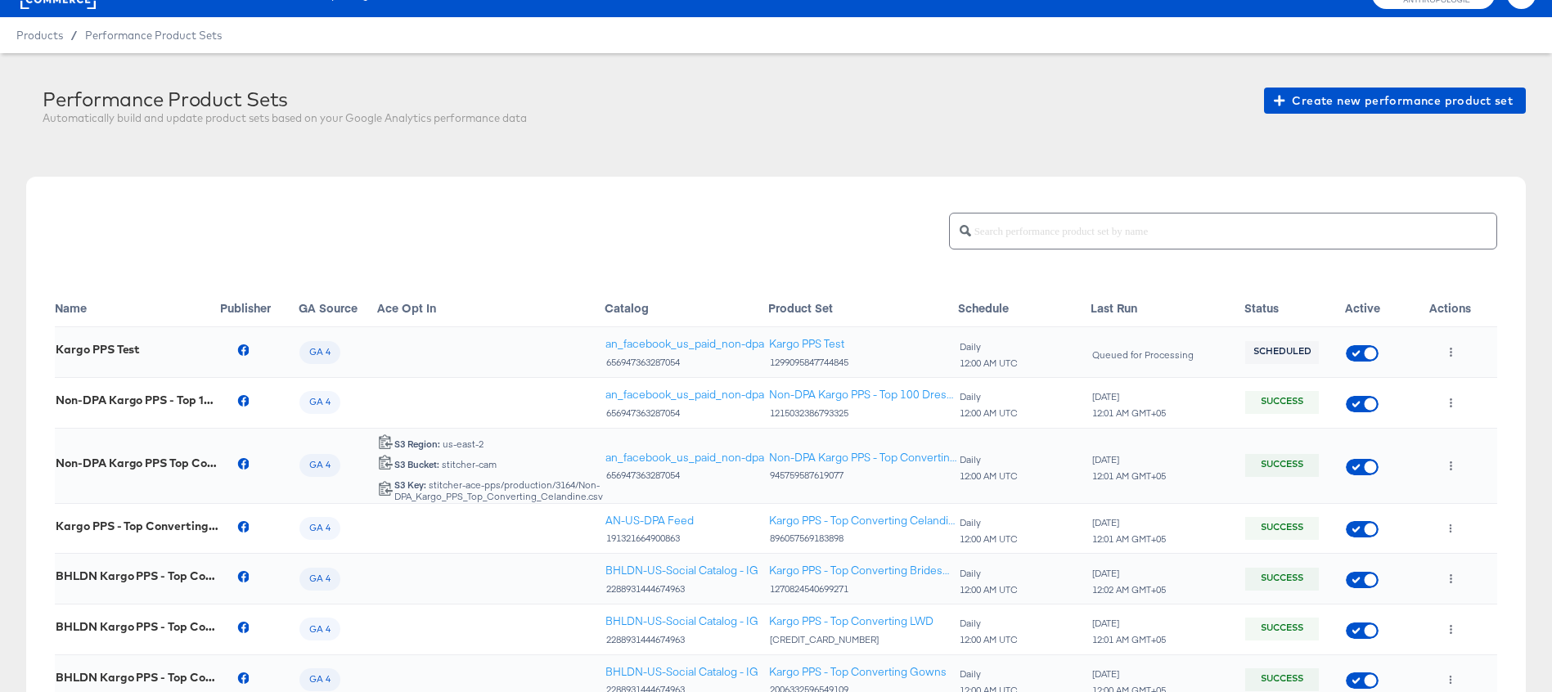
scroll to position [38, 0]
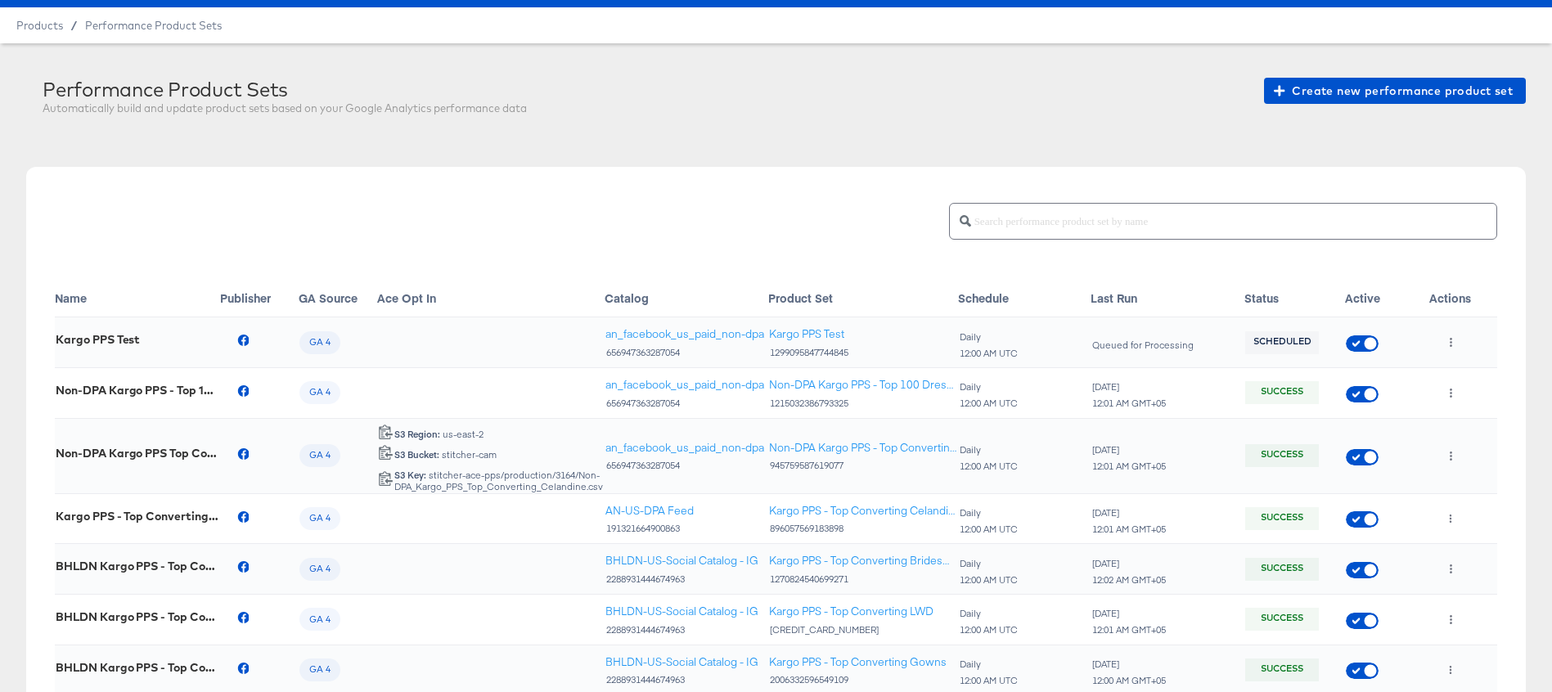
click at [1191, 281] on th "Last Run" at bounding box center [1168, 298] width 154 height 38
click at [1456, 347] on button "button" at bounding box center [1451, 343] width 22 height 26
click at [1451, 342] on div at bounding box center [776, 346] width 1552 height 692
click at [1450, 342] on icon "button" at bounding box center [1451, 342] width 2 height 9
click at [1463, 430] on li "Run Now" at bounding box center [1483, 430] width 88 height 27
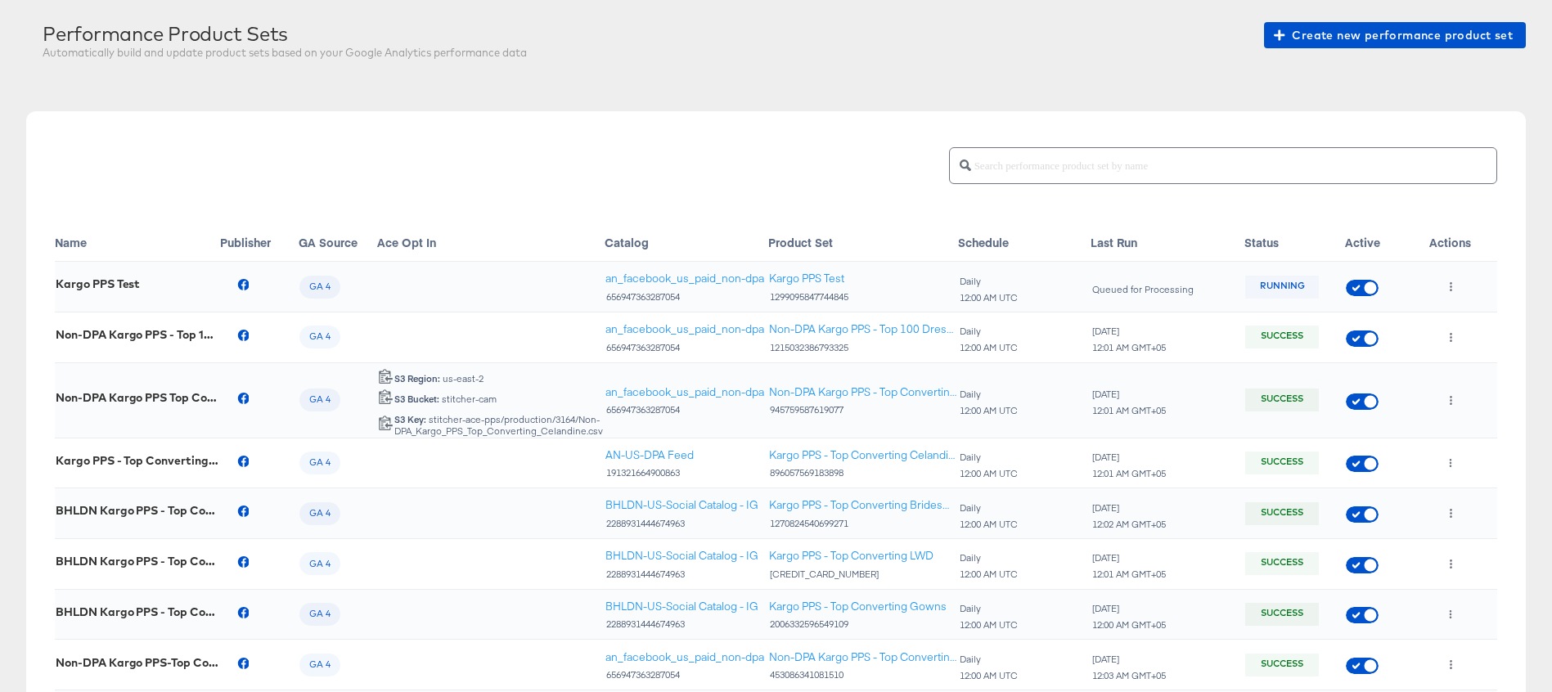
scroll to position [133, 0]
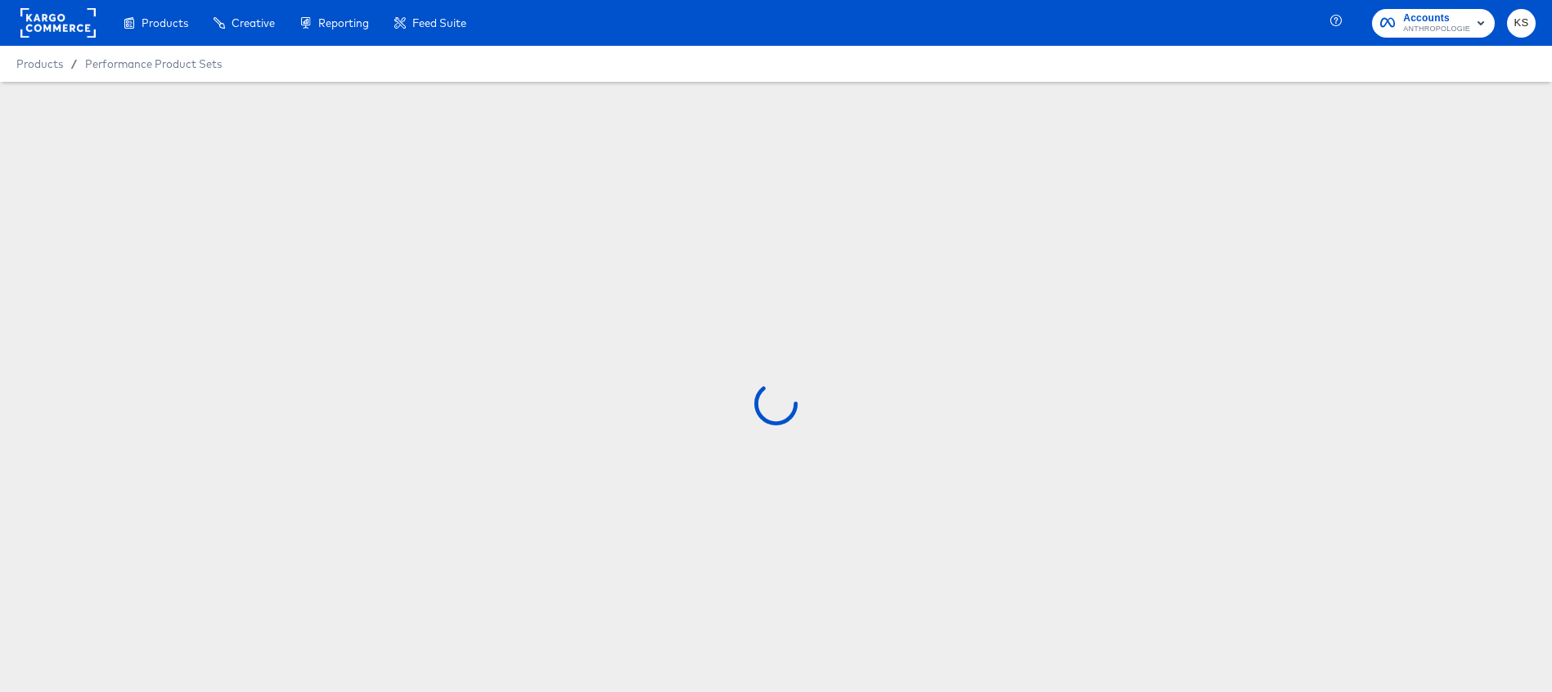
scroll to position [44, 0]
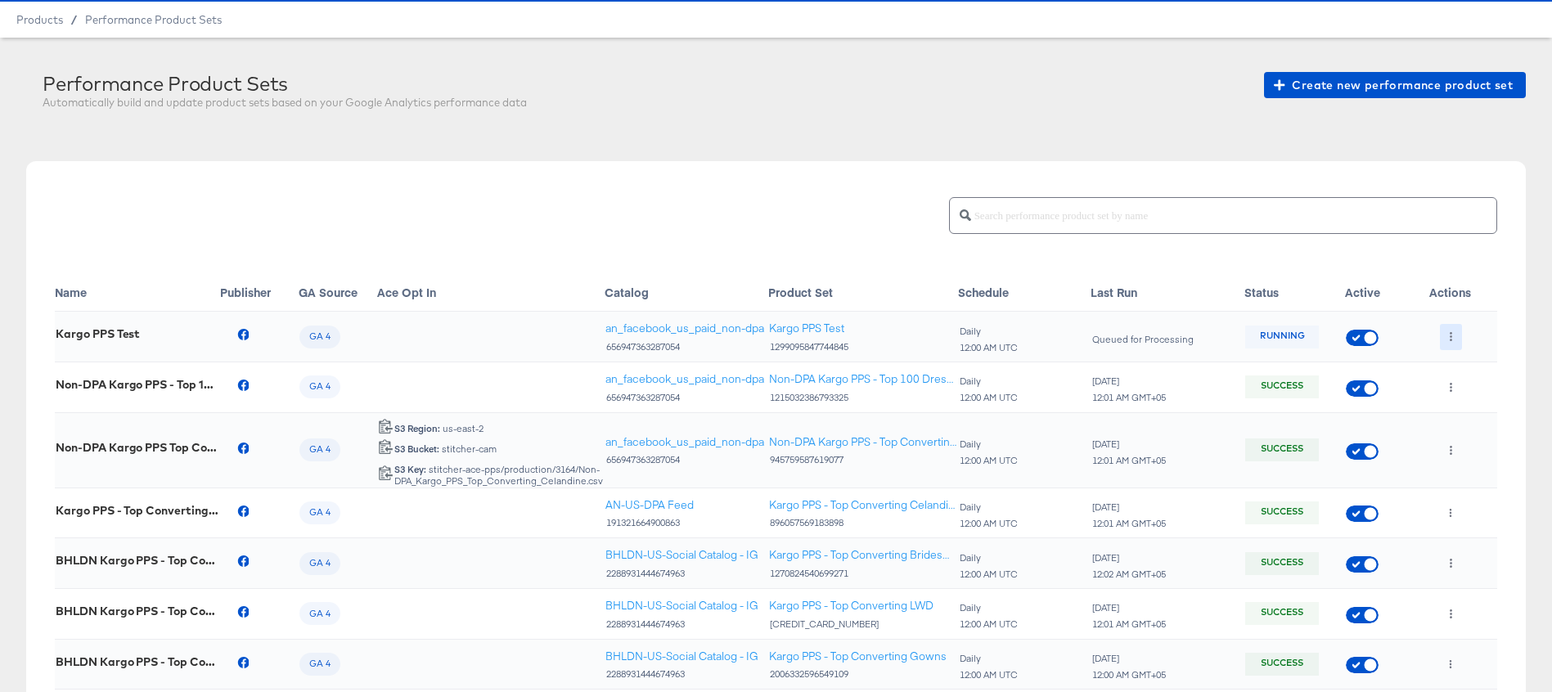
click at [1447, 340] on icon "button" at bounding box center [1451, 336] width 9 height 9
click at [1470, 369] on li "Edit" at bounding box center [1483, 370] width 88 height 27
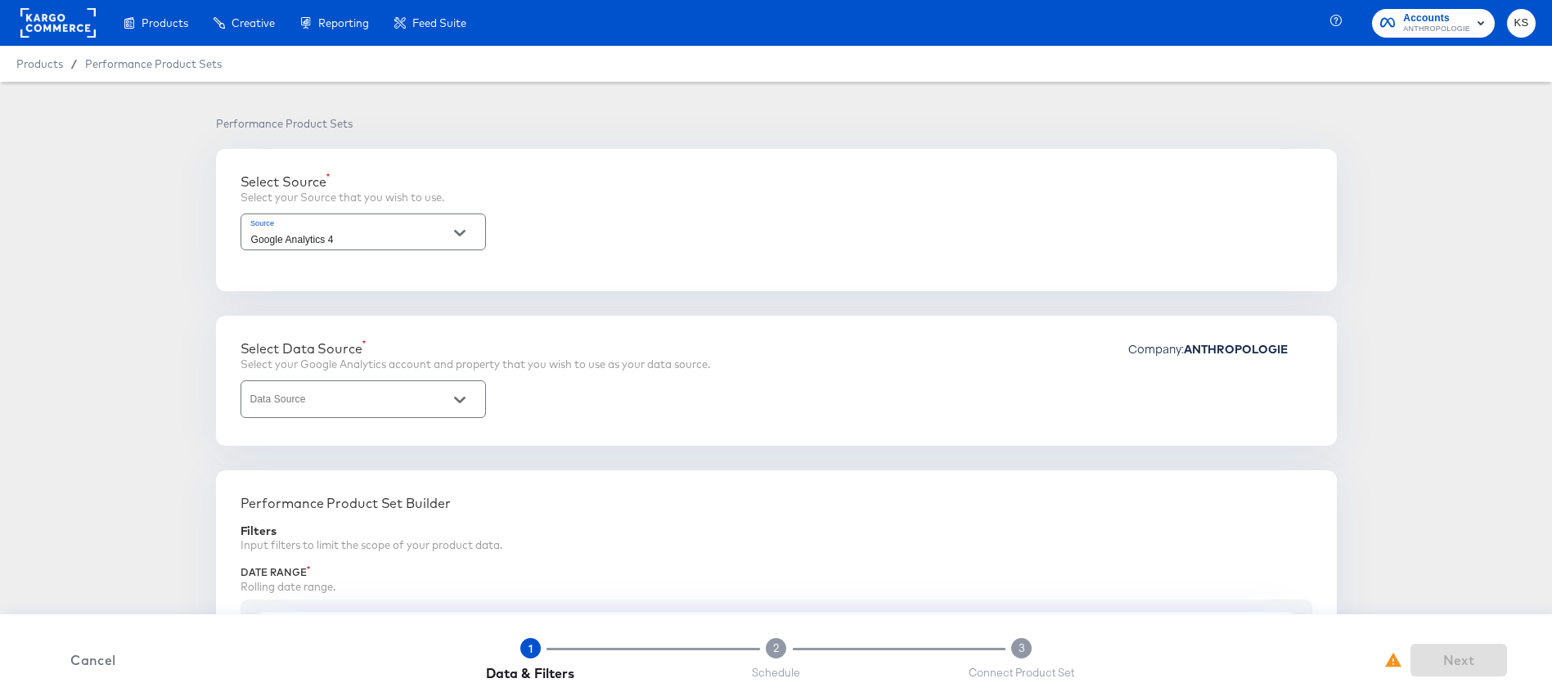
type input "2 - Anthropologie | GA4 App + Web (Global)"
type input "50"
type input "Purchase to view rate"
type input "3999"
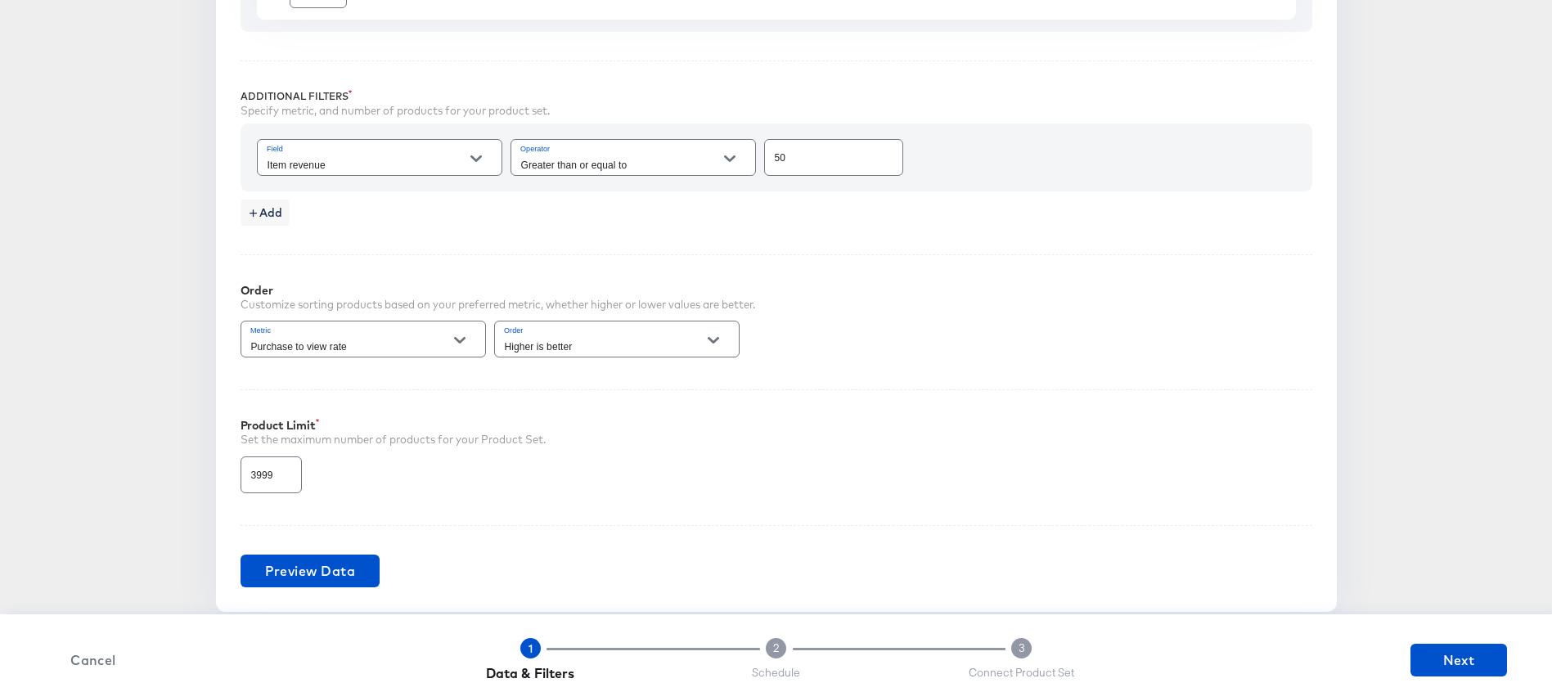
scroll to position [654, 0]
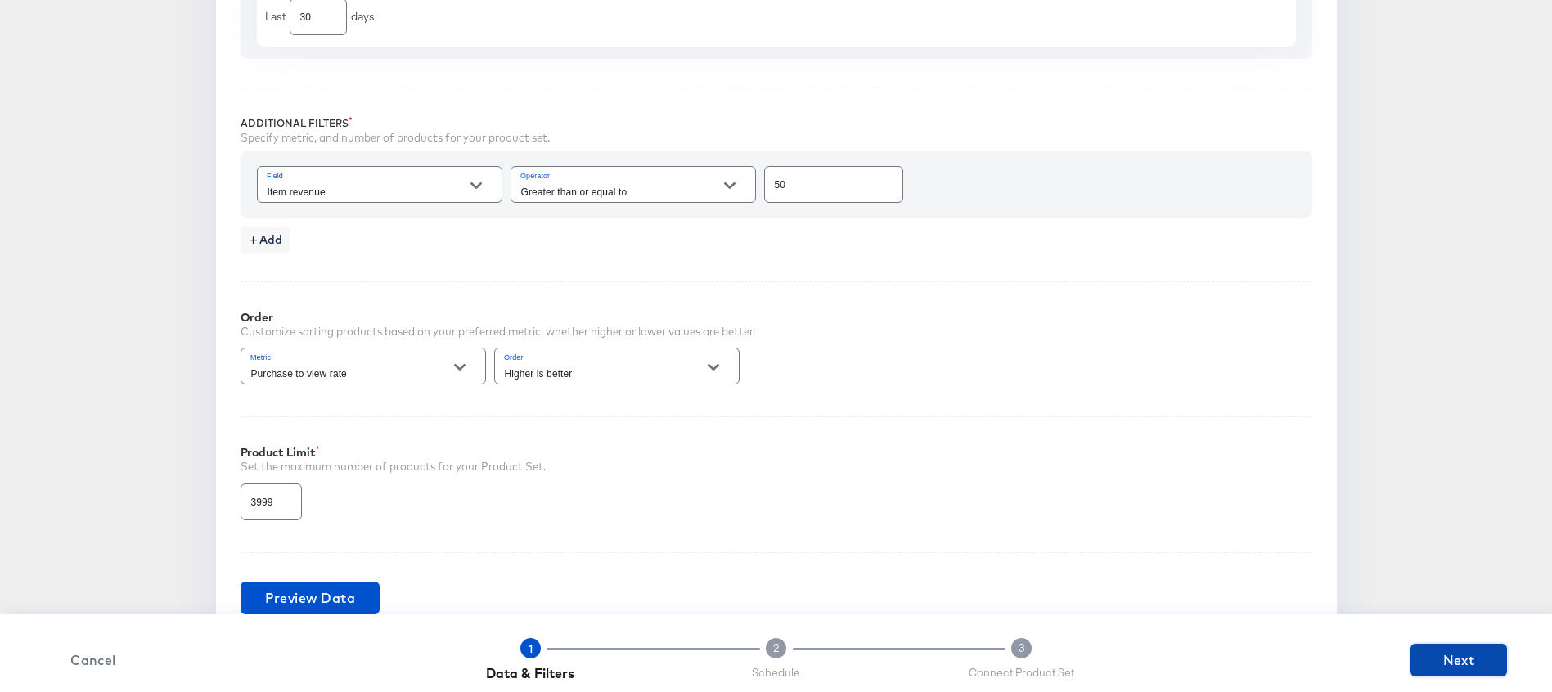
click at [1492, 656] on span "Next" at bounding box center [1458, 660] width 83 height 23
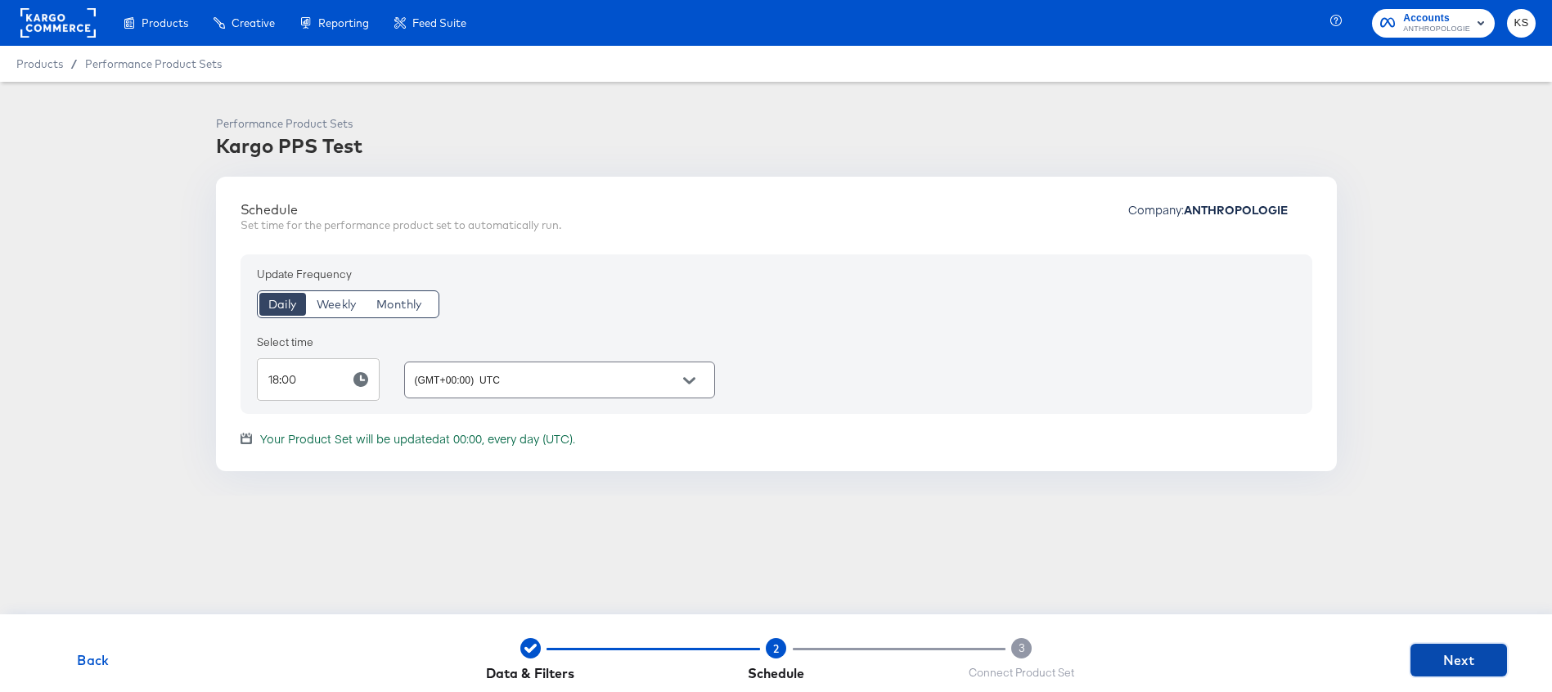
click at [1466, 660] on span "Next" at bounding box center [1458, 660] width 83 height 23
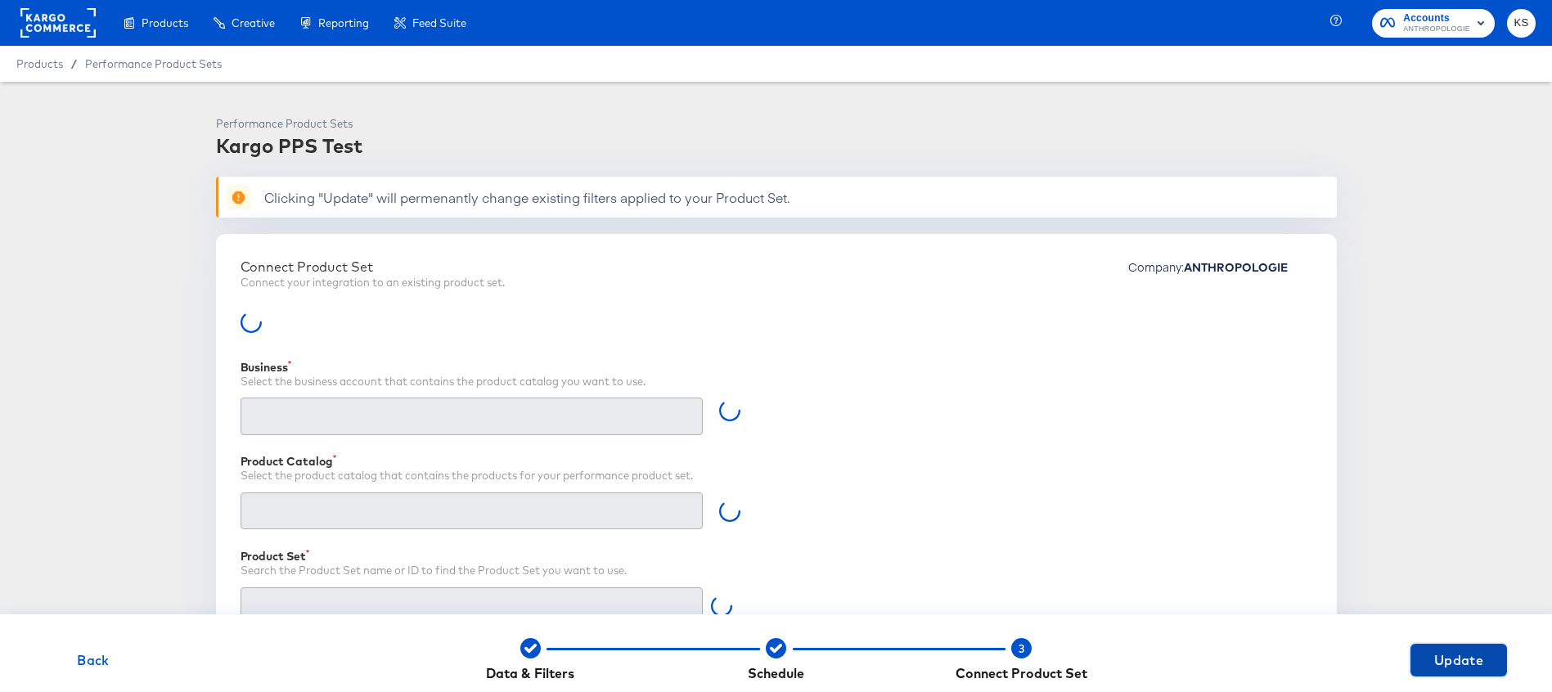
type input "Retailer ID"
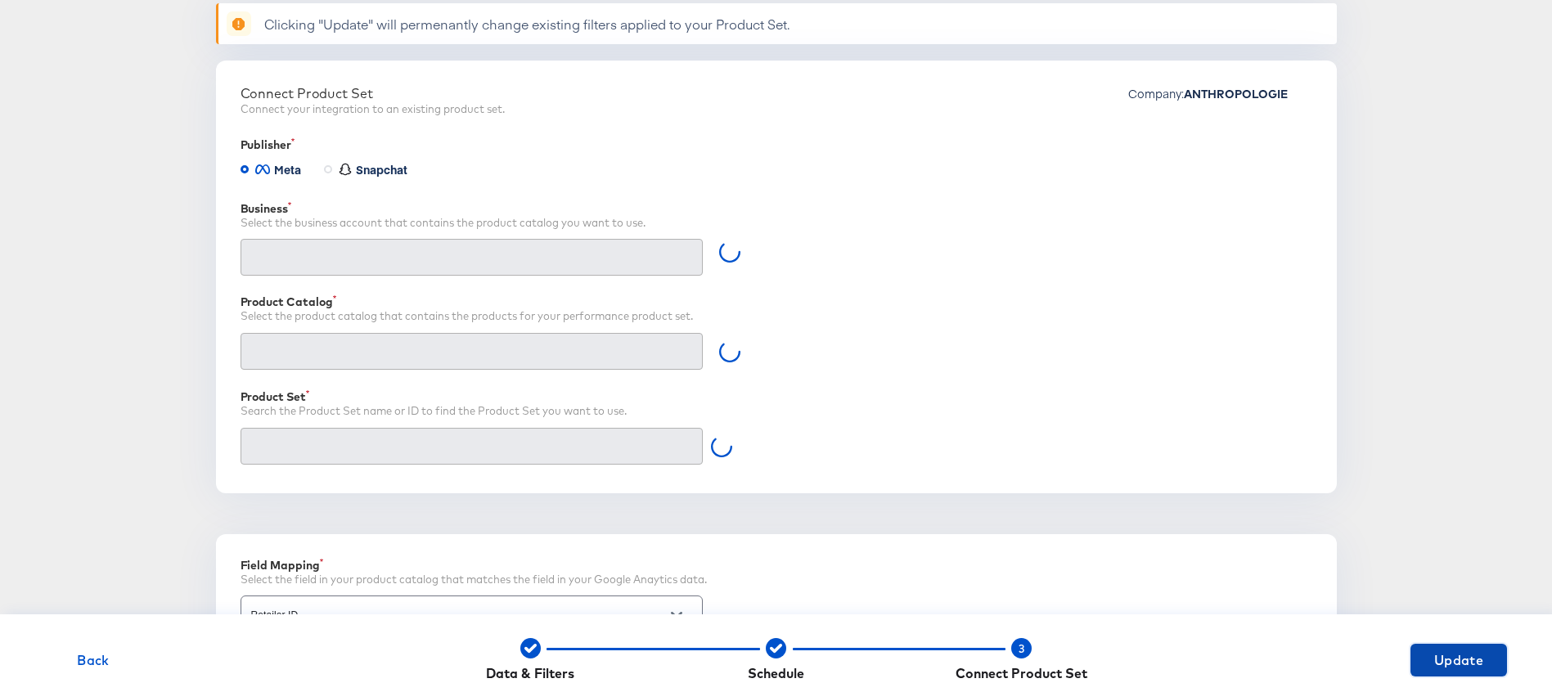
type input "Kargo Commerce - Formerly StitcherAds (638625946236073)"
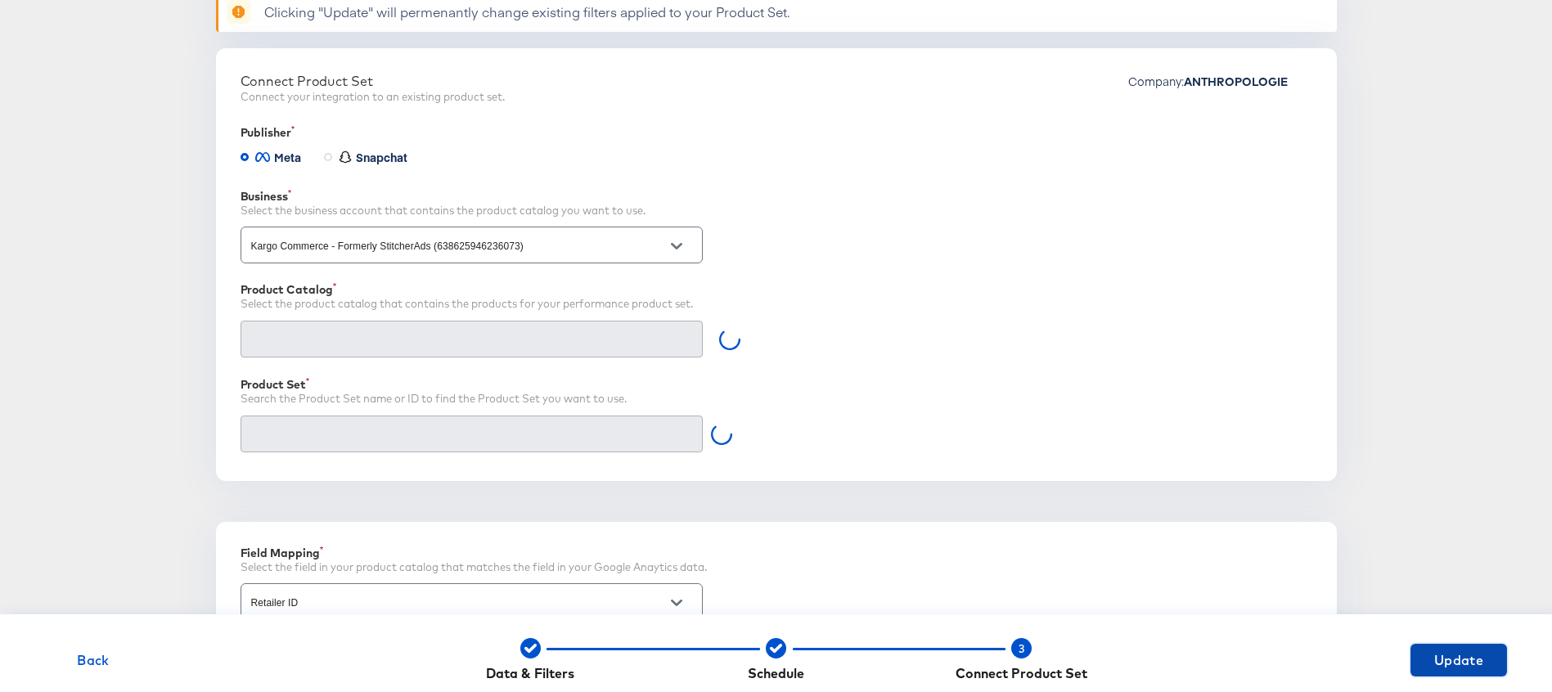
scroll to position [187, 0]
type input "Kargo PPS Test (1299095847744845)"
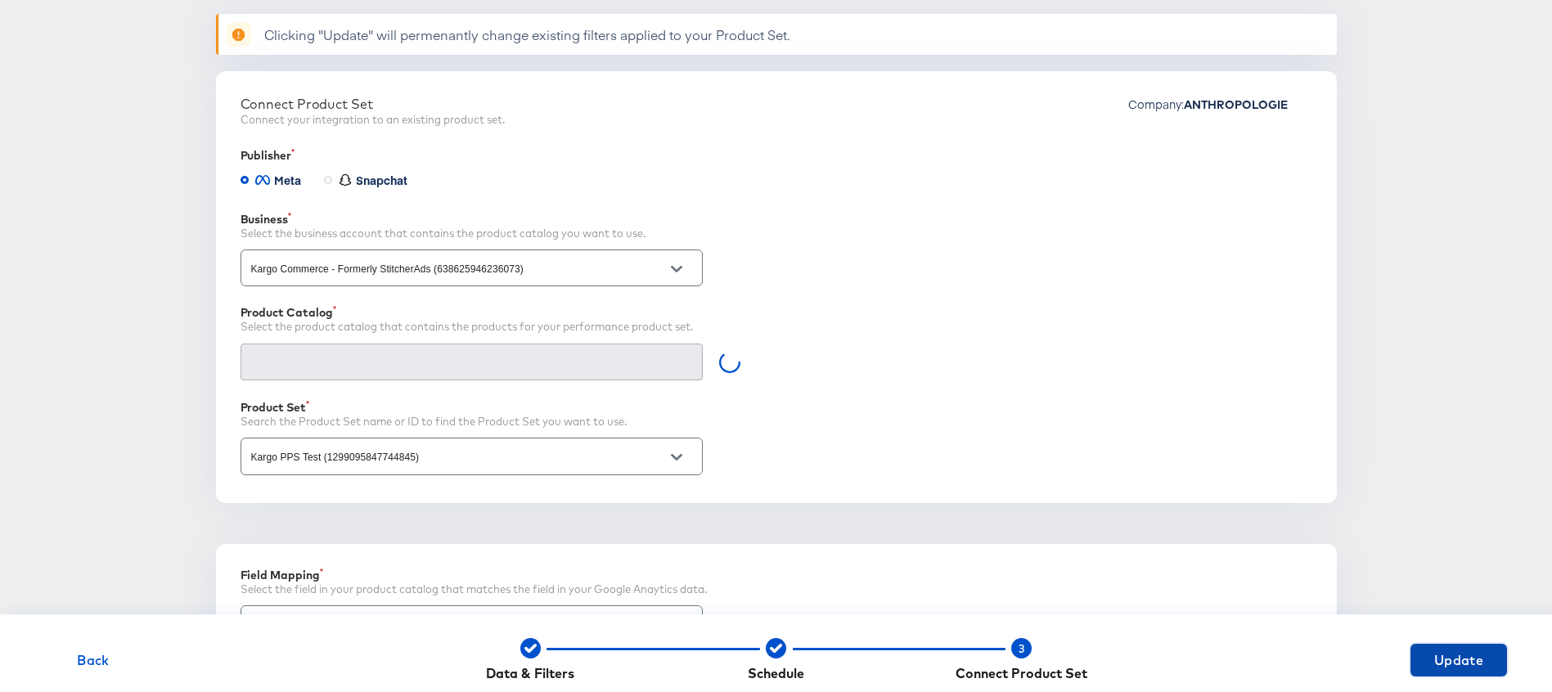
scroll to position [0, 0]
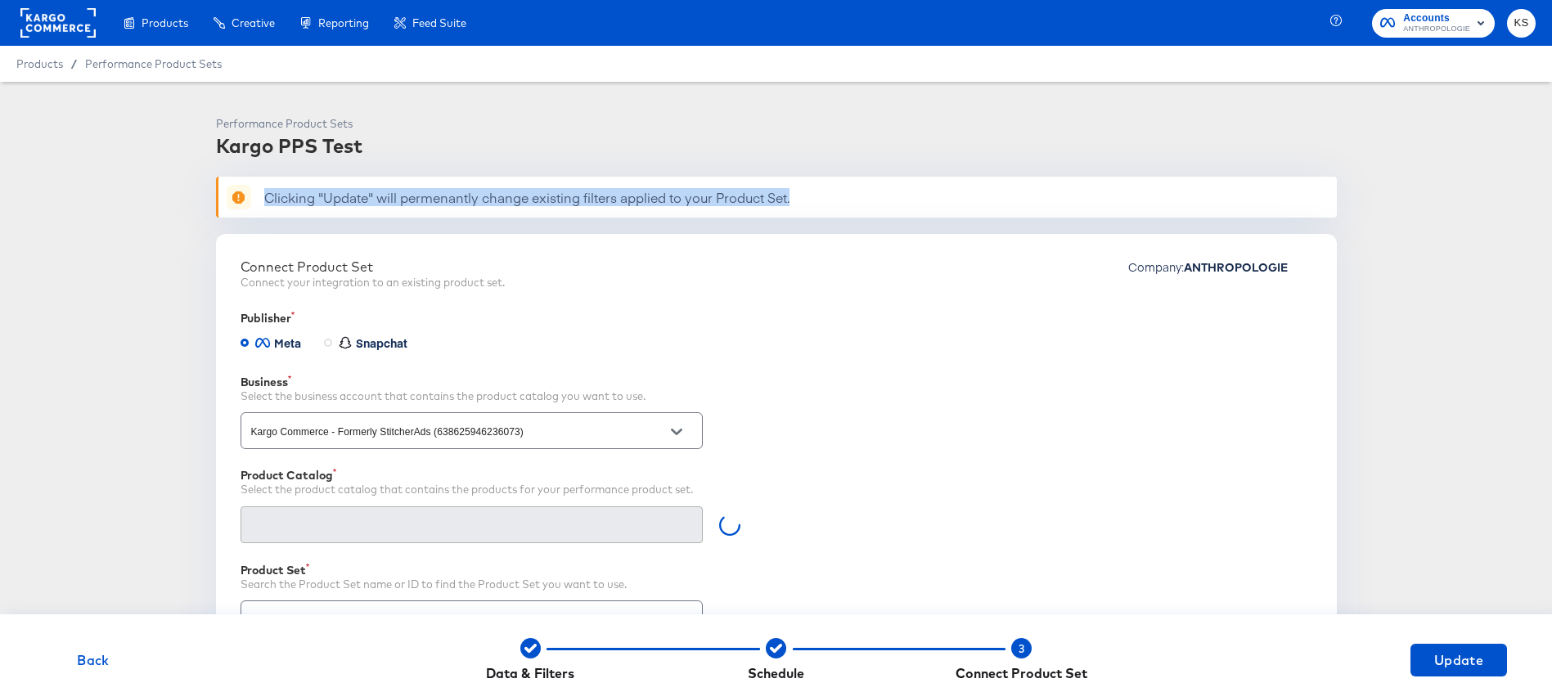
drag, startPoint x: 261, startPoint y: 196, endPoint x: 700, endPoint y: 209, distance: 438.8
click at [700, 209] on div "Clicking "Update" will permenantly change existing filters applied to your Prod…" at bounding box center [776, 197] width 1121 height 41
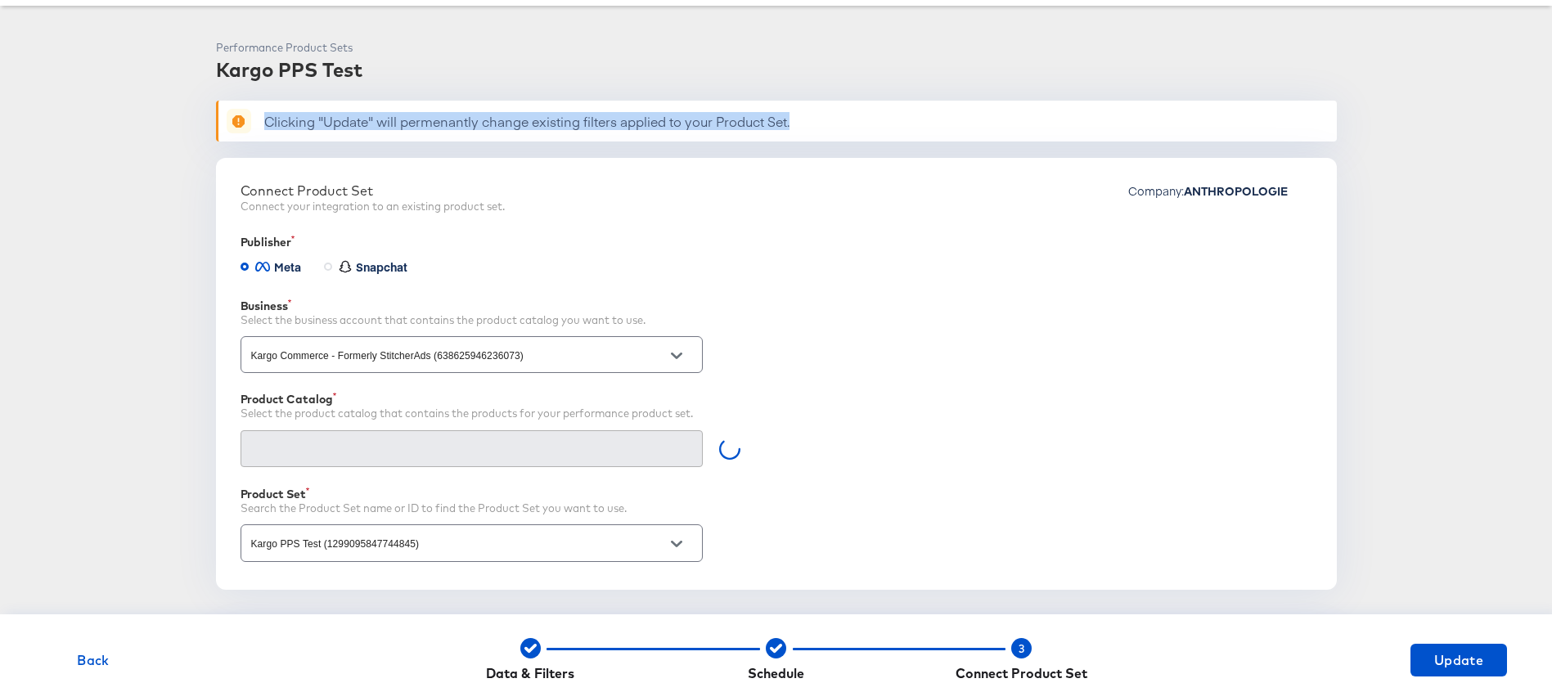
scroll to position [128, 0]
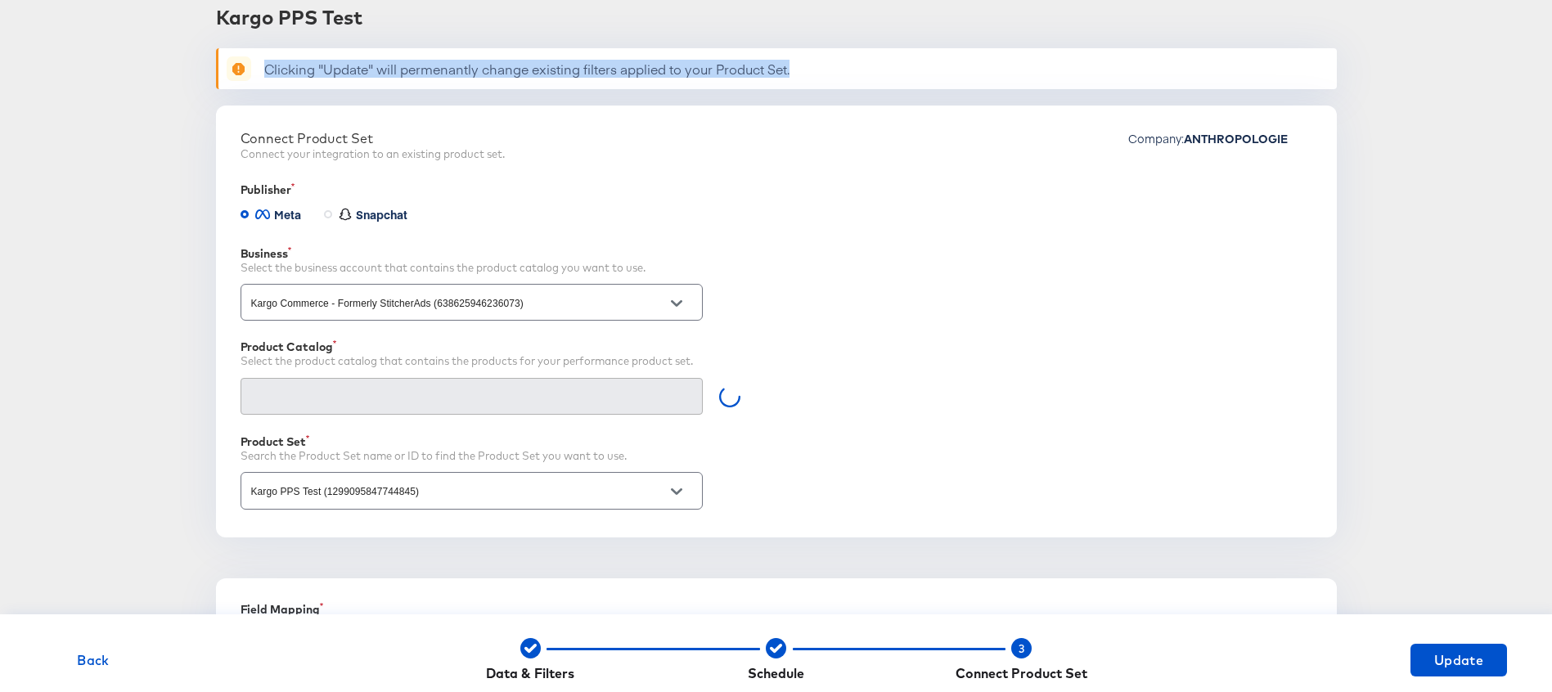
click at [96, 667] on span "Back" at bounding box center [93, 660] width 83 height 23
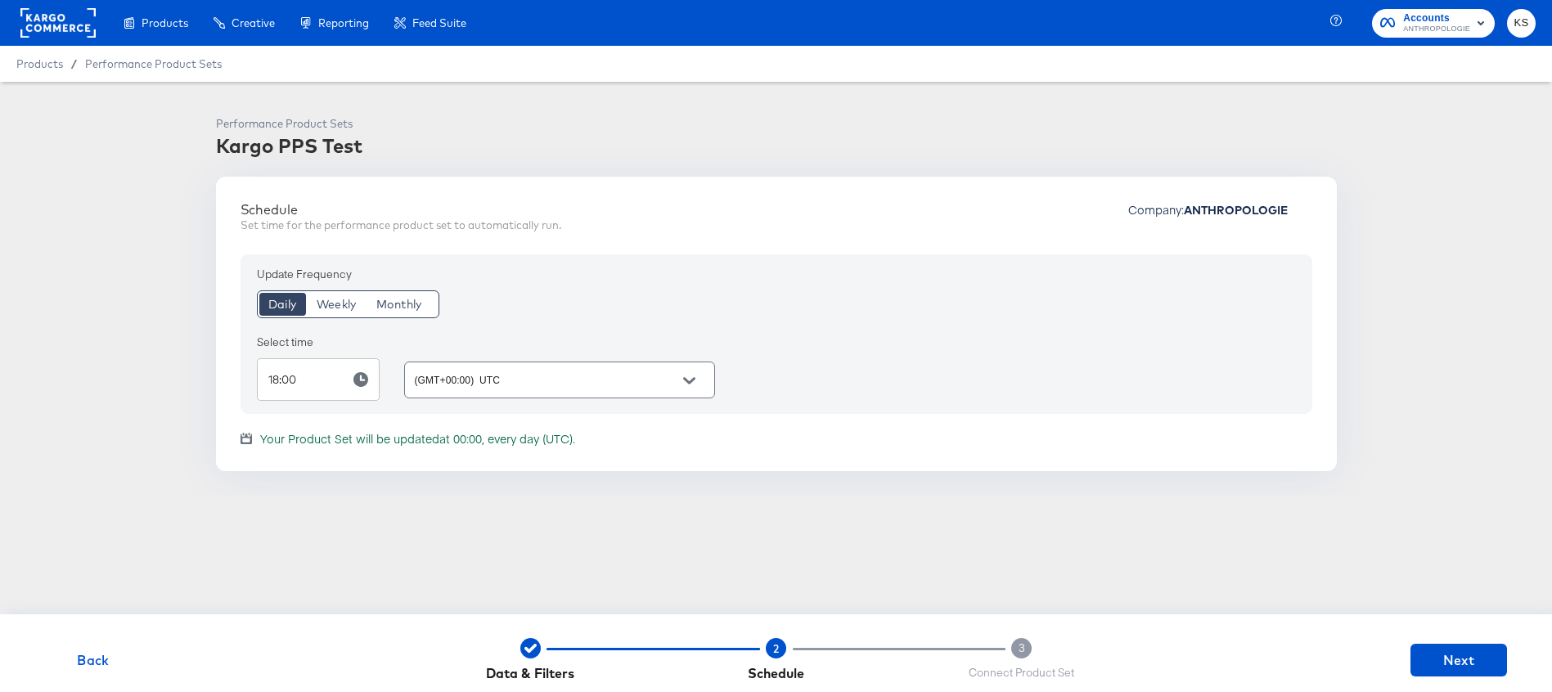
scroll to position [0, 0]
click at [85, 657] on span "Back" at bounding box center [93, 660] width 83 height 23
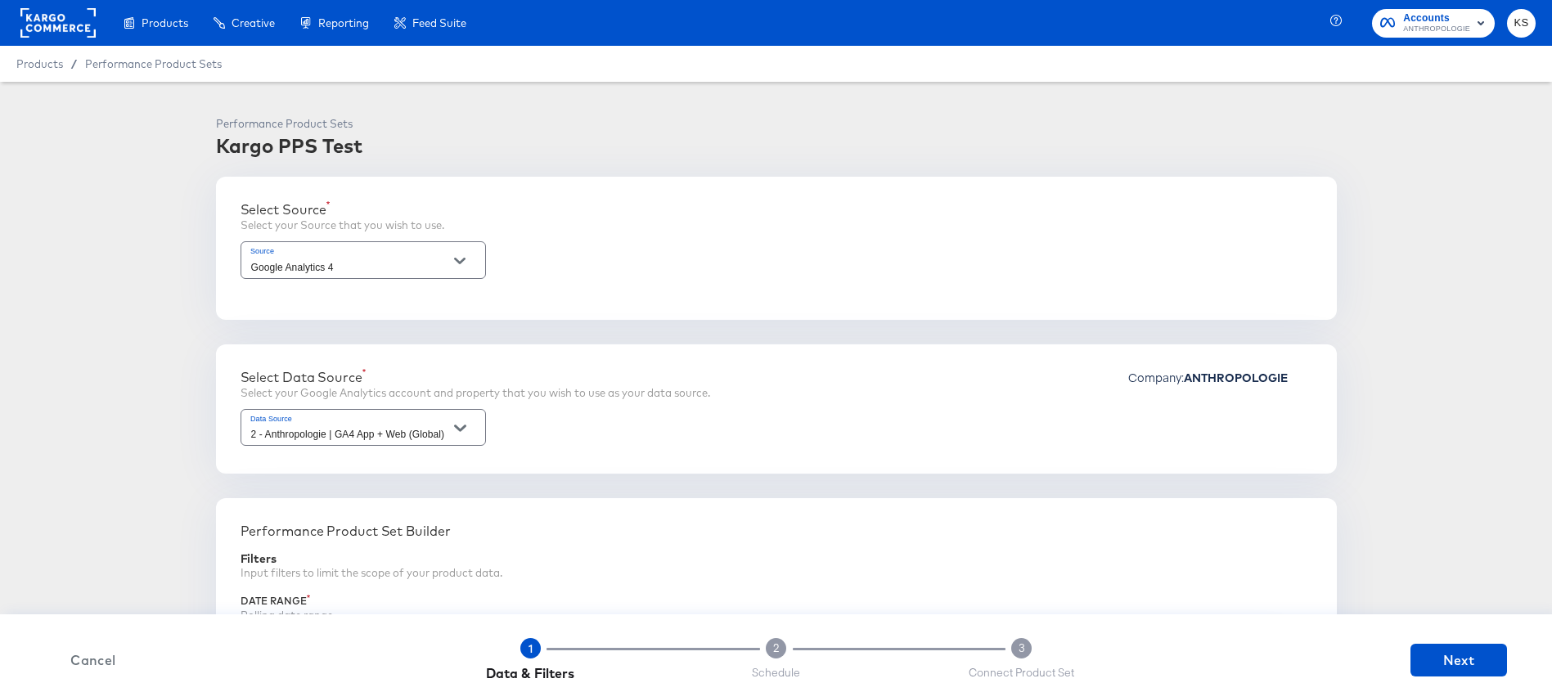
click at [85, 657] on span "Cancel" at bounding box center [93, 660] width 83 height 23
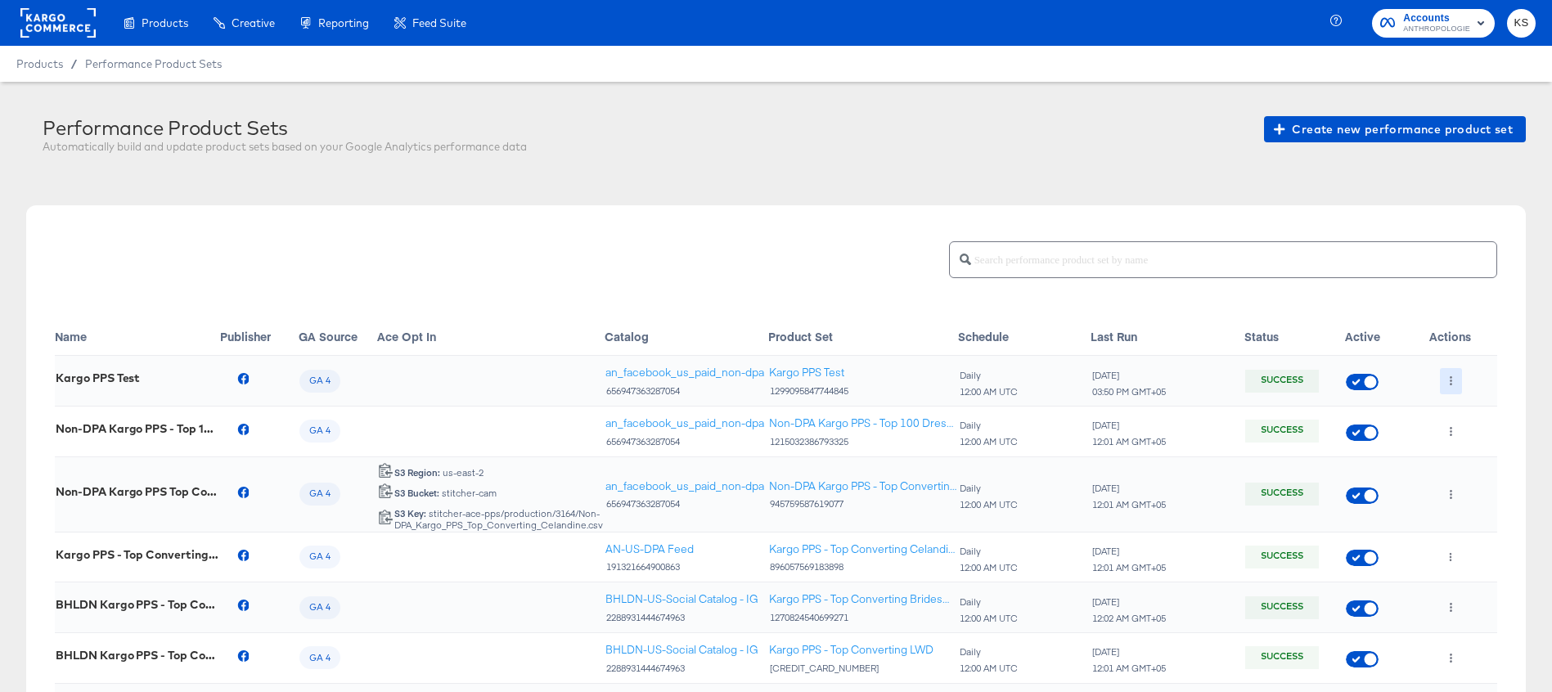
click at [1448, 378] on icon "button" at bounding box center [1451, 380] width 9 height 9
click at [1476, 415] on li "Edit" at bounding box center [1483, 414] width 88 height 27
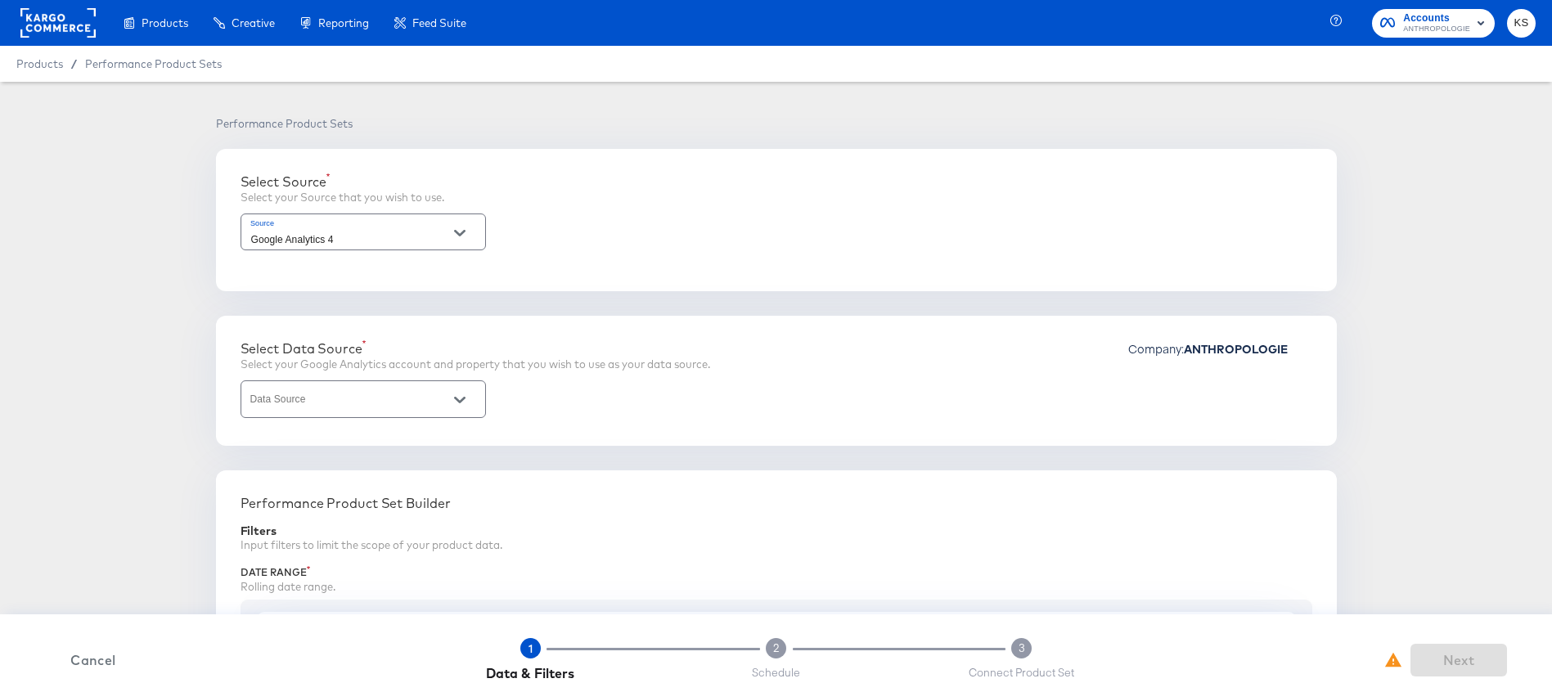
type input "2 - Anthropologie | GA4 App + Web (Global)"
type input "50"
type input "Purchase to view rate"
type input "3999"
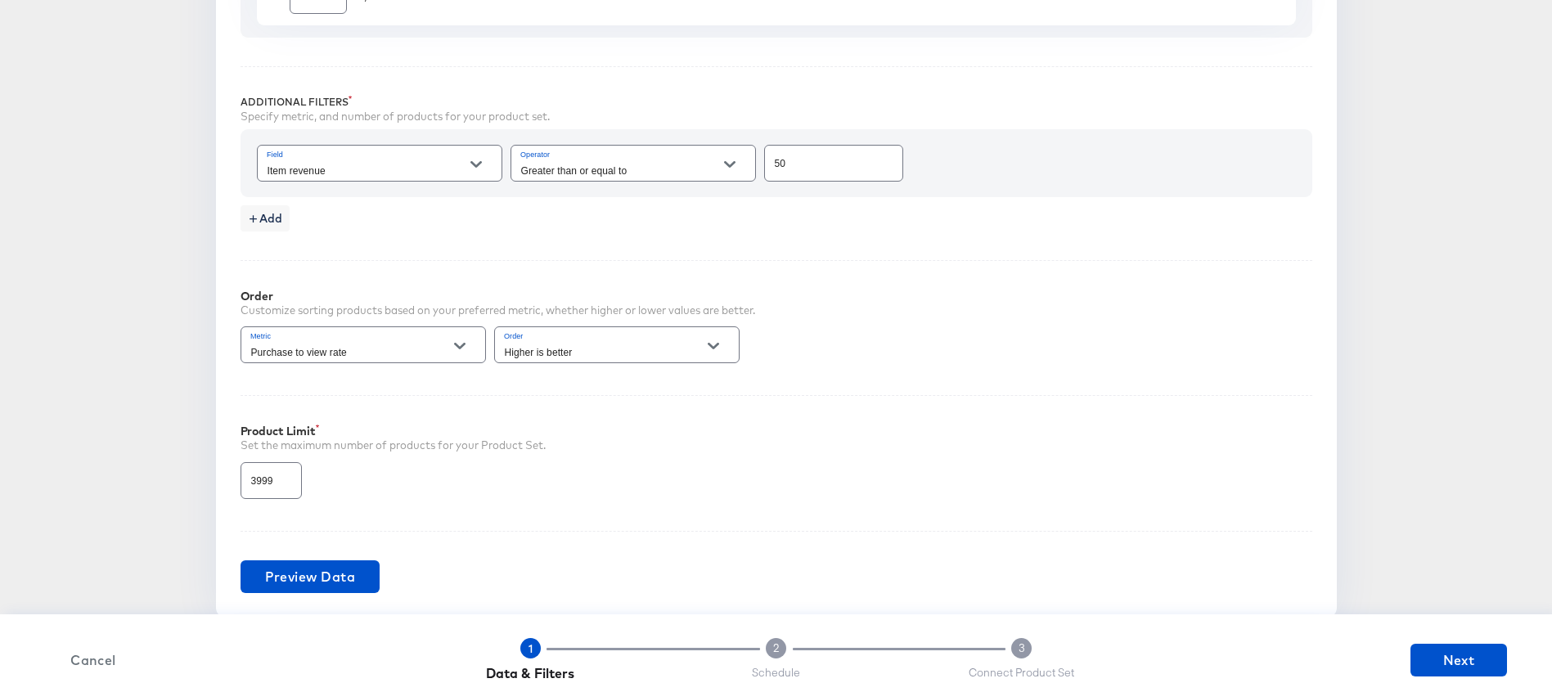
scroll to position [697, 0]
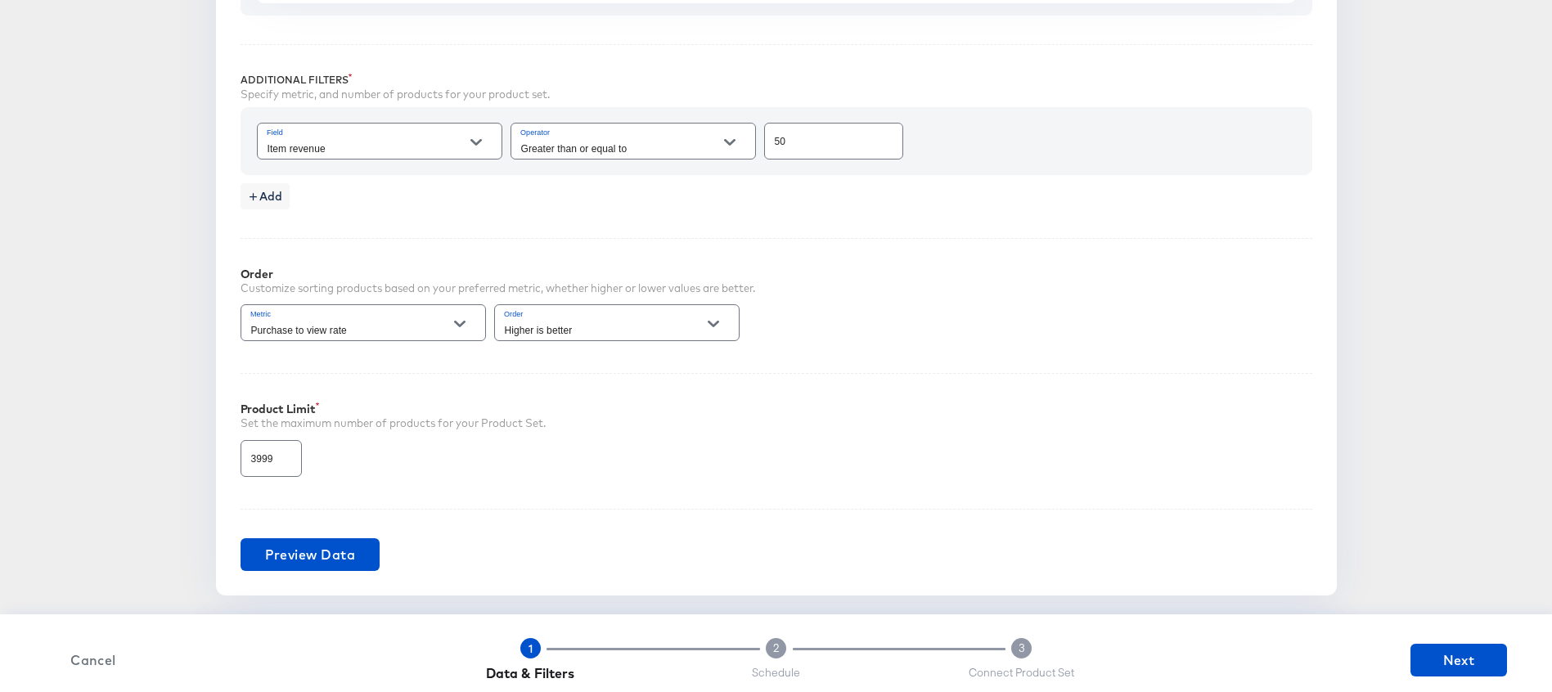
click at [476, 142] on icon "Open" at bounding box center [476, 142] width 11 height 11
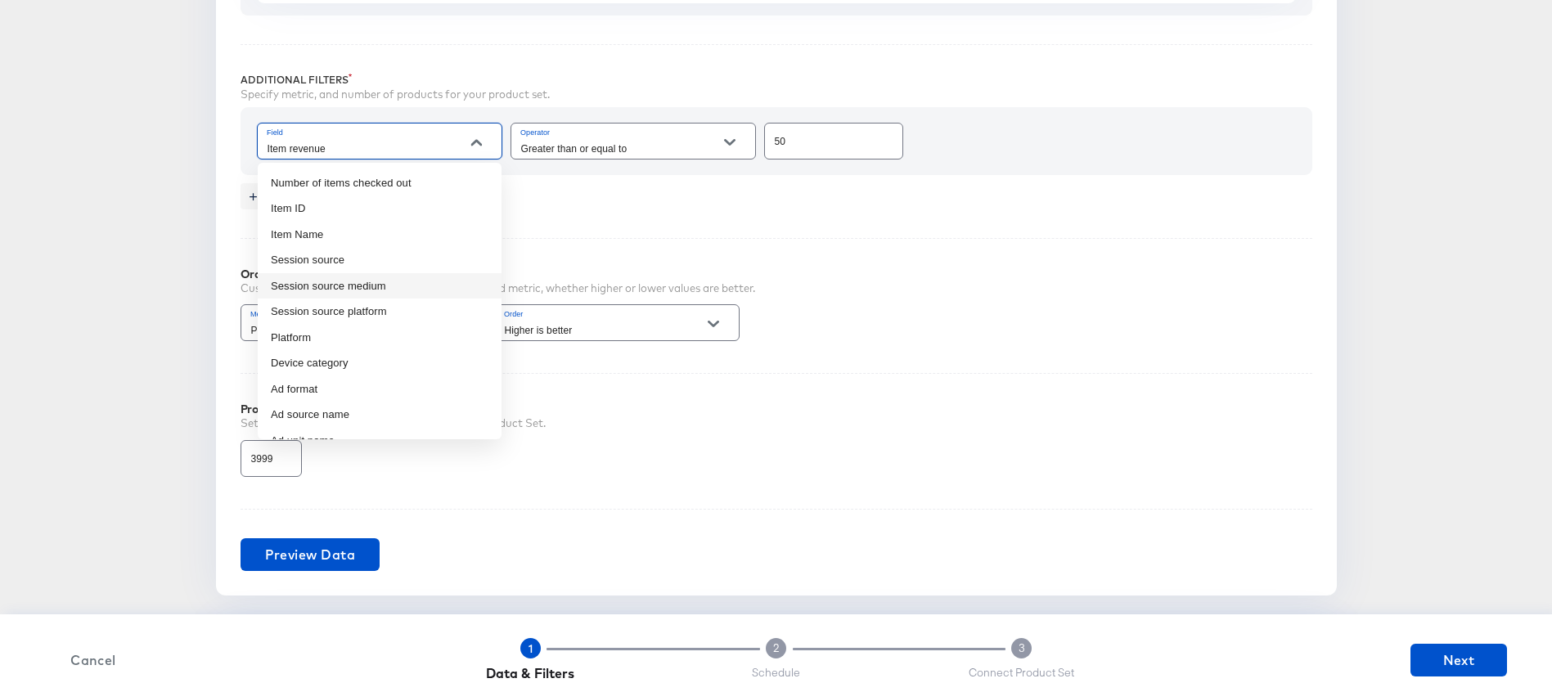
scroll to position [133, 0]
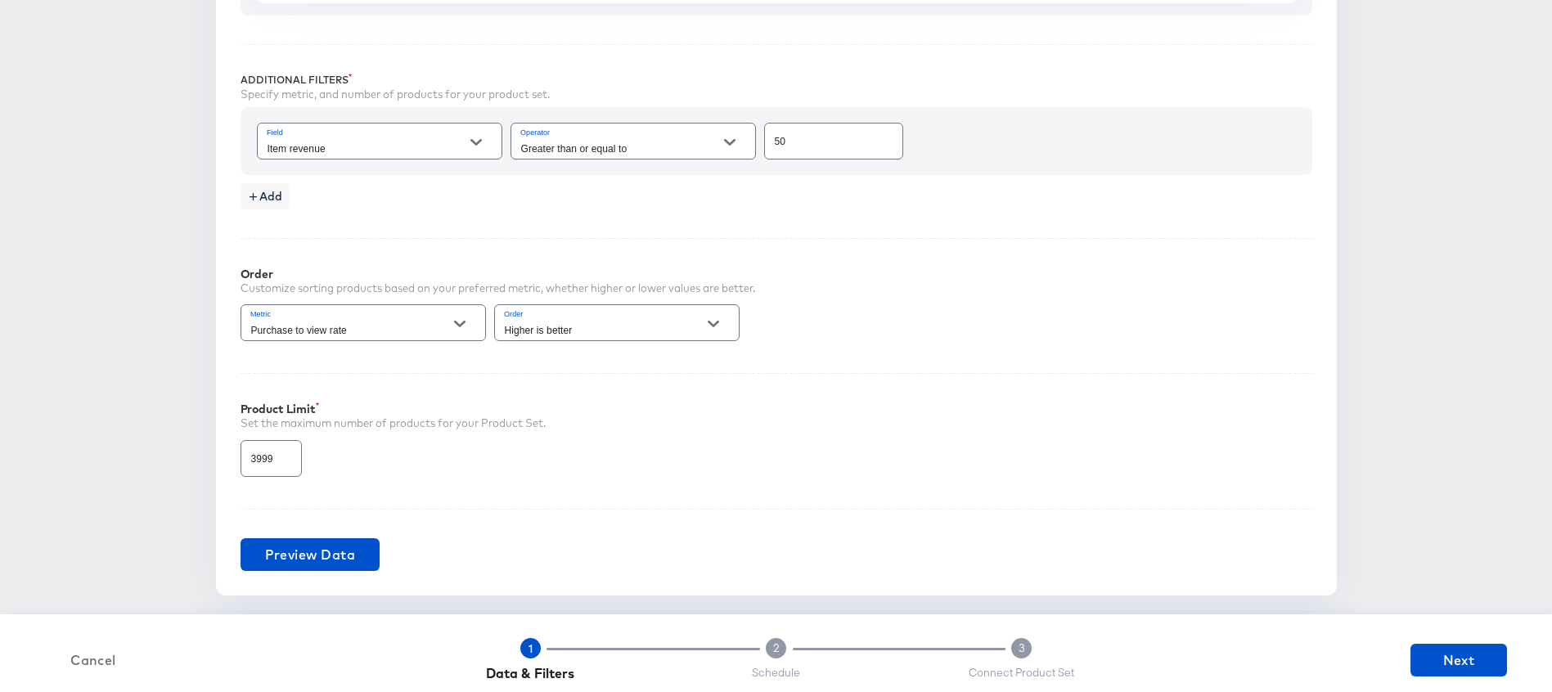
click at [102, 279] on div "Performance Product Sets Kargo PPS Test Select Source Select your Source that y…" at bounding box center [776, 298] width 1500 height 1759
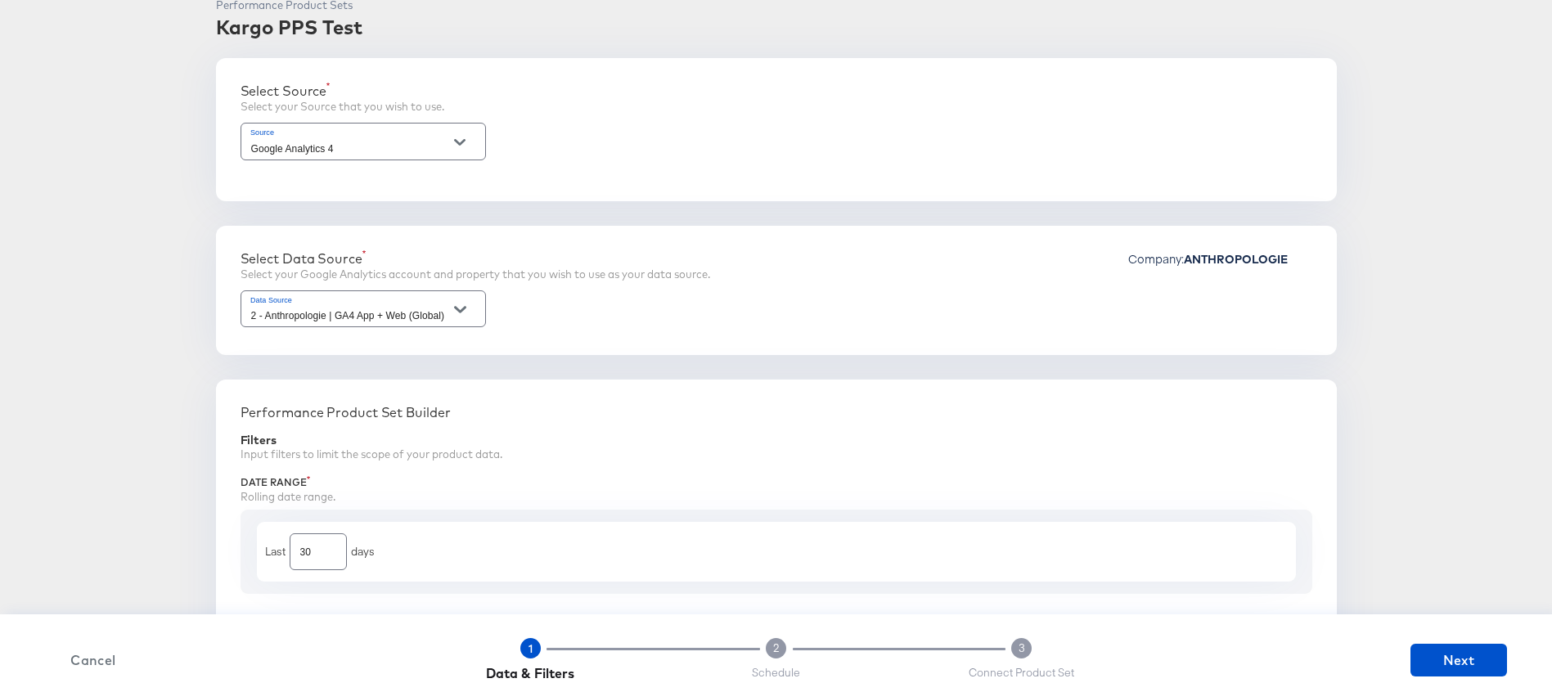
scroll to position [114, 0]
click at [96, 661] on span "Cancel" at bounding box center [93, 660] width 83 height 23
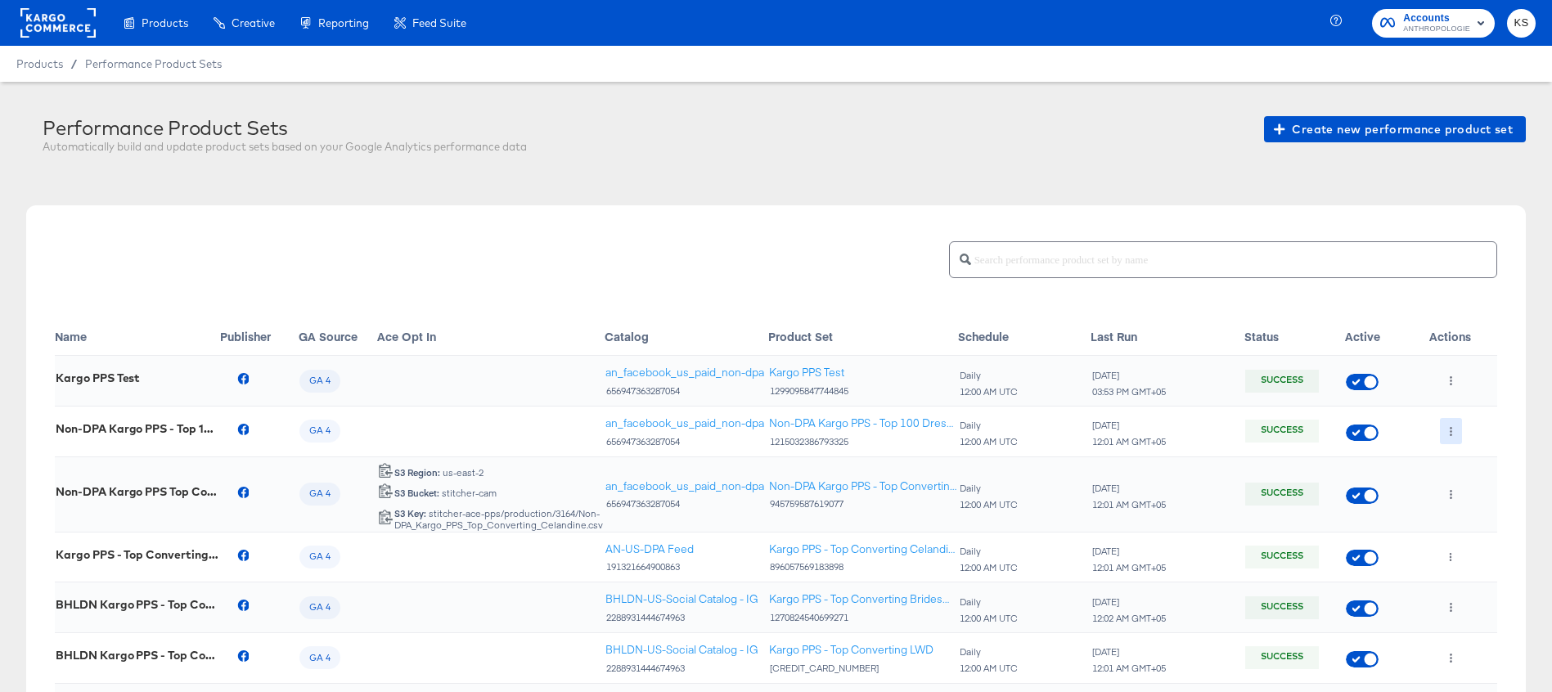
click at [1455, 432] on button "button" at bounding box center [1451, 431] width 22 height 26
click at [1474, 468] on li "Edit" at bounding box center [1483, 464] width 88 height 27
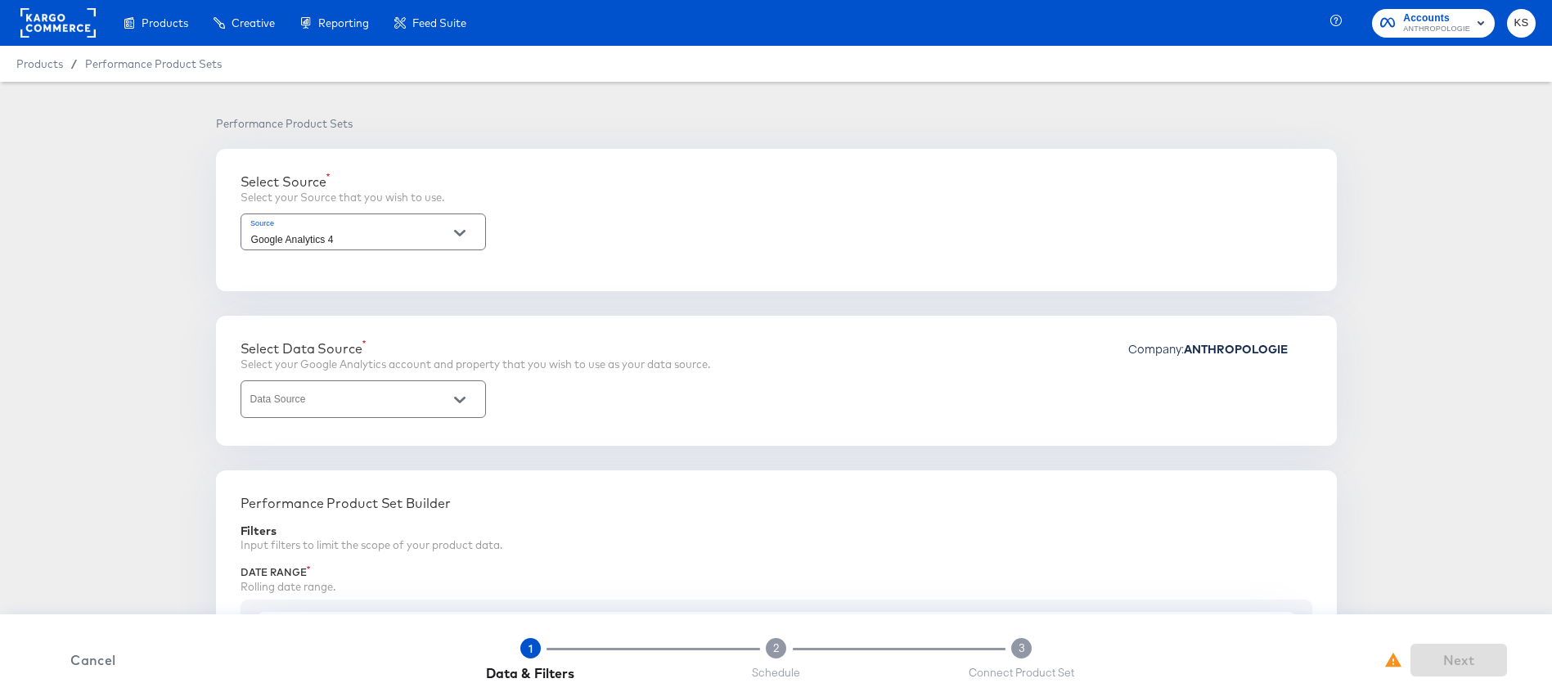
type input "2 - Anthropologie | GA4 App + Web (Global)"
type input "Purchase to view rate"
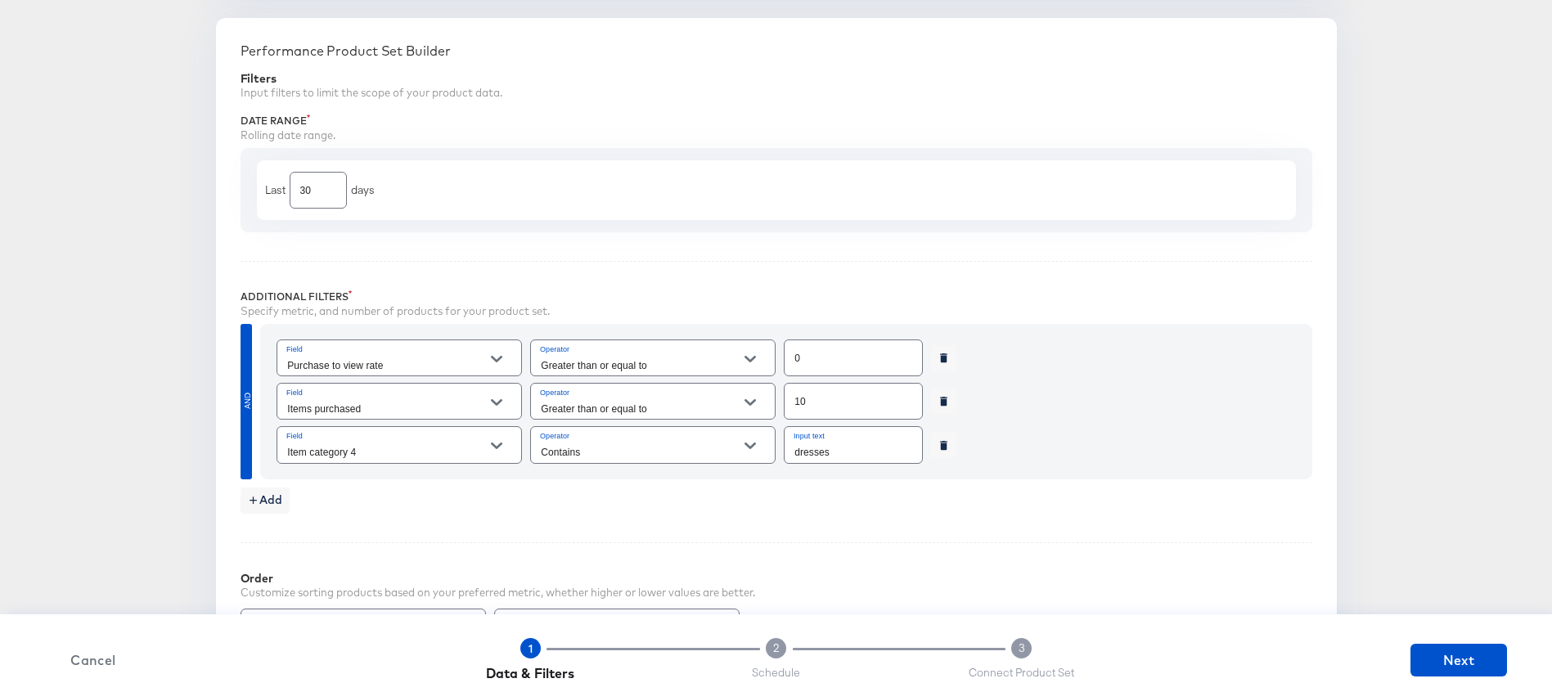
scroll to position [484, 0]
click at [98, 660] on span "Cancel" at bounding box center [93, 660] width 83 height 23
